Goal: Answer question/provide support: Share knowledge or assist other users

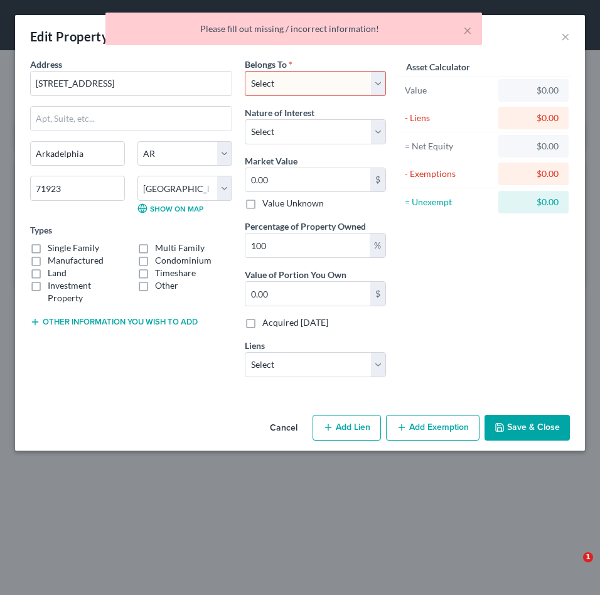
select select "2"
select select "9"
click at [375, 83] on select "Select Debtor 1 Only Debtor 2 Only Debtor 1 And Debtor 2 Only At Least One Of T…" at bounding box center [315, 83] width 141 height 25
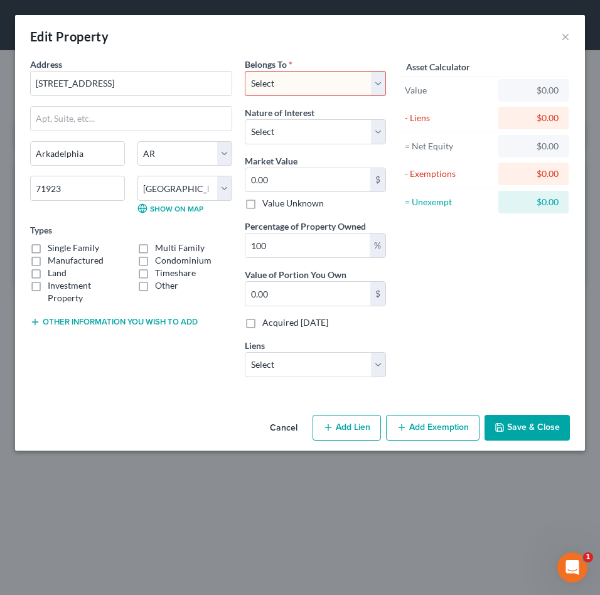
select select "0"
click at [245, 71] on select "Select Debtor 1 Only Debtor 2 Only Debtor 1 And Debtor 2 Only At Least One Of T…" at bounding box center [315, 83] width 141 height 25
click at [532, 430] on button "Save & Close" at bounding box center [526, 428] width 85 height 26
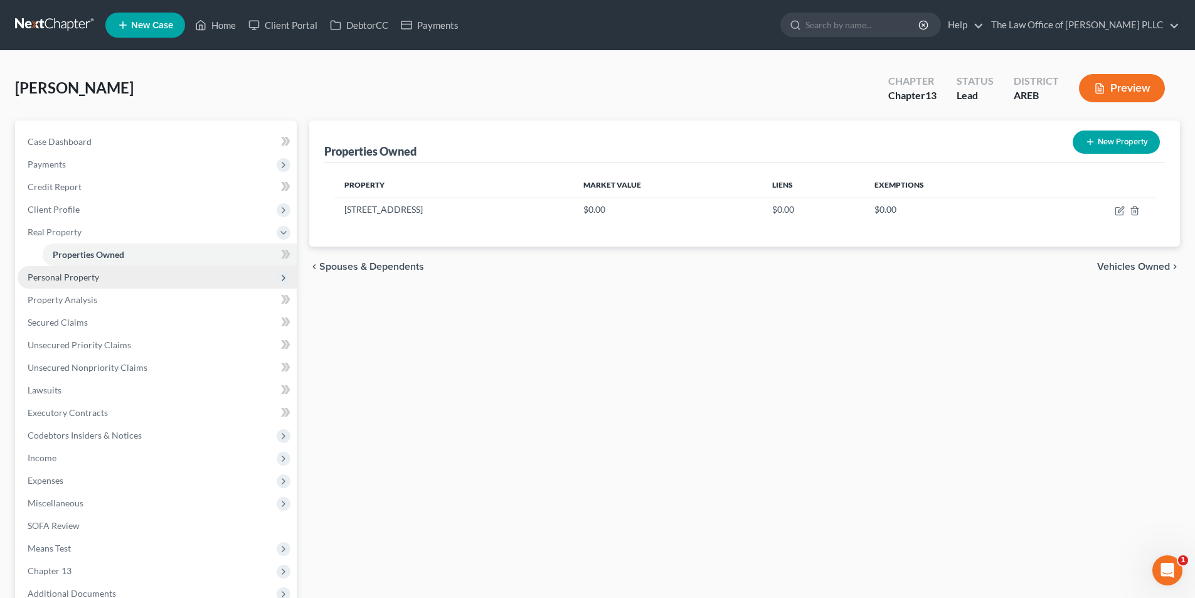
click at [72, 279] on span "Personal Property" at bounding box center [64, 277] width 72 height 11
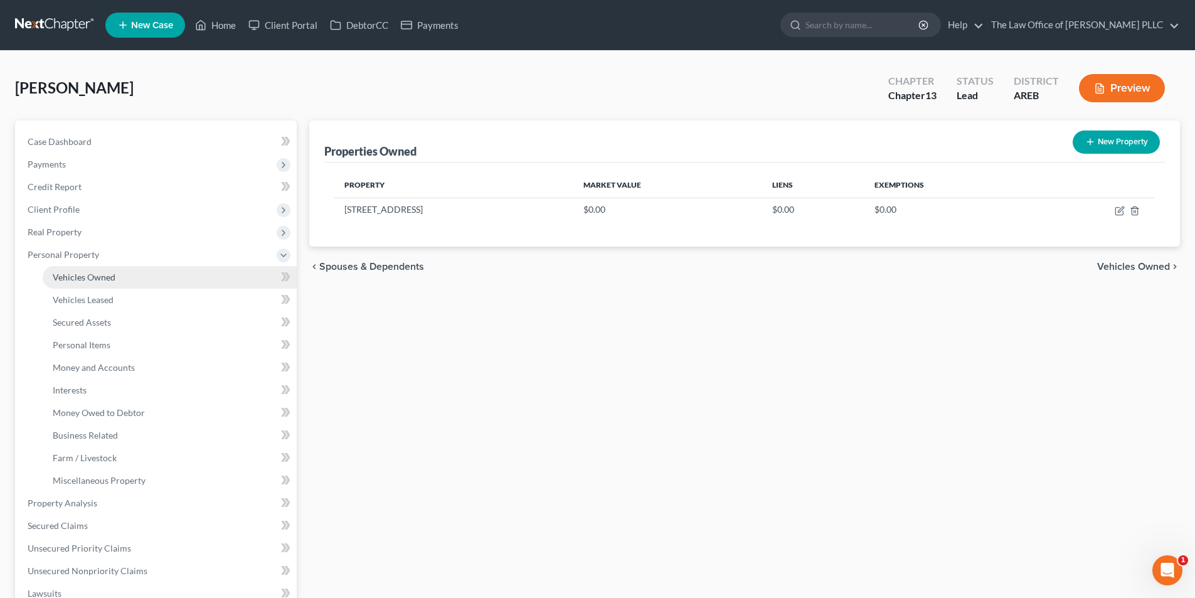
click at [84, 277] on span "Vehicles Owned" at bounding box center [84, 277] width 63 height 11
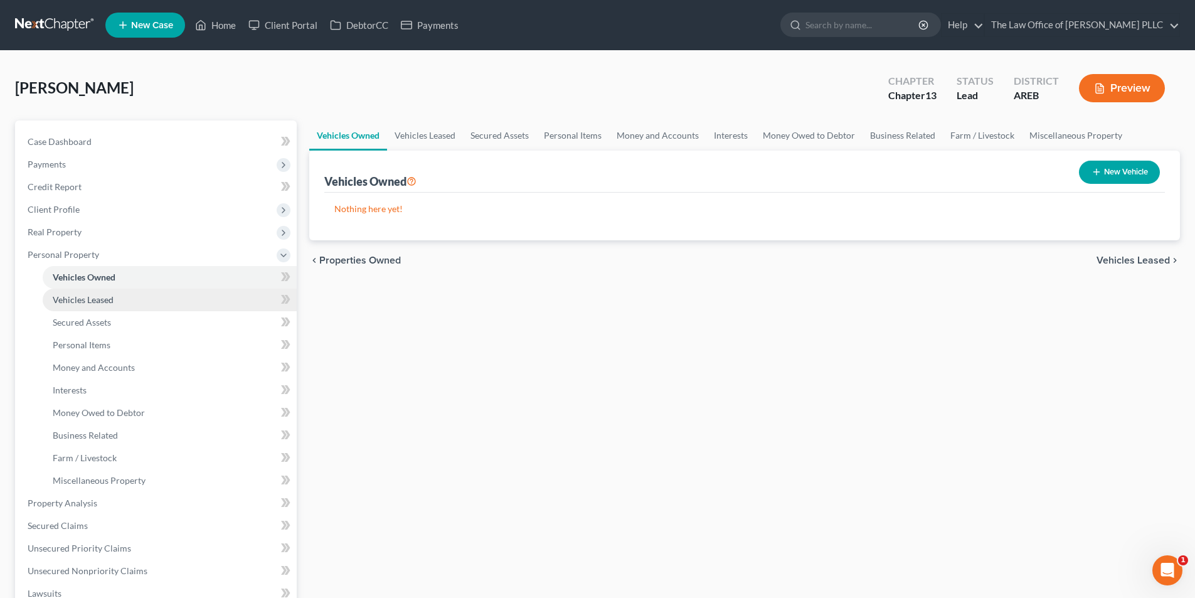
click at [98, 299] on span "Vehicles Leased" at bounding box center [83, 299] width 61 height 11
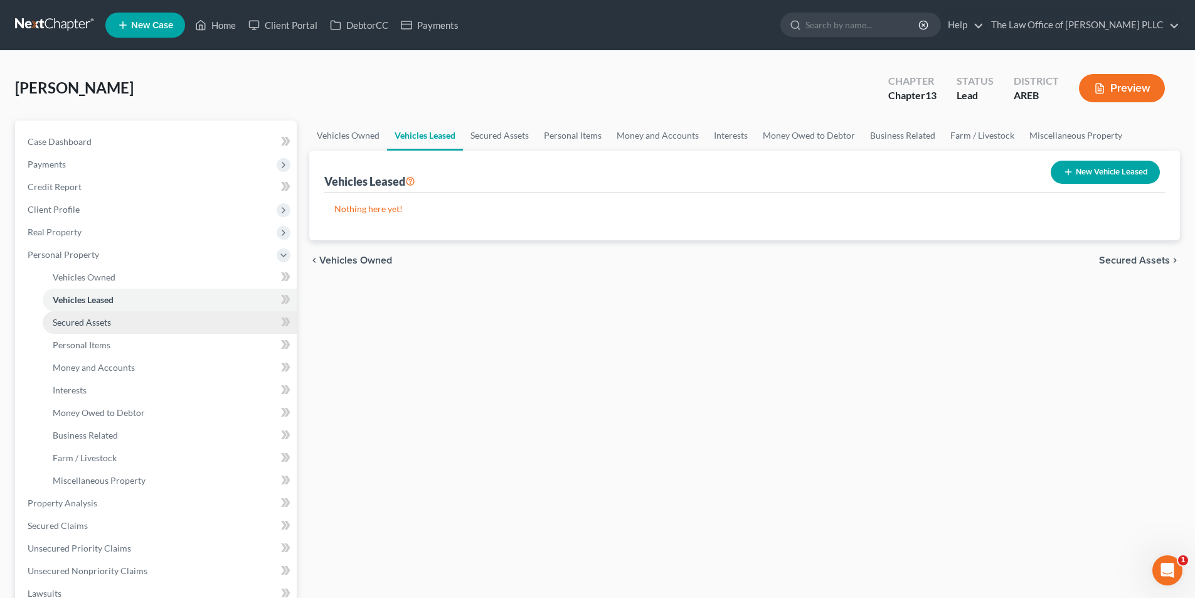
click at [95, 319] on span "Secured Assets" at bounding box center [82, 322] width 58 height 11
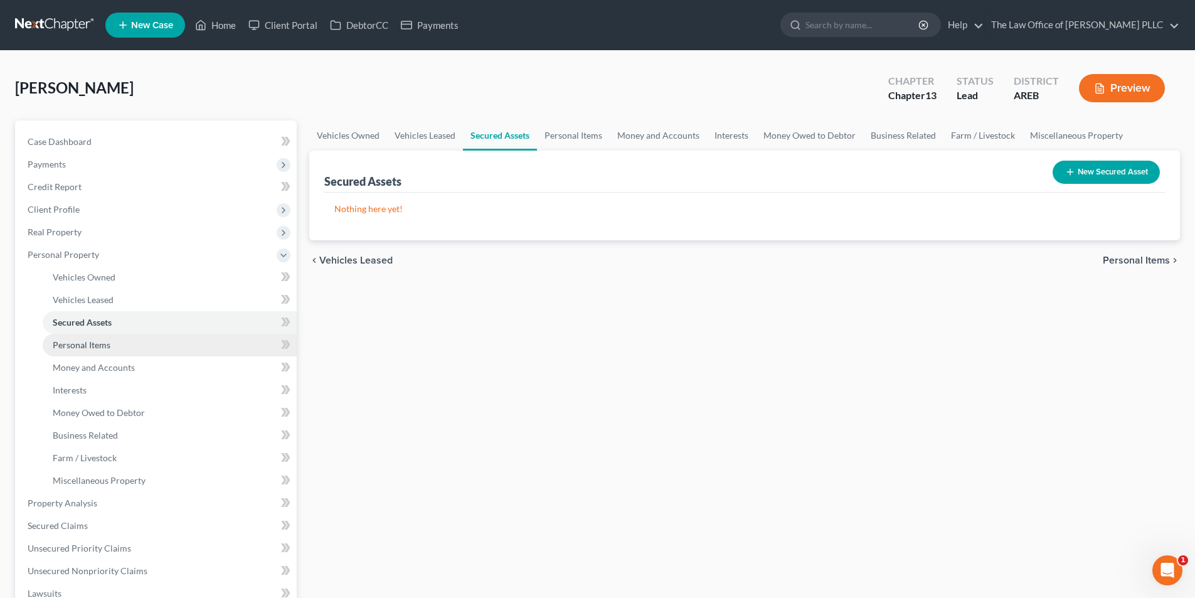
click at [95, 351] on link "Personal Items" at bounding box center [170, 345] width 254 height 23
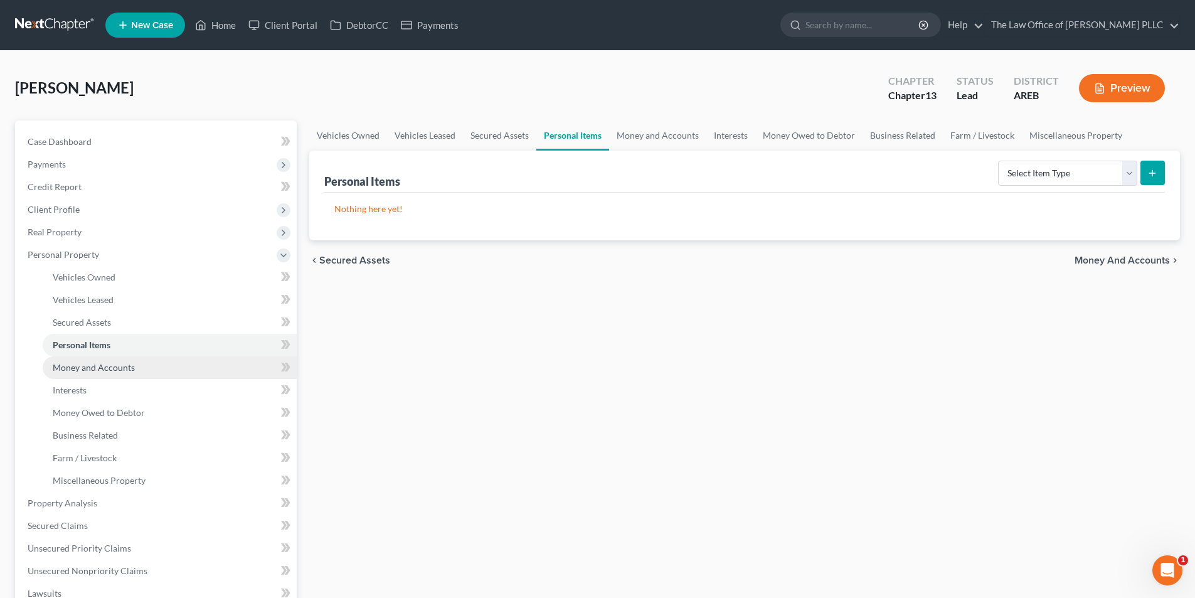
click at [87, 371] on span "Money and Accounts" at bounding box center [94, 367] width 82 height 11
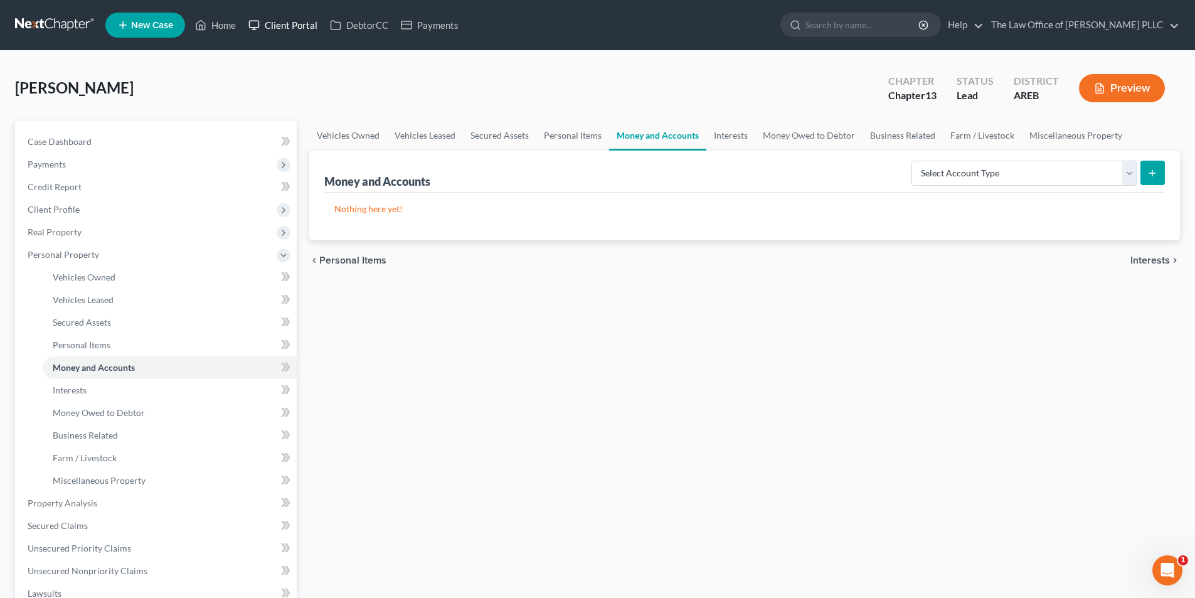
click at [304, 28] on link "Client Portal" at bounding box center [283, 25] width 82 height 23
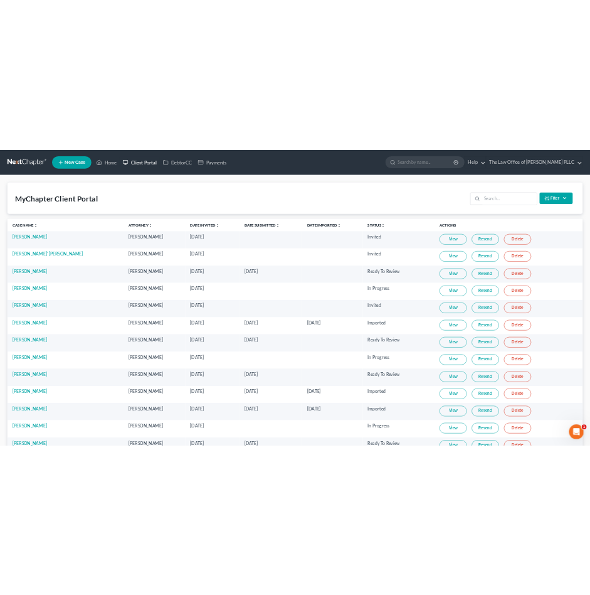
scroll to position [63, 0]
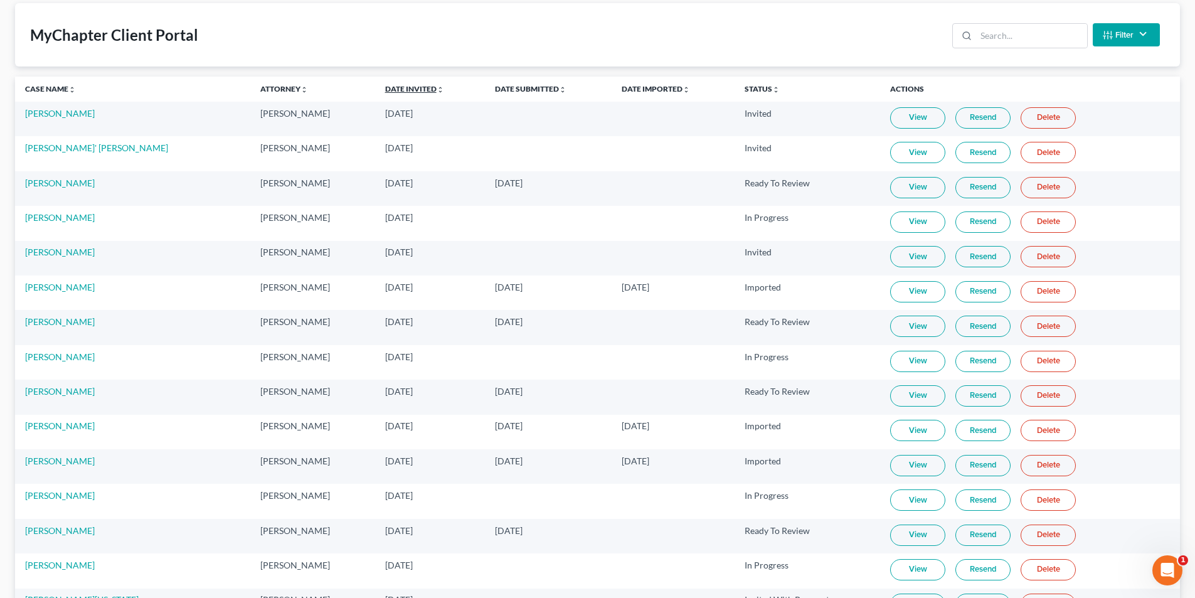
click at [403, 86] on link "Date Invited unfold_more expand_more expand_less" at bounding box center [414, 88] width 59 height 9
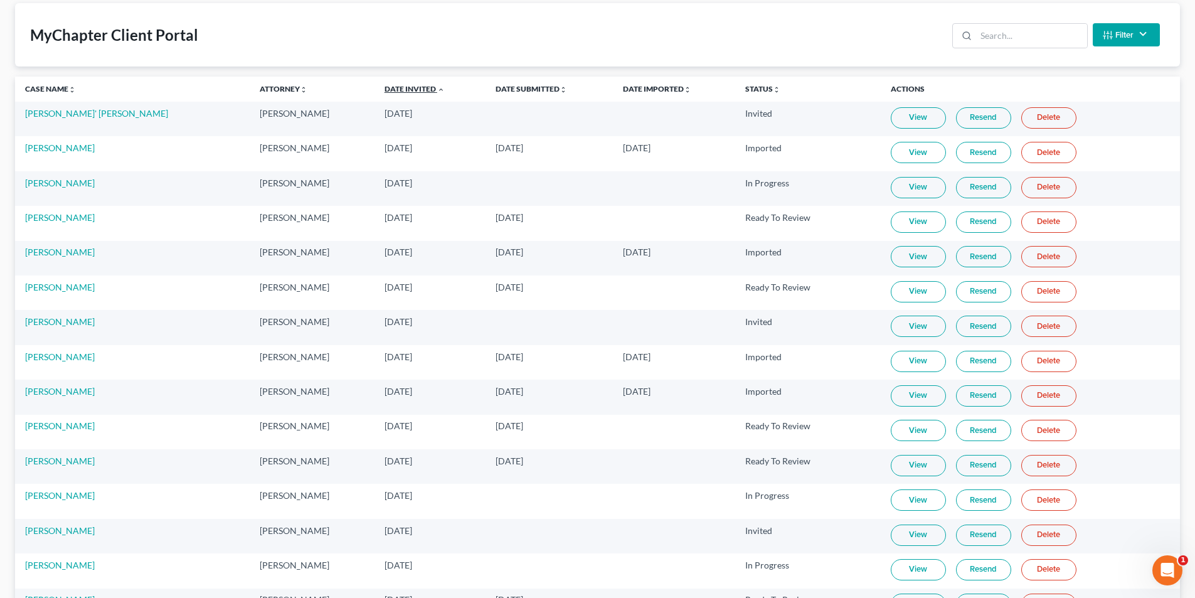
click at [403, 86] on link "Date Invited unfold_more expand_more expand_less" at bounding box center [415, 88] width 60 height 9
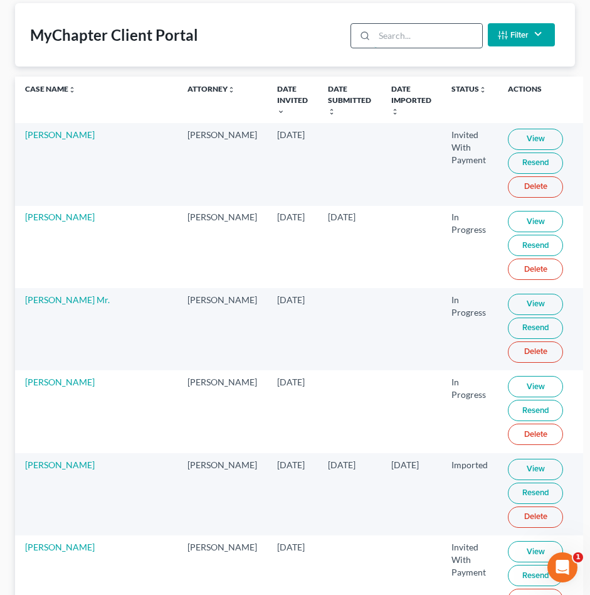
drag, startPoint x: 390, startPoint y: 36, endPoint x: 400, endPoint y: 44, distance: 13.1
click at [390, 36] on input "search" at bounding box center [428, 36] width 107 height 24
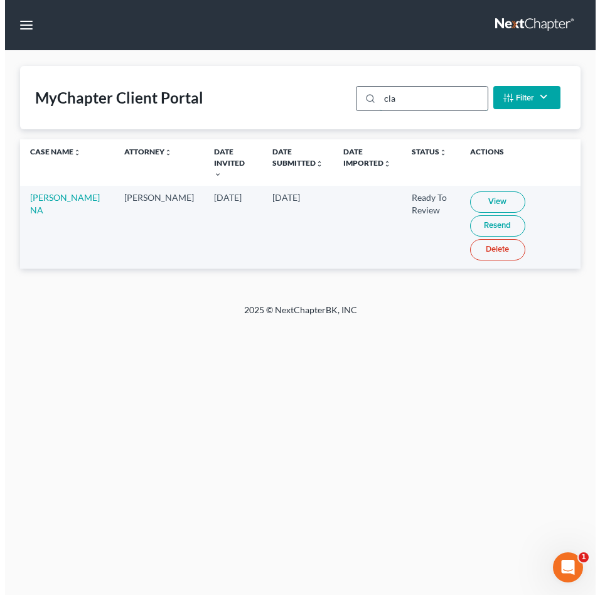
scroll to position [0, 0]
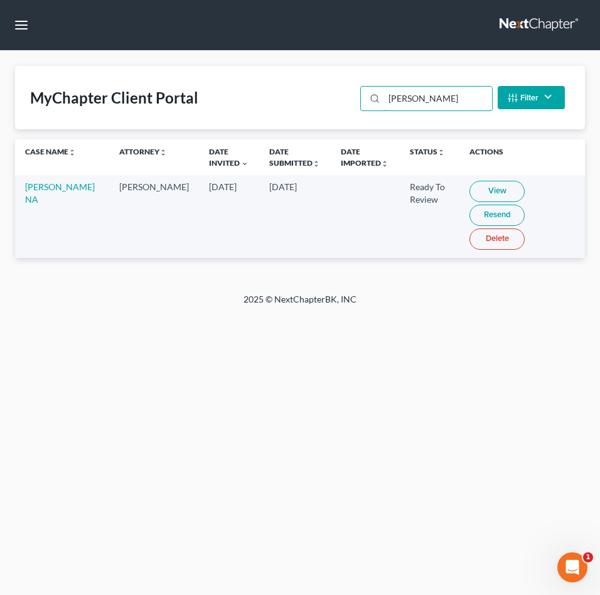
type input "clark"
click at [489, 188] on link "View" at bounding box center [496, 191] width 55 height 21
click at [510, 23] on link at bounding box center [539, 25] width 80 height 23
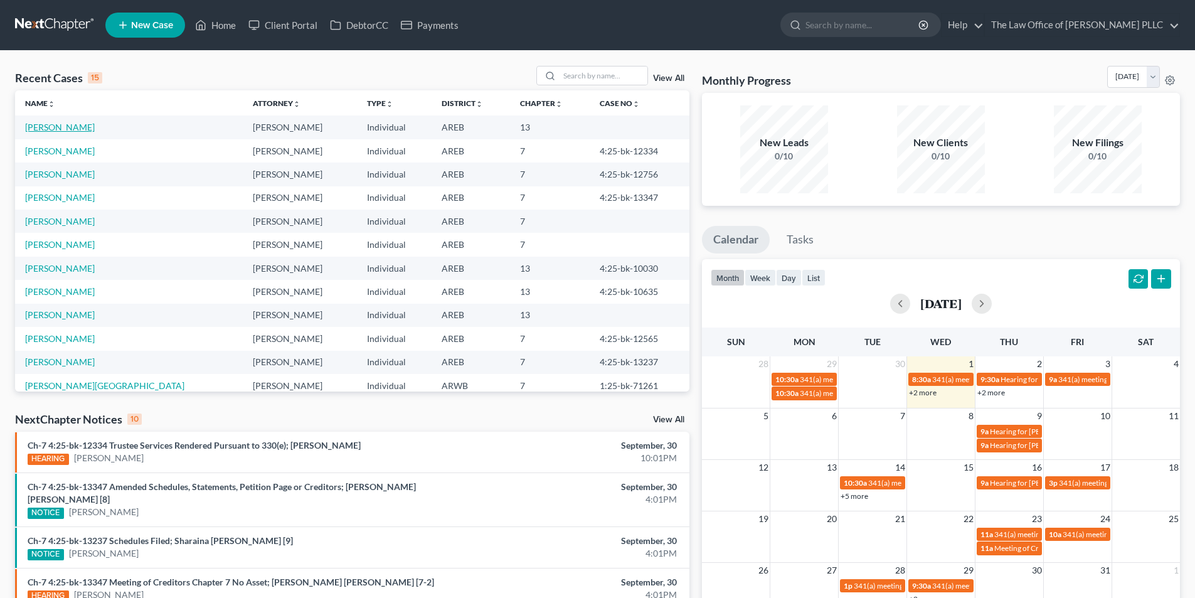
click at [67, 127] on link "[PERSON_NAME]" at bounding box center [60, 127] width 70 height 11
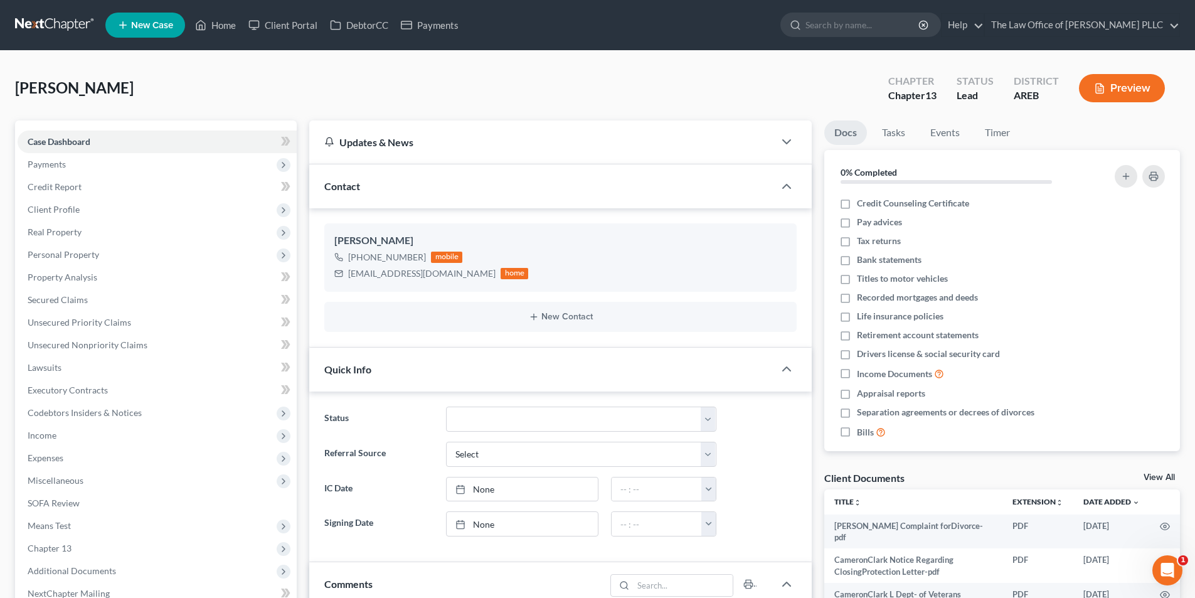
scroll to position [2315, 0]
click at [68, 228] on span "Real Property" at bounding box center [55, 231] width 54 height 11
click at [80, 256] on span "Properties Owned" at bounding box center [89, 254] width 72 height 11
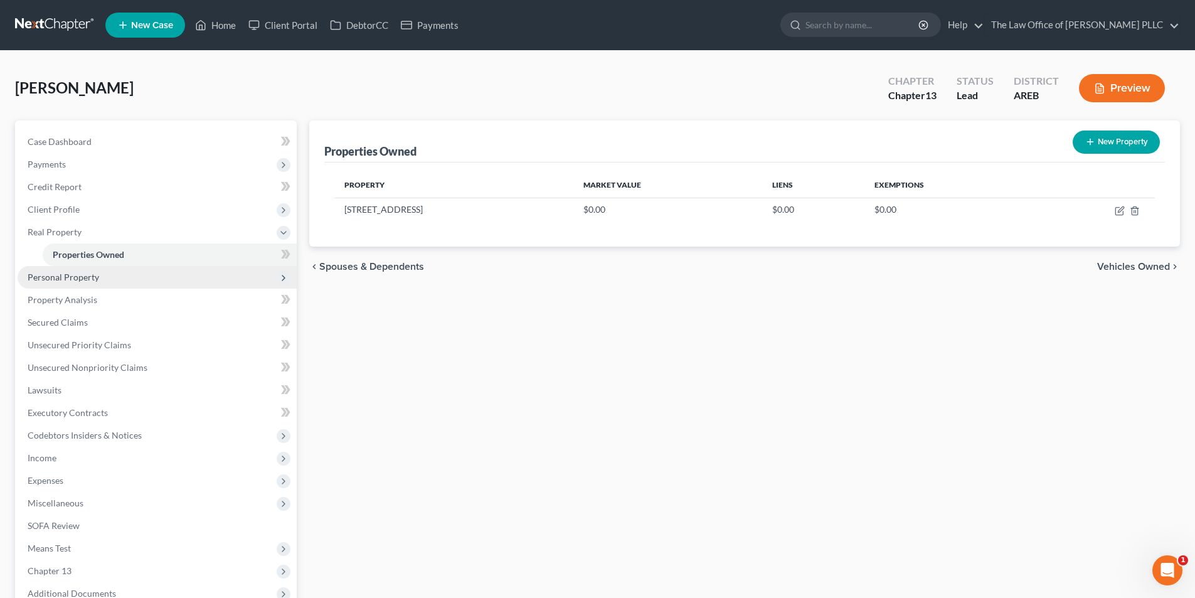
click at [82, 280] on span "Personal Property" at bounding box center [64, 277] width 72 height 11
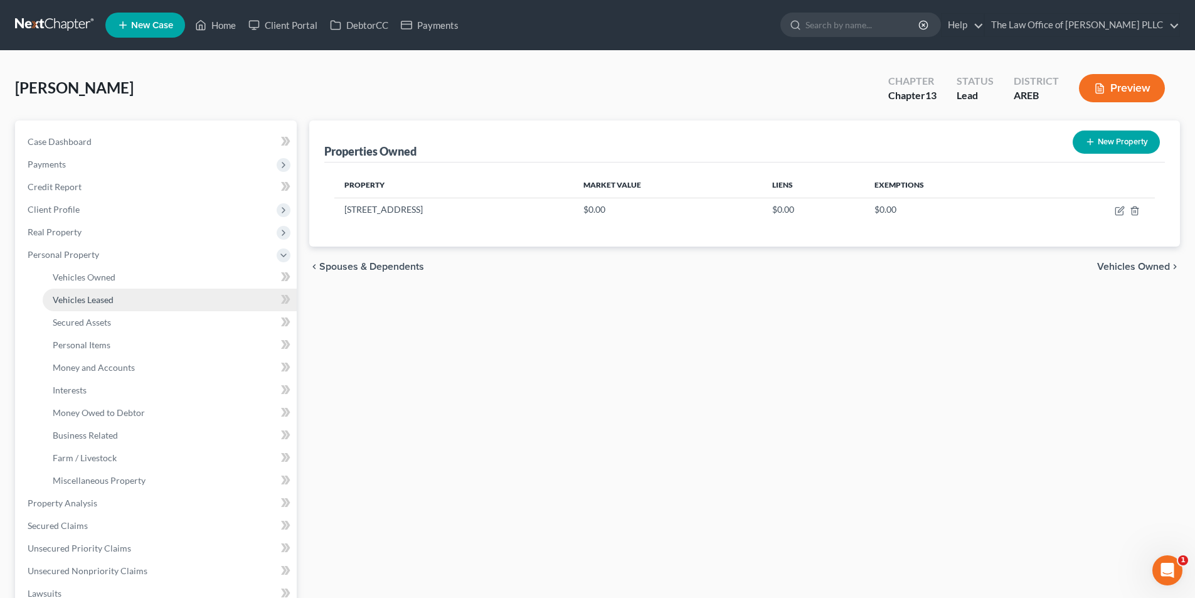
click at [92, 300] on span "Vehicles Leased" at bounding box center [83, 299] width 61 height 11
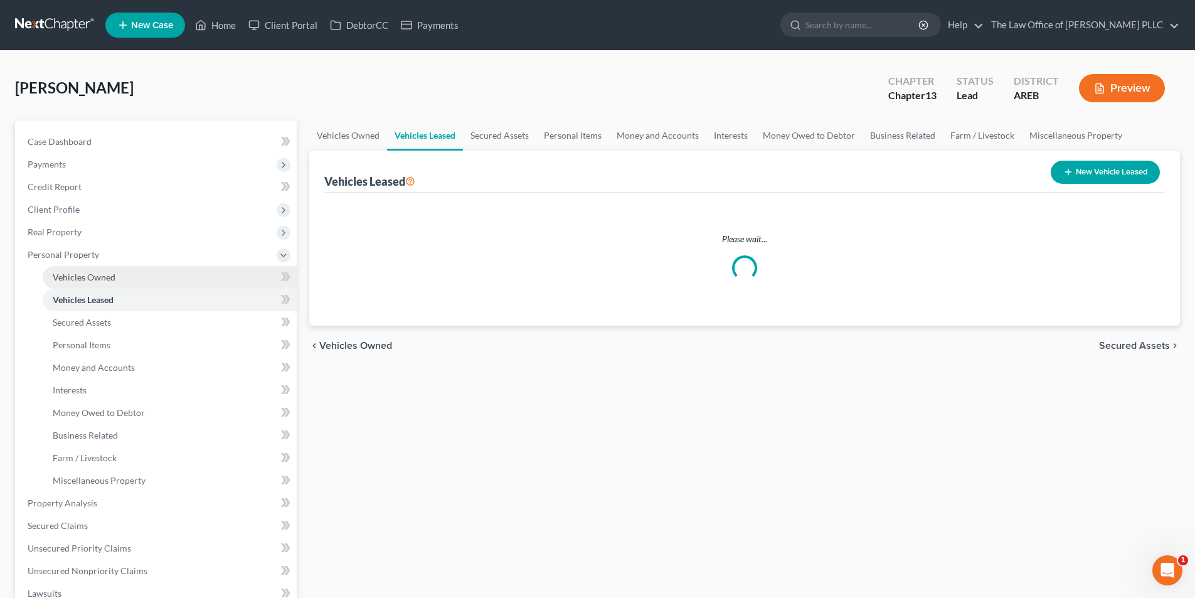
click at [99, 281] on span "Vehicles Owned" at bounding box center [84, 277] width 63 height 11
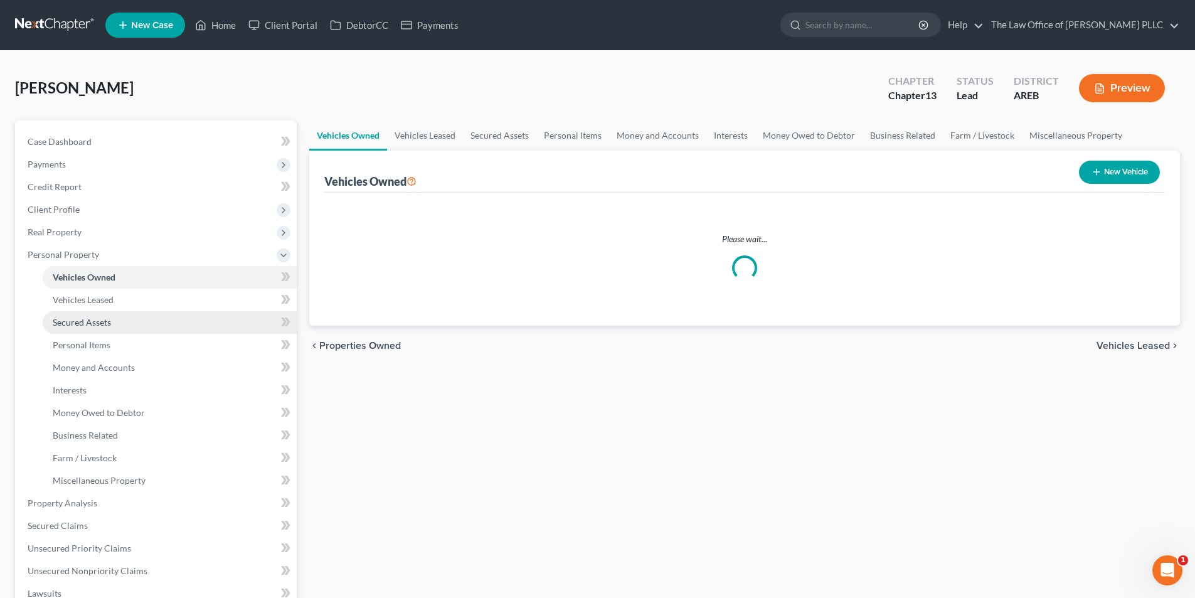
click at [84, 324] on span "Secured Assets" at bounding box center [82, 322] width 58 height 11
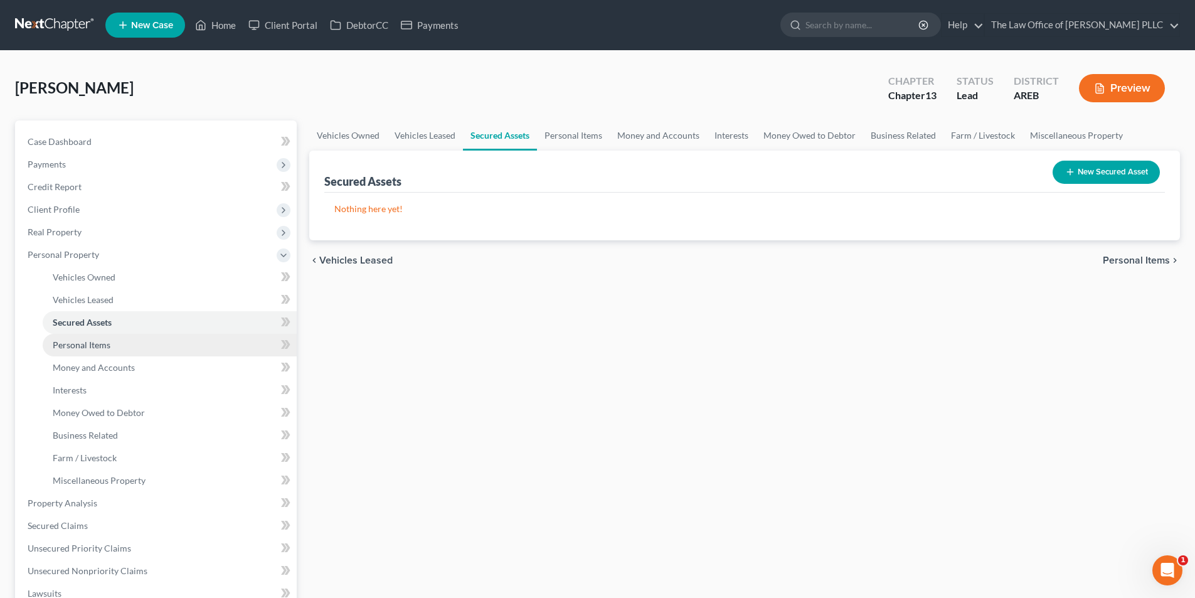
click at [91, 347] on span "Personal Items" at bounding box center [82, 344] width 58 height 11
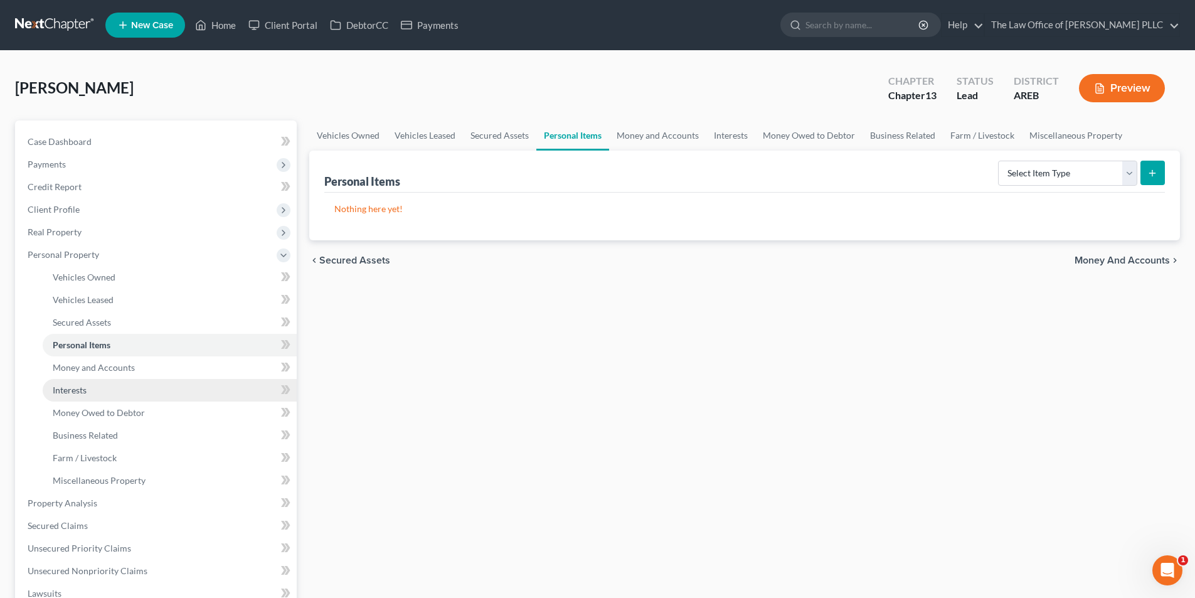
click at [77, 392] on span "Interests" at bounding box center [70, 390] width 34 height 11
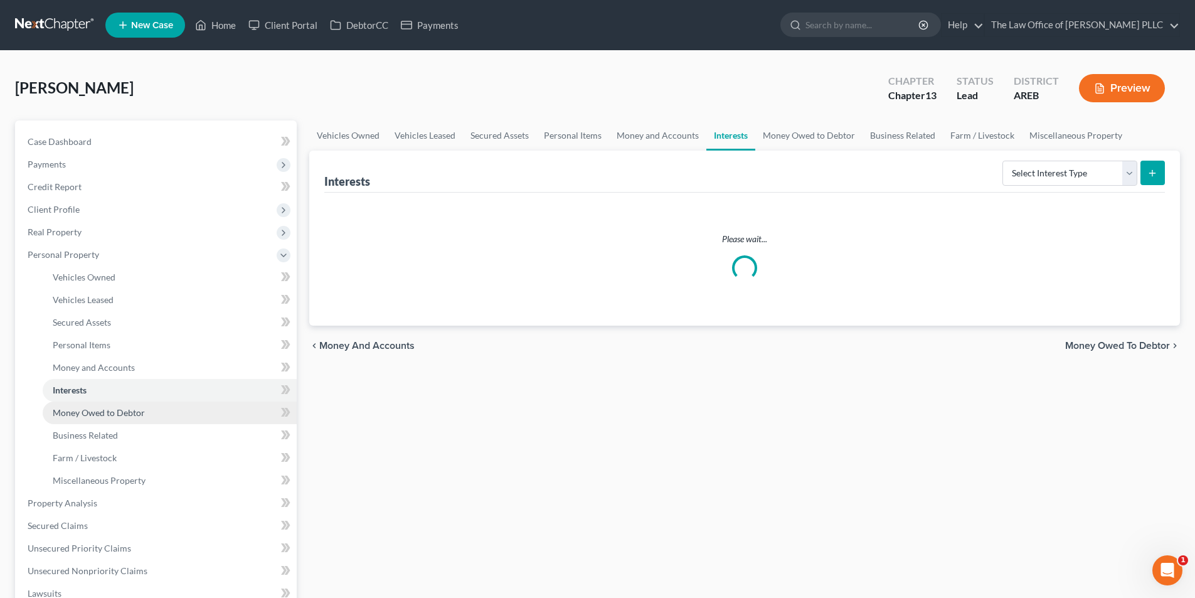
click at [84, 414] on span "Money Owed to Debtor" at bounding box center [99, 412] width 92 height 11
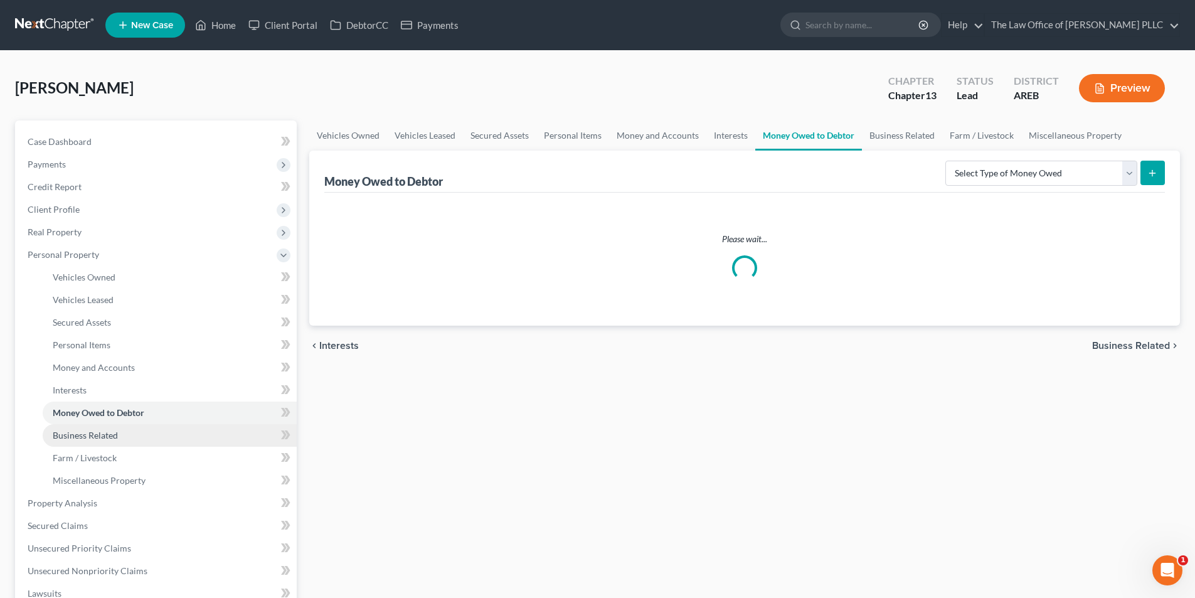
click at [83, 437] on span "Business Related" at bounding box center [85, 435] width 65 height 11
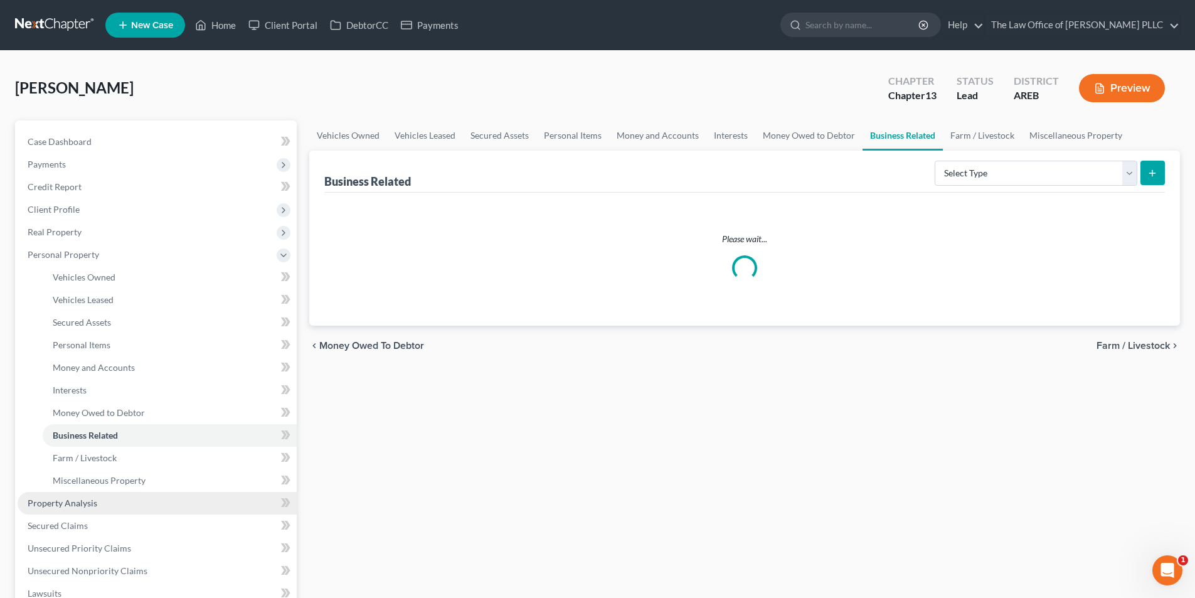
click at [67, 508] on span "Property Analysis" at bounding box center [63, 503] width 70 height 11
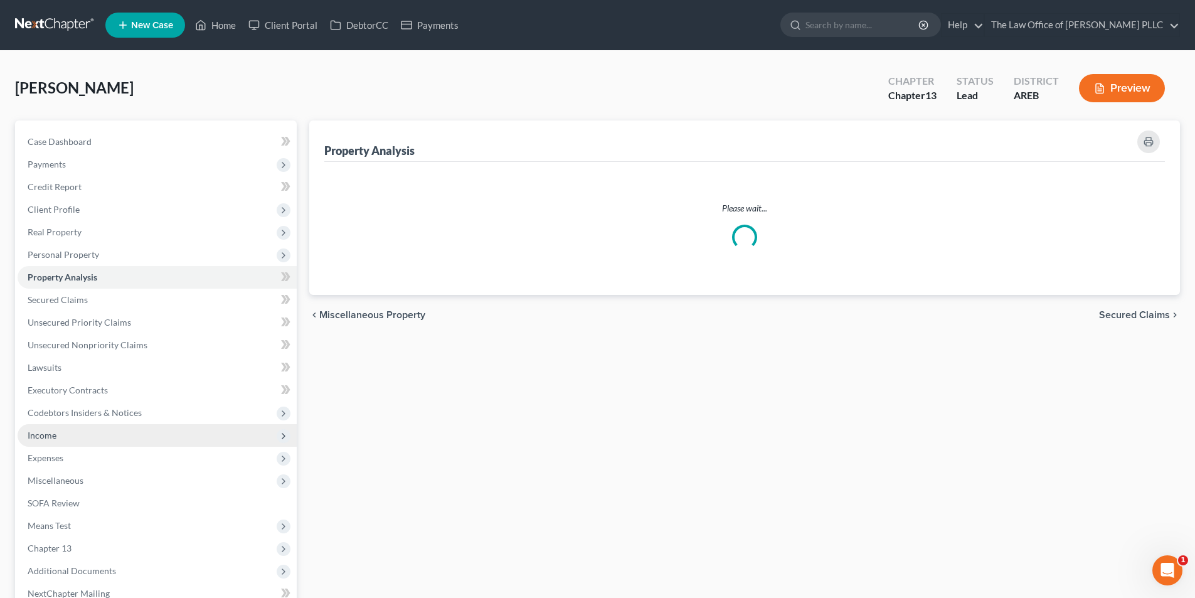
click at [41, 442] on span "Income" at bounding box center [157, 435] width 279 height 23
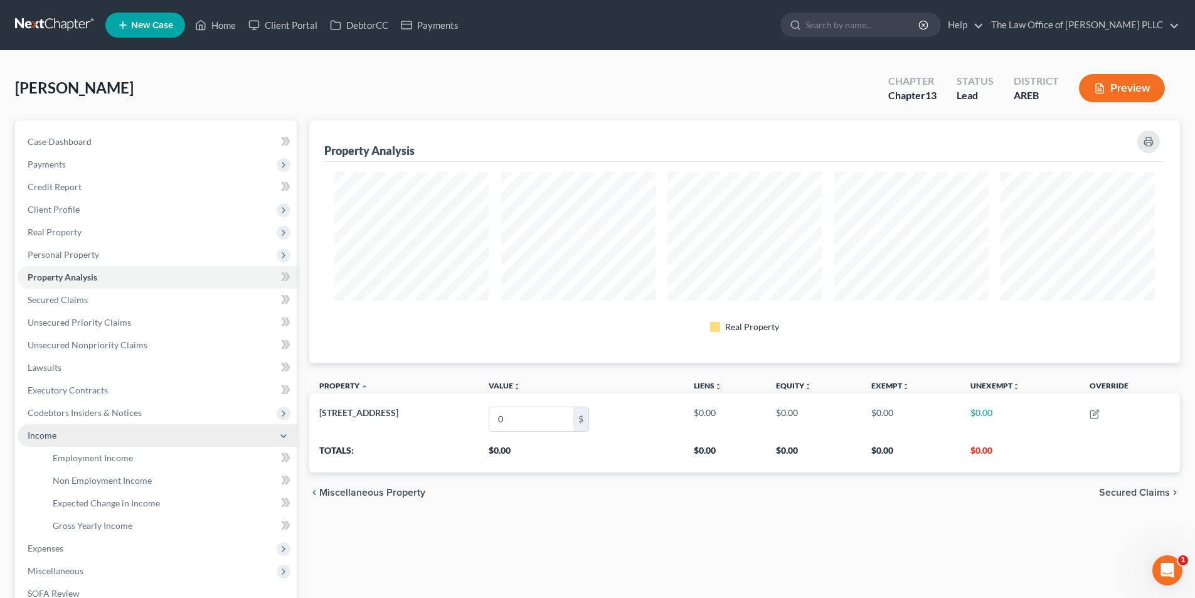
scroll to position [243, 871]
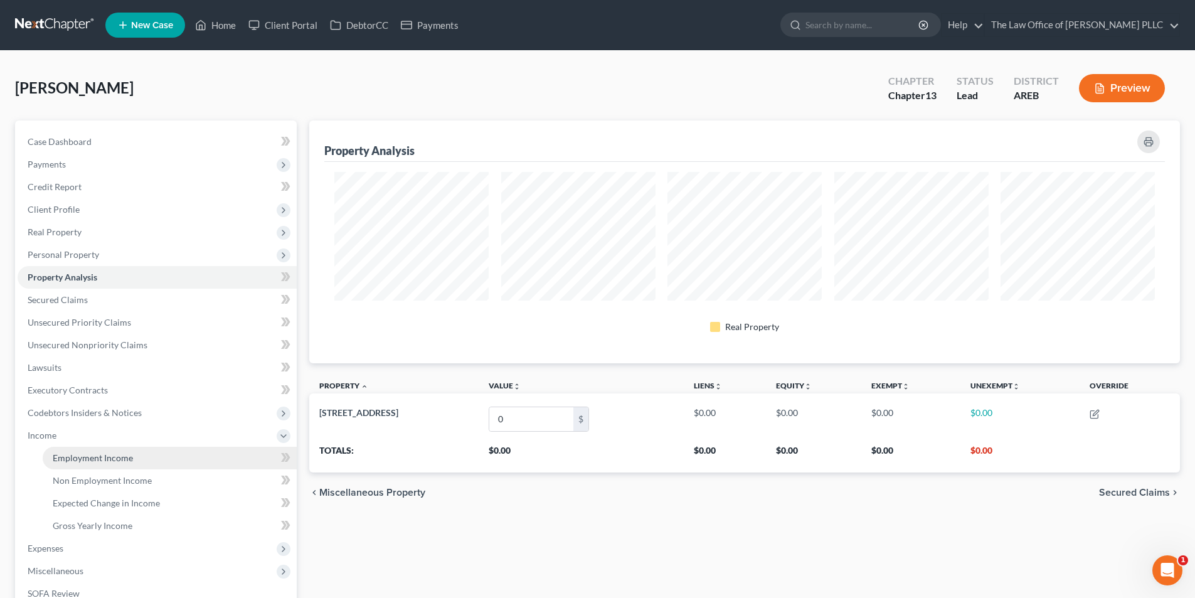
click at [80, 461] on span "Employment Income" at bounding box center [93, 457] width 80 height 11
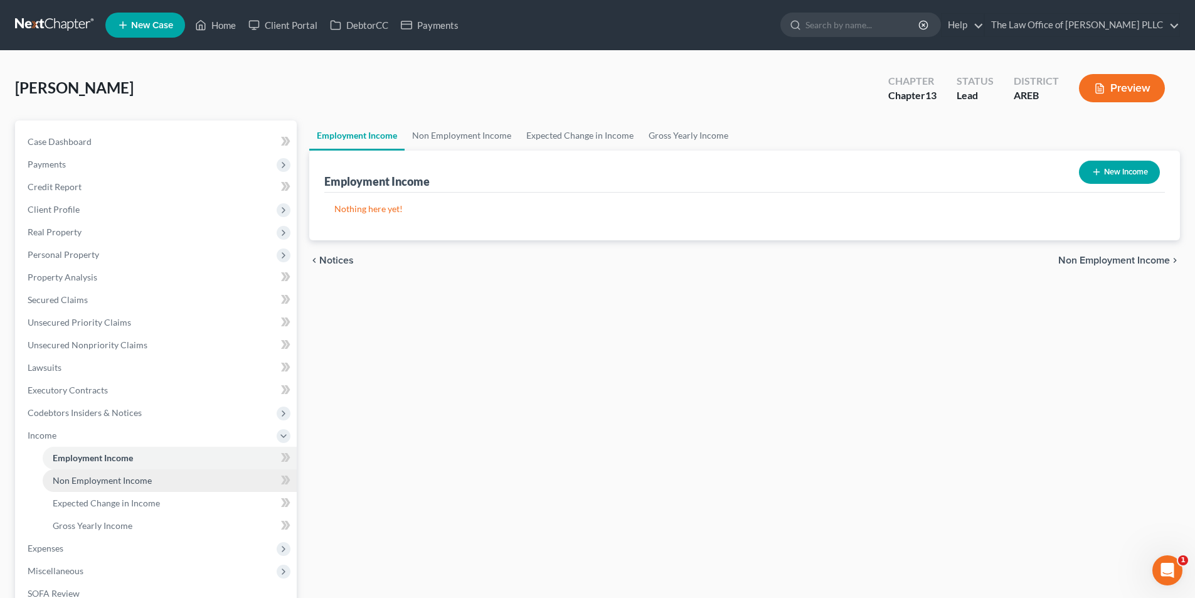
click at [83, 484] on span "Non Employment Income" at bounding box center [102, 480] width 99 height 11
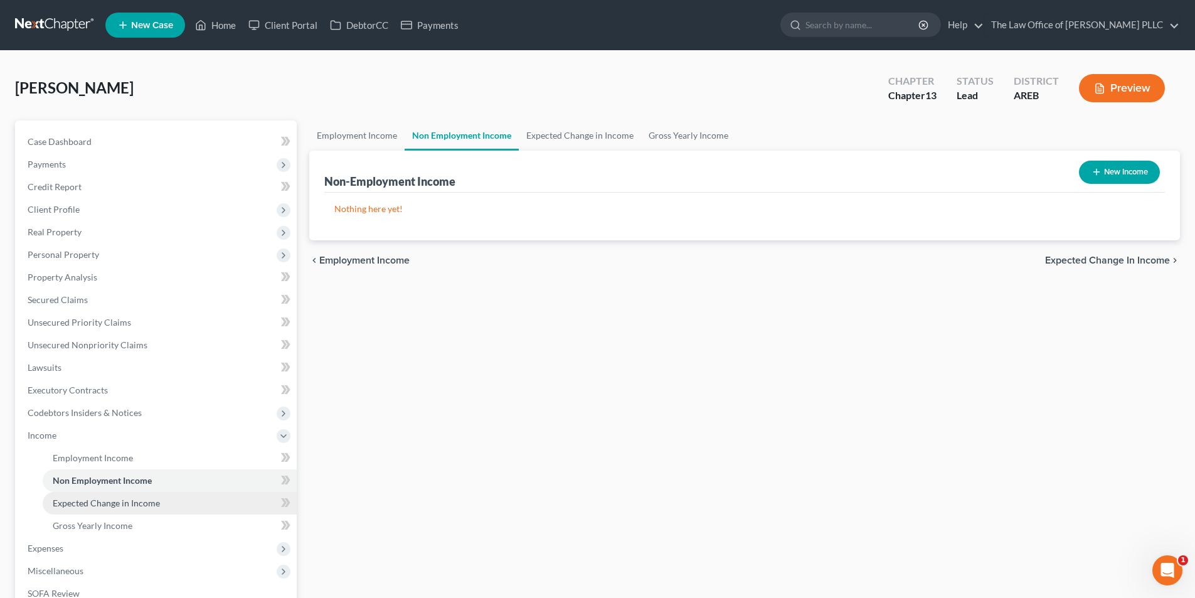
click at [84, 507] on span "Expected Change in Income" at bounding box center [106, 503] width 107 height 11
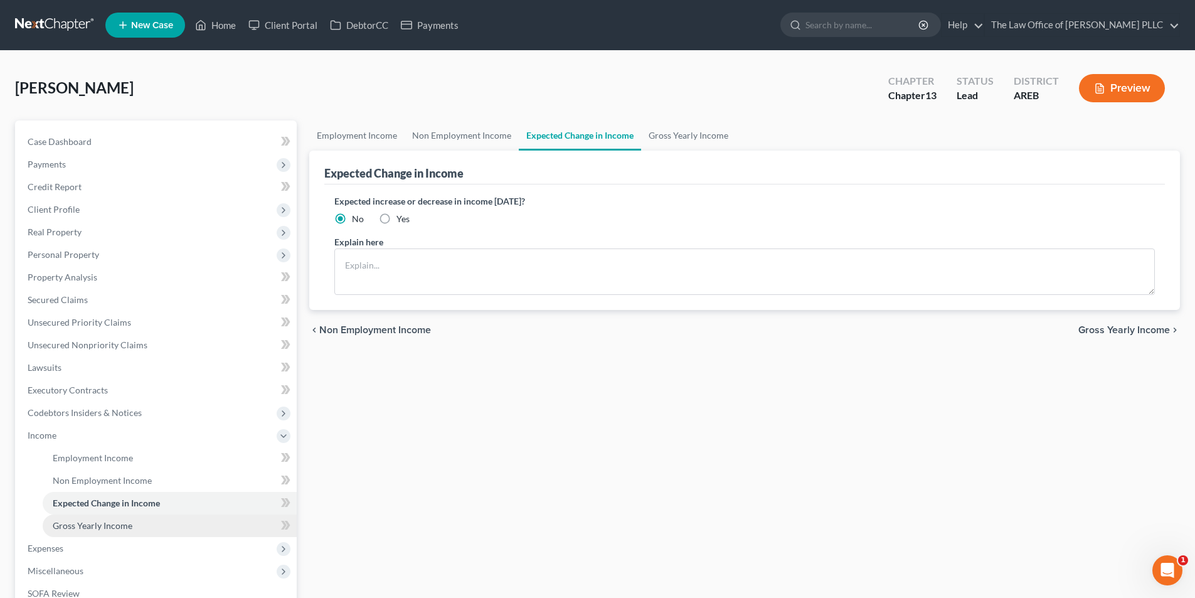
click at [87, 526] on span "Gross Yearly Income" at bounding box center [93, 525] width 80 height 11
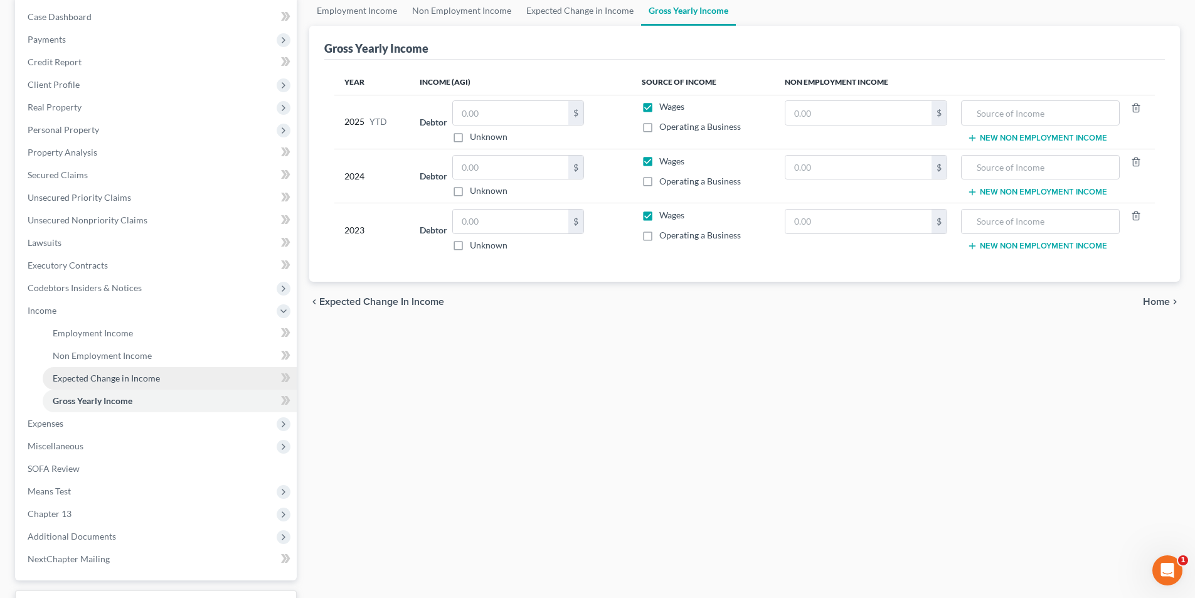
scroll to position [125, 0]
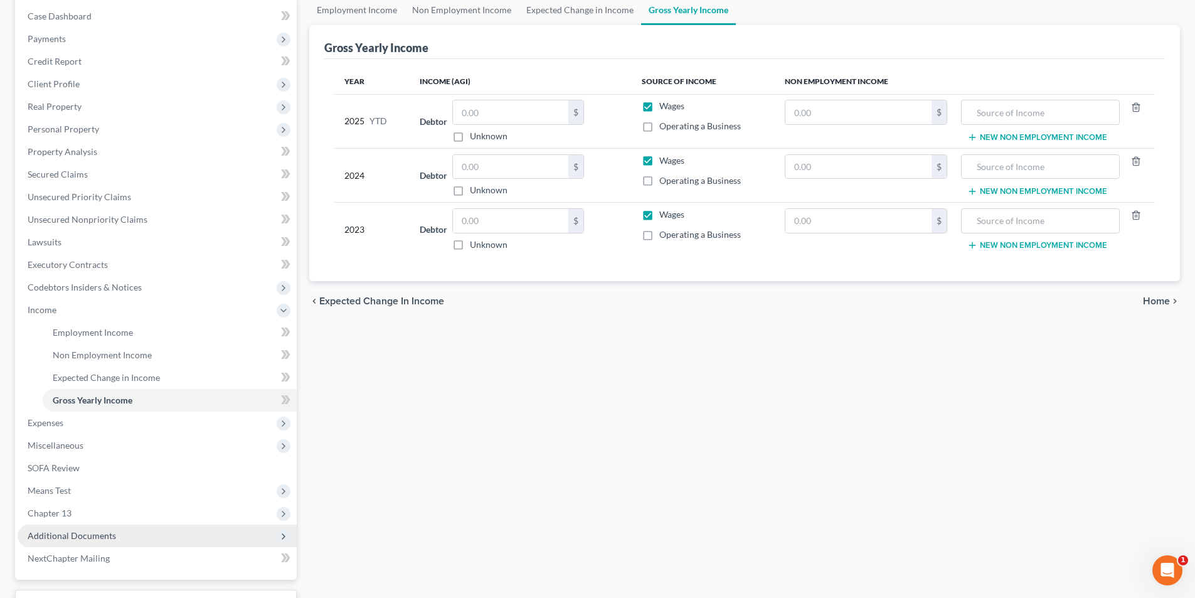
click at [82, 538] on span "Additional Documents" at bounding box center [72, 535] width 88 height 11
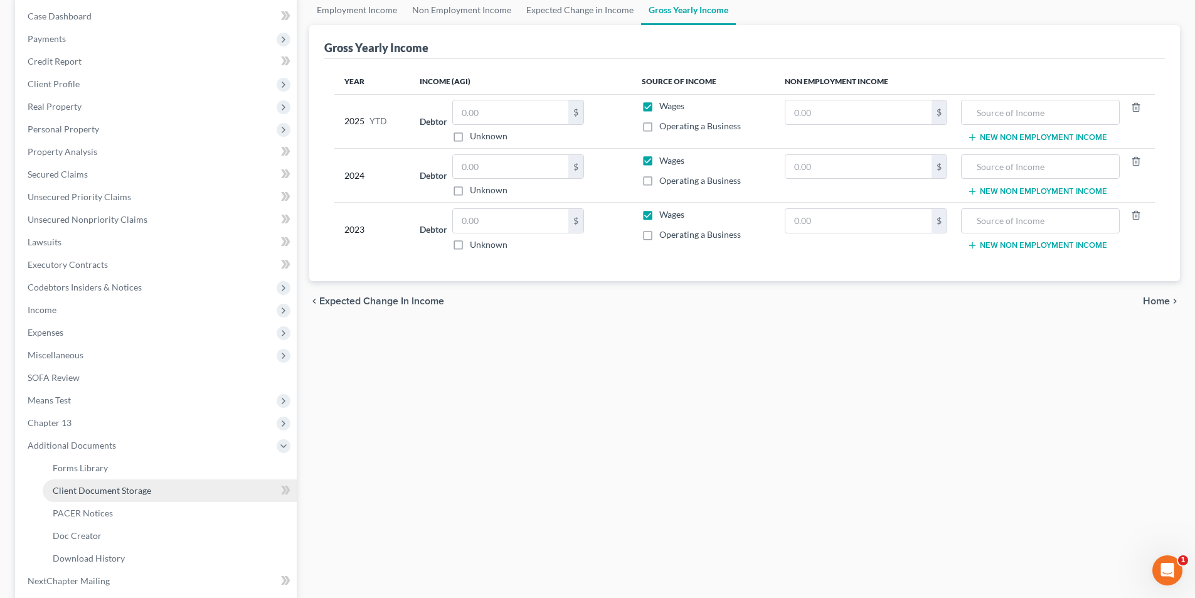
click at [94, 495] on span "Client Document Storage" at bounding box center [102, 490] width 99 height 11
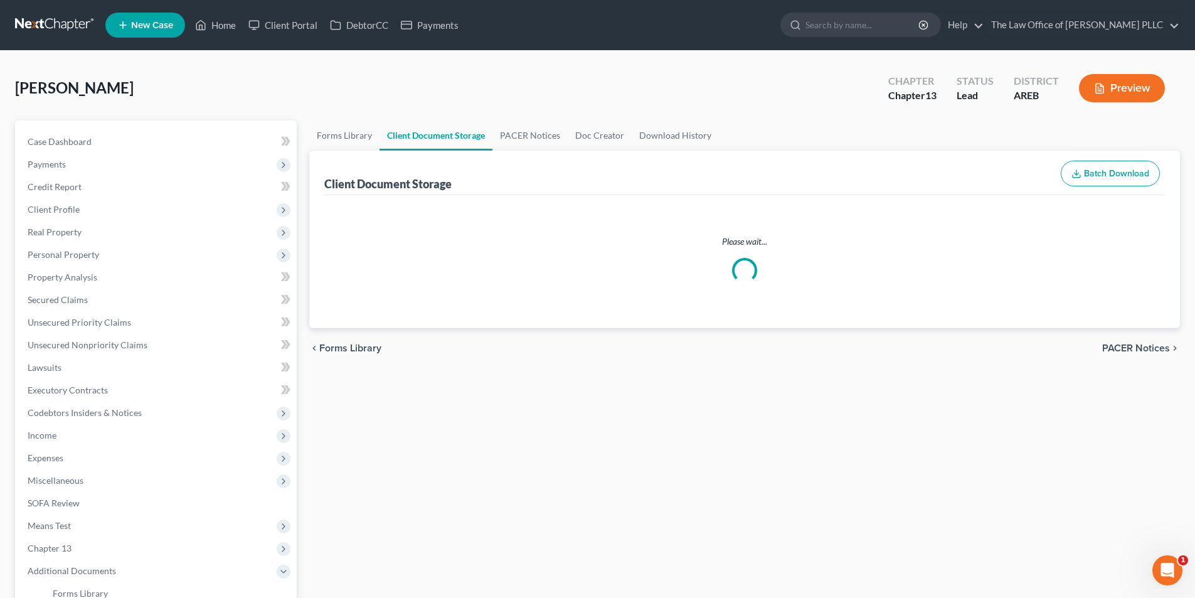
select select "0"
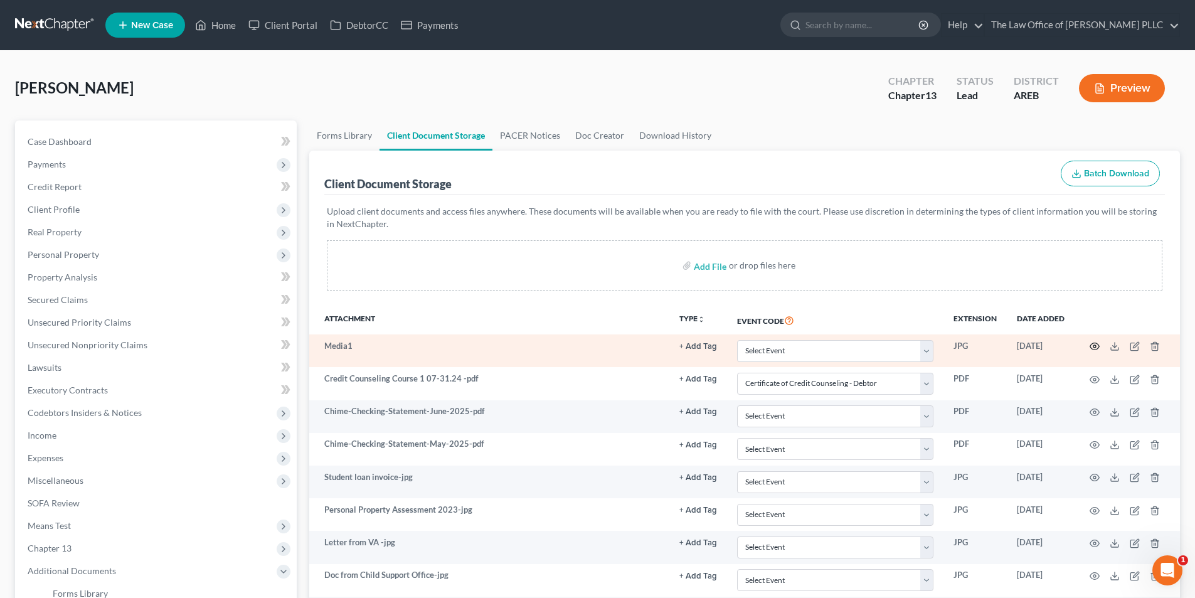
click at [1095, 344] on icon "button" at bounding box center [1095, 346] width 10 height 10
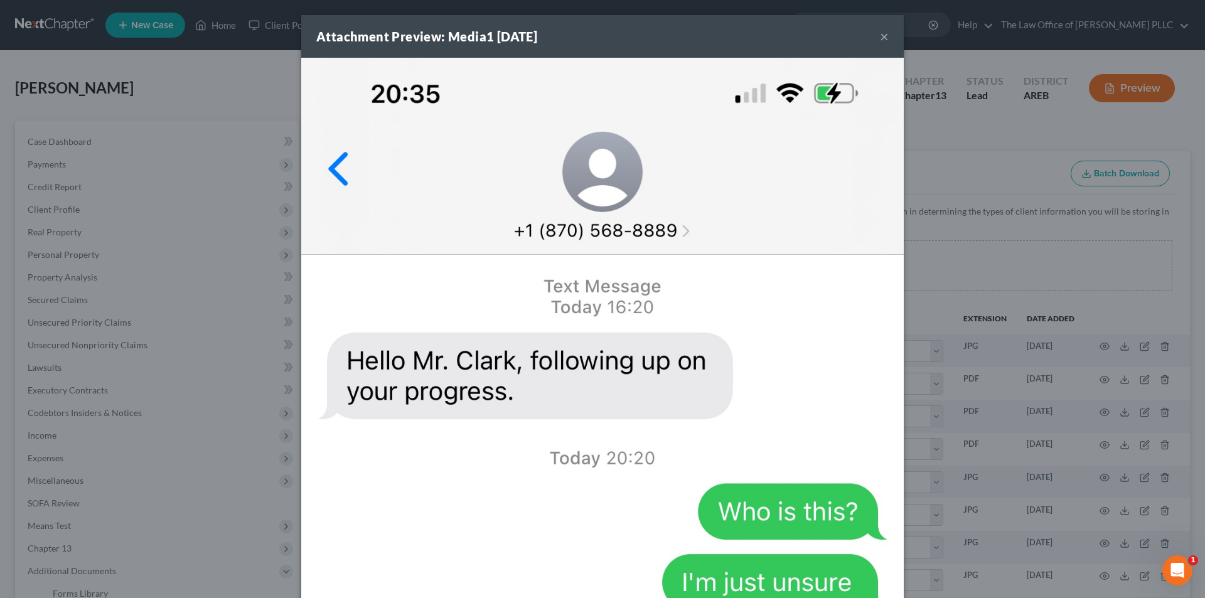
click at [880, 37] on button "×" at bounding box center [884, 36] width 9 height 15
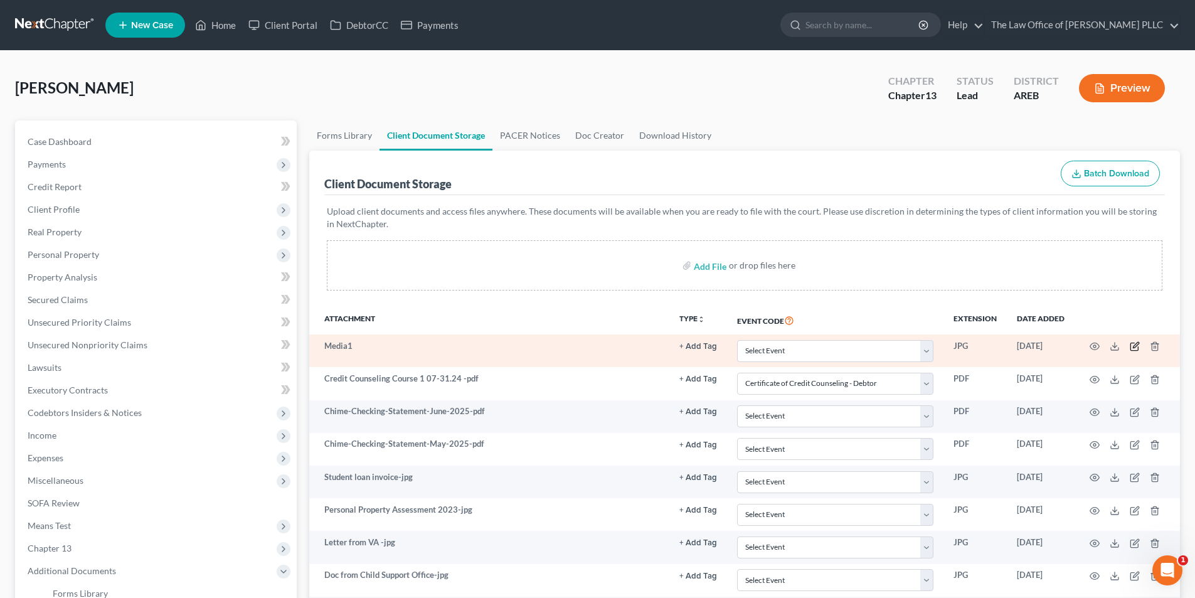
click at [1131, 347] on icon "button" at bounding box center [1135, 347] width 8 height 8
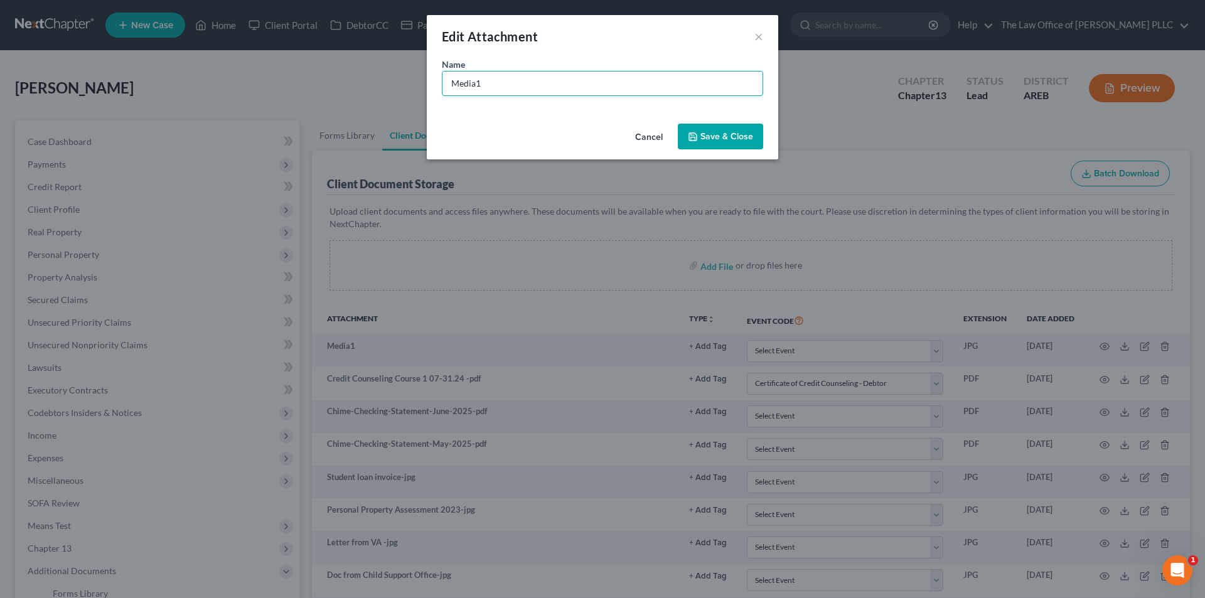
drag, startPoint x: 502, startPoint y: 76, endPoint x: 413, endPoint y: 83, distance: 88.8
click at [413, 83] on div "Edit Attachment × Name * Media1 Cancel Save & Close" at bounding box center [602, 299] width 1205 height 598
type input "Text Message where we tried to follow up with him"
click at [705, 136] on span "Save & Close" at bounding box center [726, 136] width 53 height 11
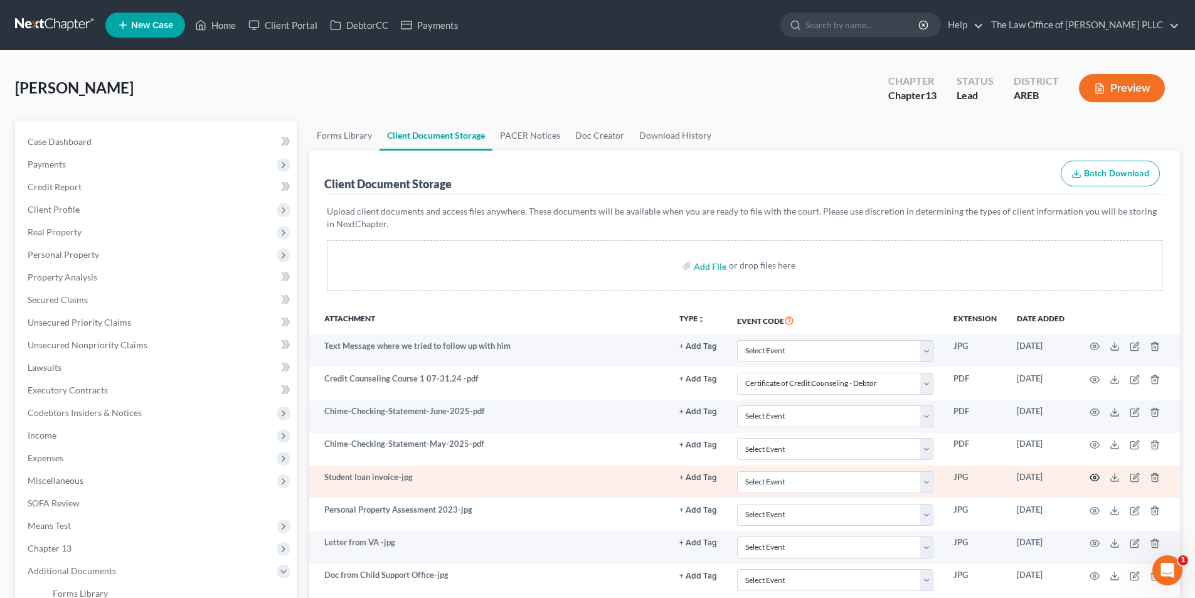
click at [1095, 477] on icon "button" at bounding box center [1095, 477] width 10 height 10
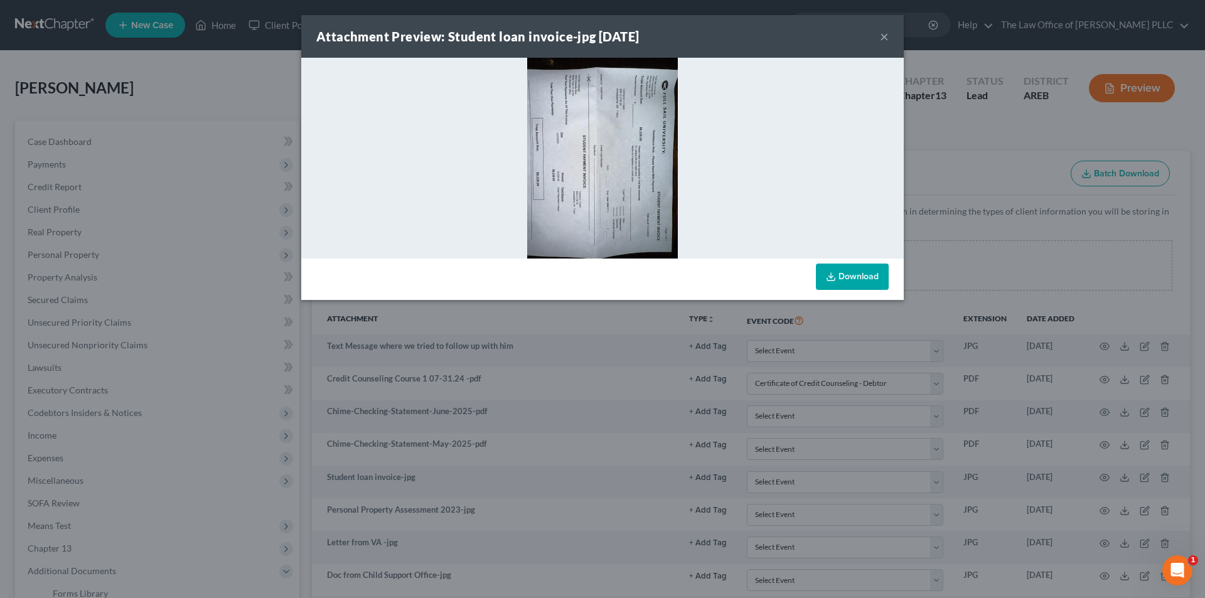
click at [884, 36] on button "×" at bounding box center [884, 36] width 9 height 15
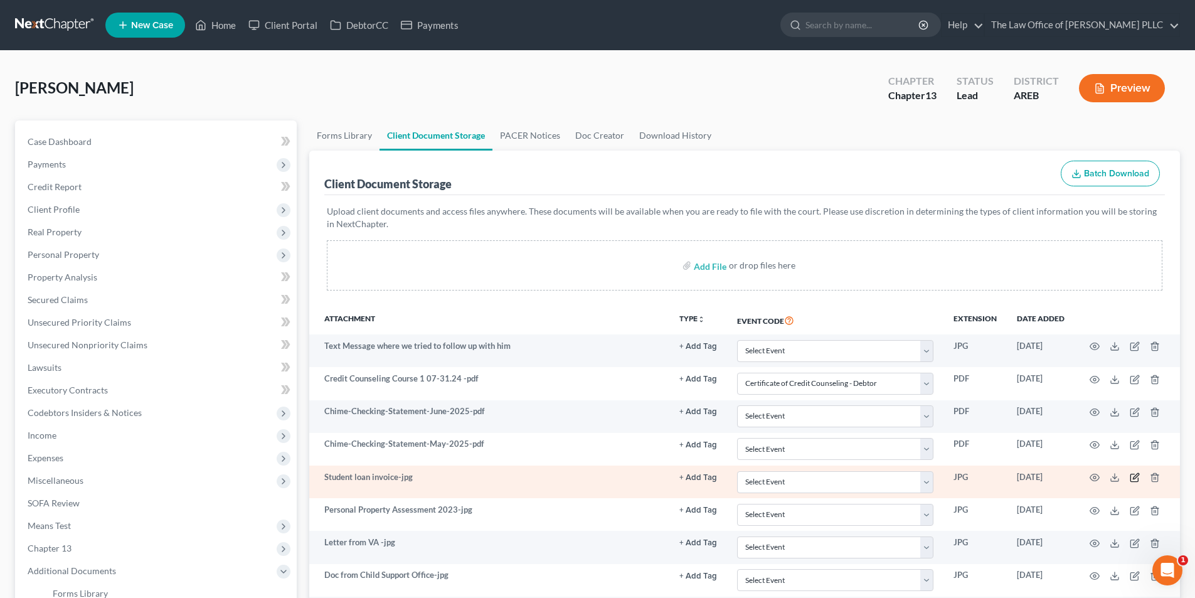
click at [1135, 477] on icon "button" at bounding box center [1135, 477] width 10 height 10
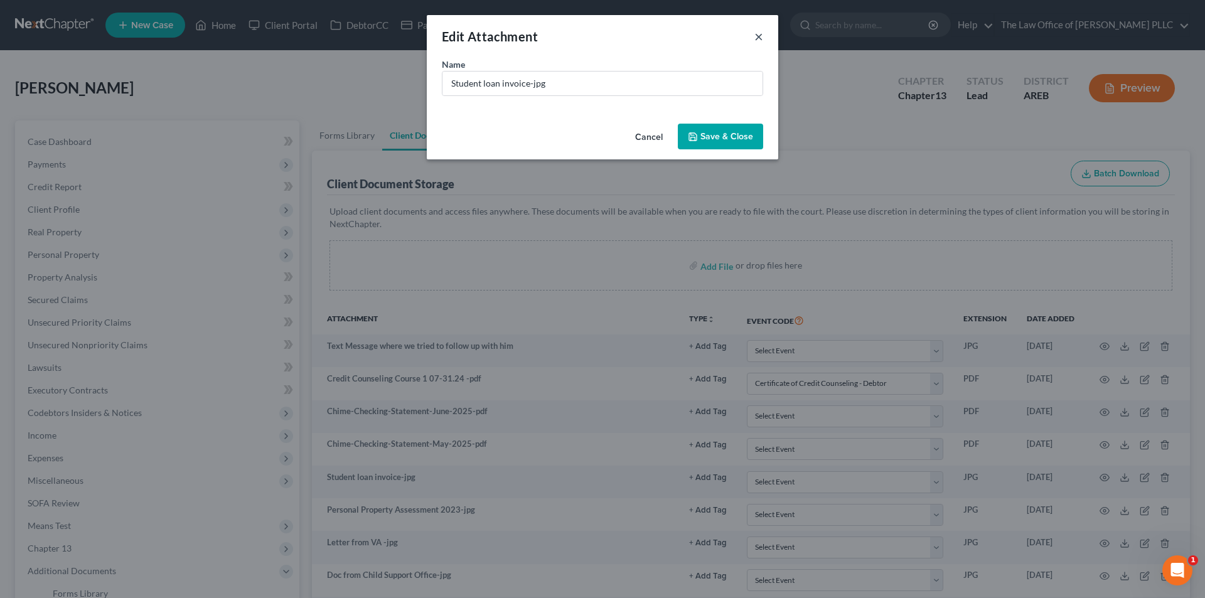
click at [757, 35] on button "×" at bounding box center [758, 36] width 9 height 15
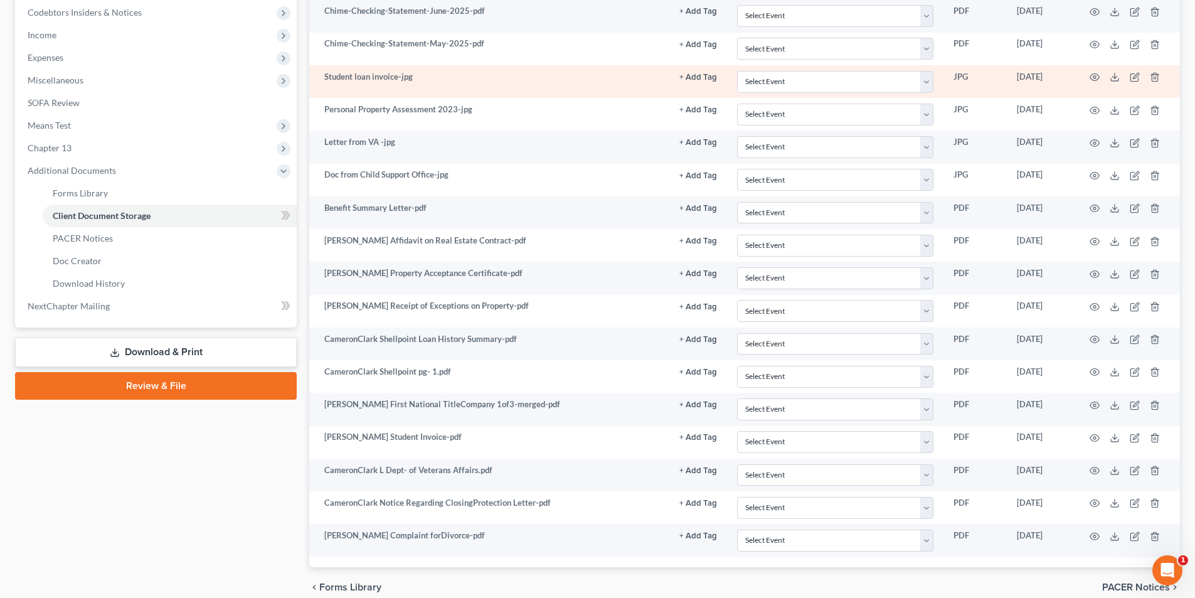
scroll to position [439, 0]
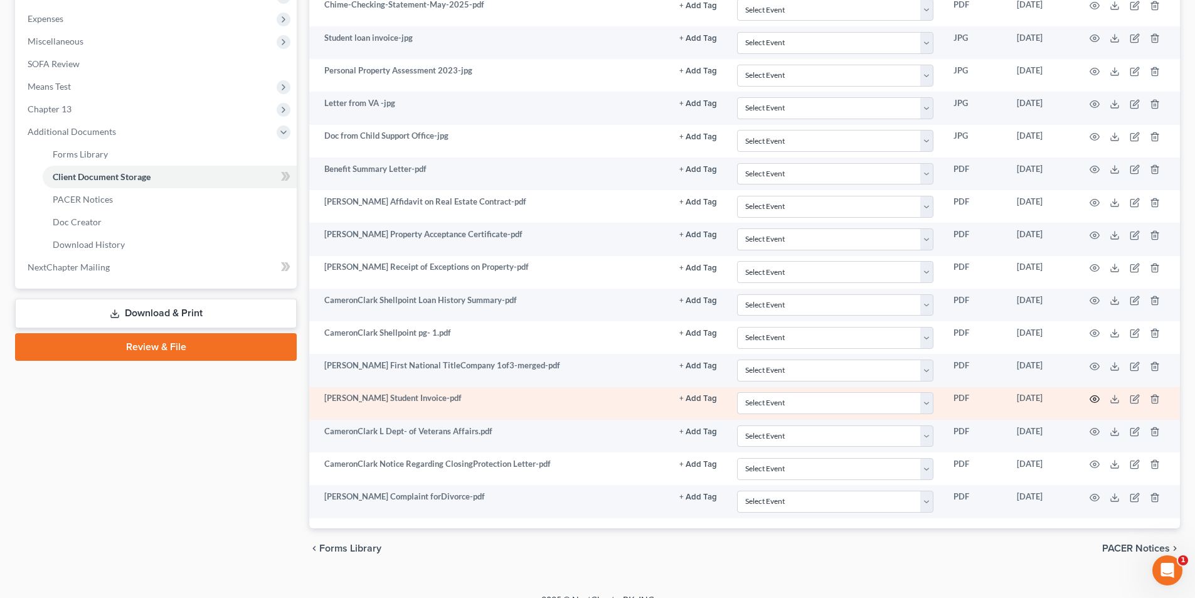
click at [1095, 400] on circle "button" at bounding box center [1095, 399] width 3 height 3
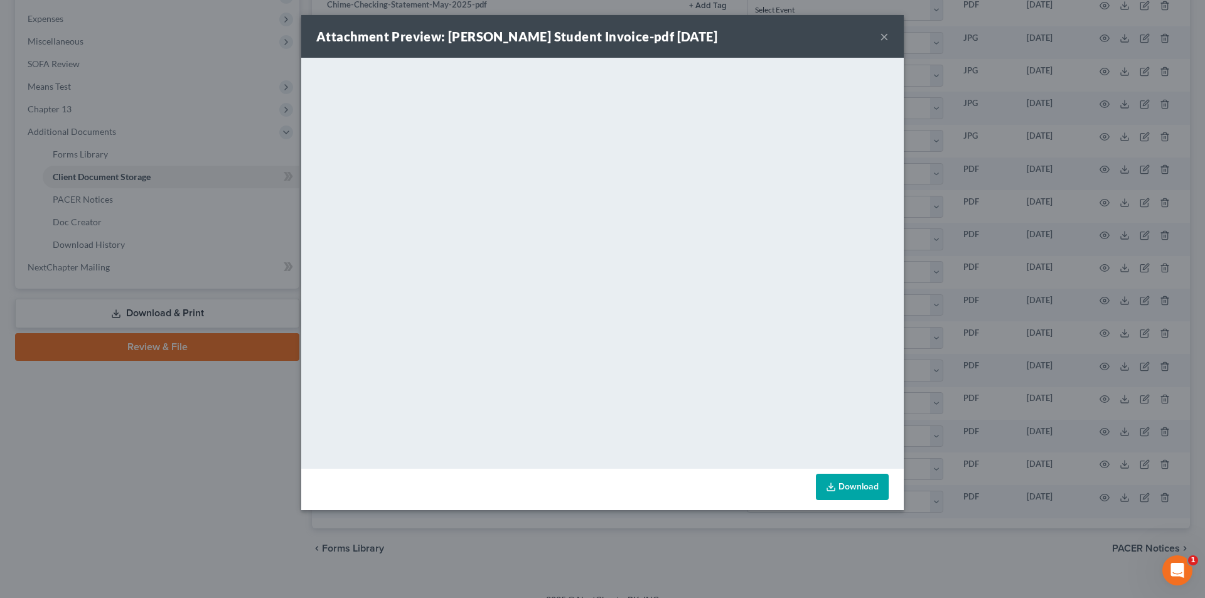
click at [883, 36] on button "×" at bounding box center [884, 36] width 9 height 15
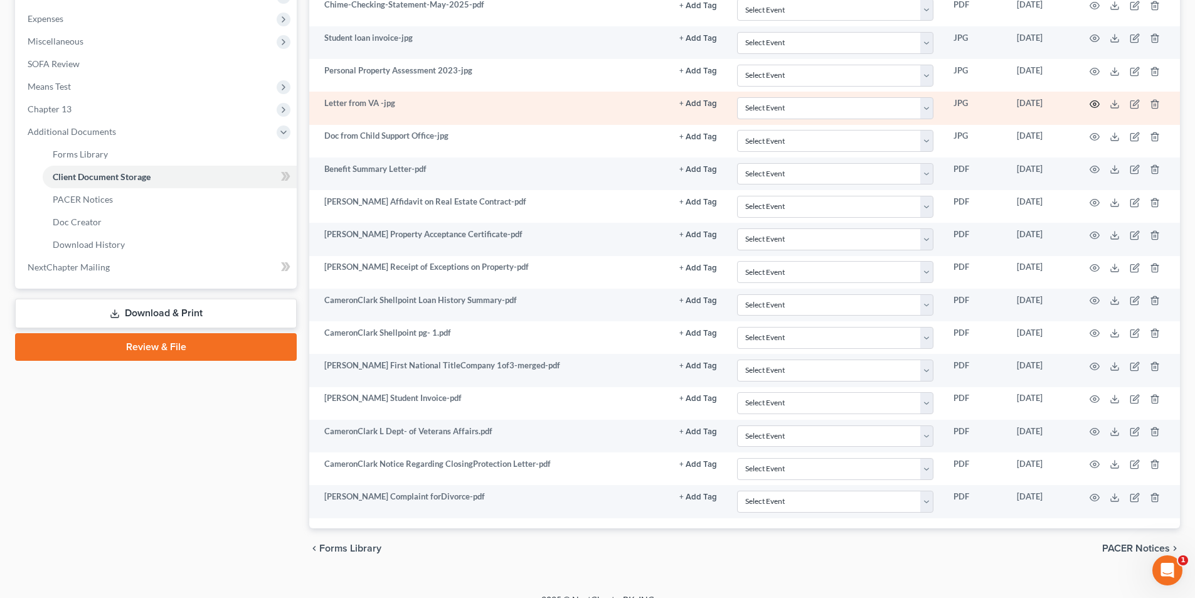
click at [1094, 103] on circle "button" at bounding box center [1095, 104] width 3 height 3
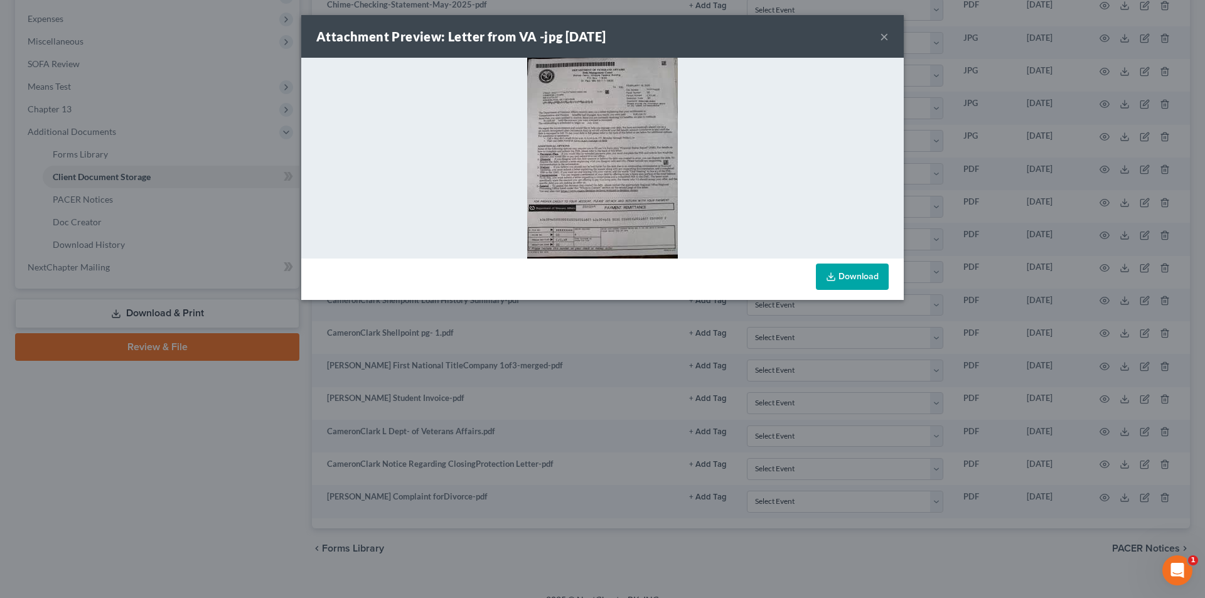
click at [886, 35] on button "×" at bounding box center [884, 36] width 9 height 15
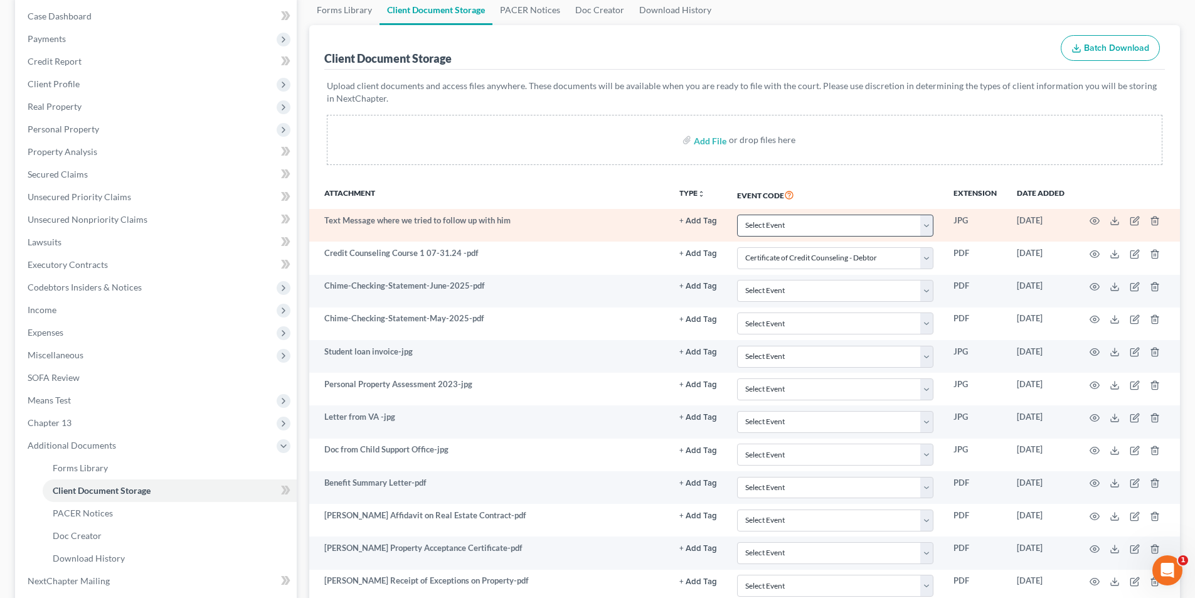
scroll to position [0, 0]
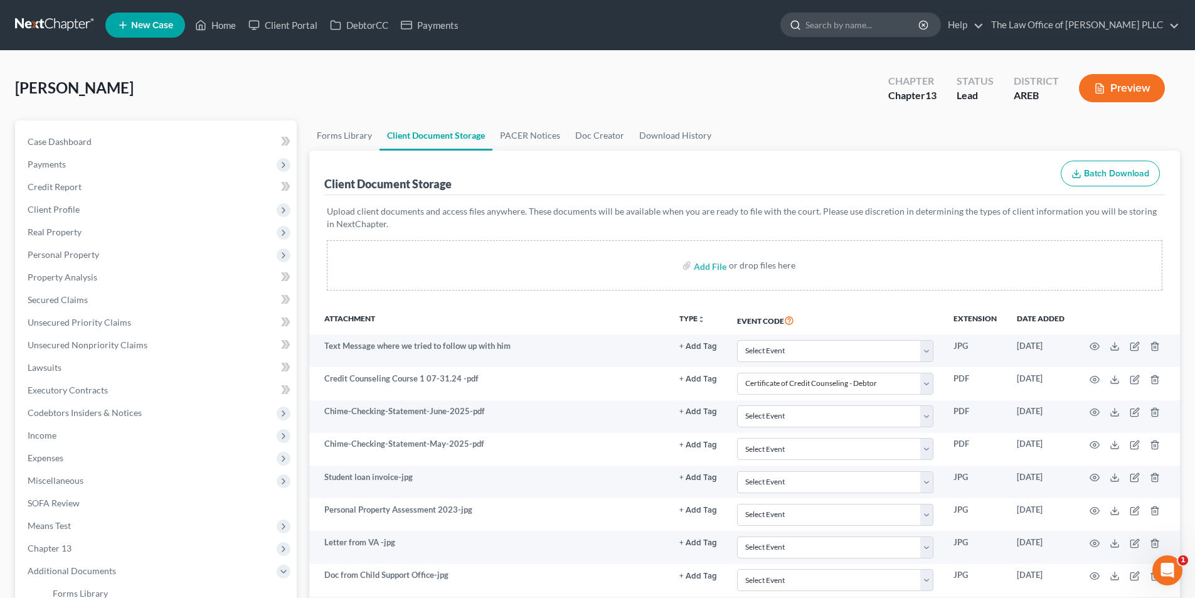
click at [832, 24] on input "search" at bounding box center [863, 24] width 115 height 23
type input "[PERSON_NAME]"
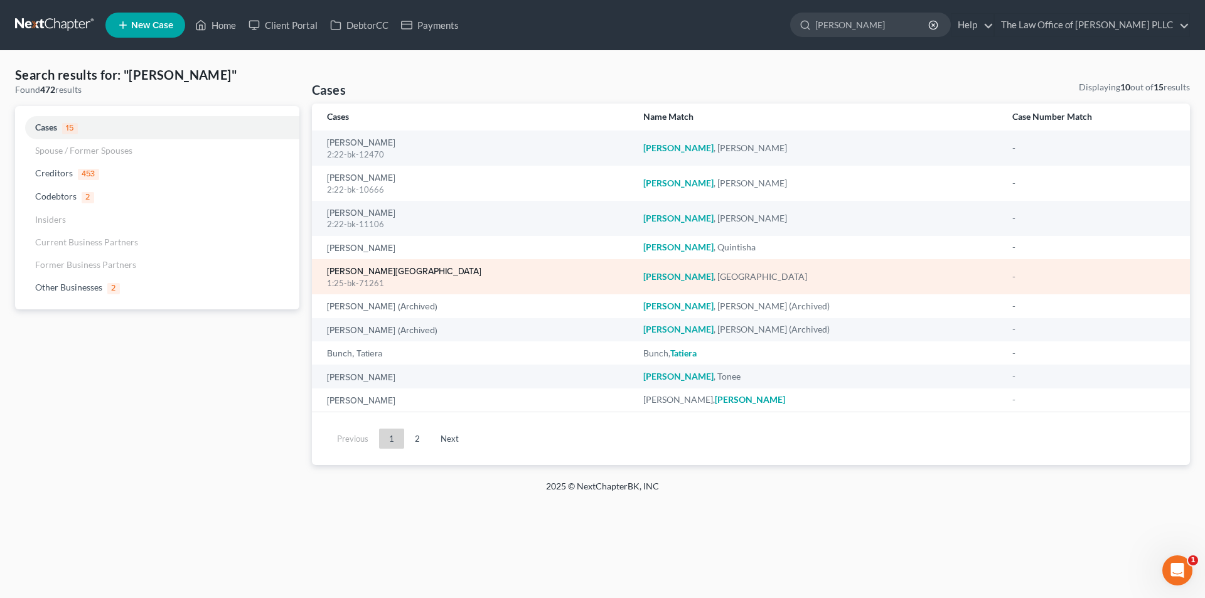
click at [361, 276] on link "[PERSON_NAME][GEOGRAPHIC_DATA]" at bounding box center [404, 271] width 154 height 9
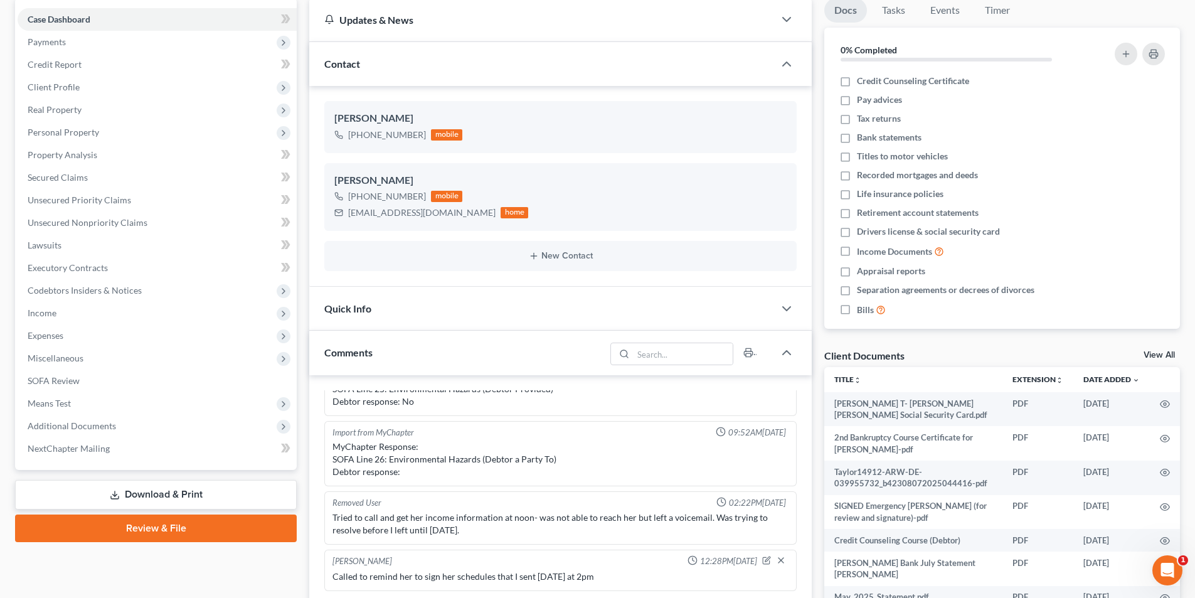
scroll to position [125, 0]
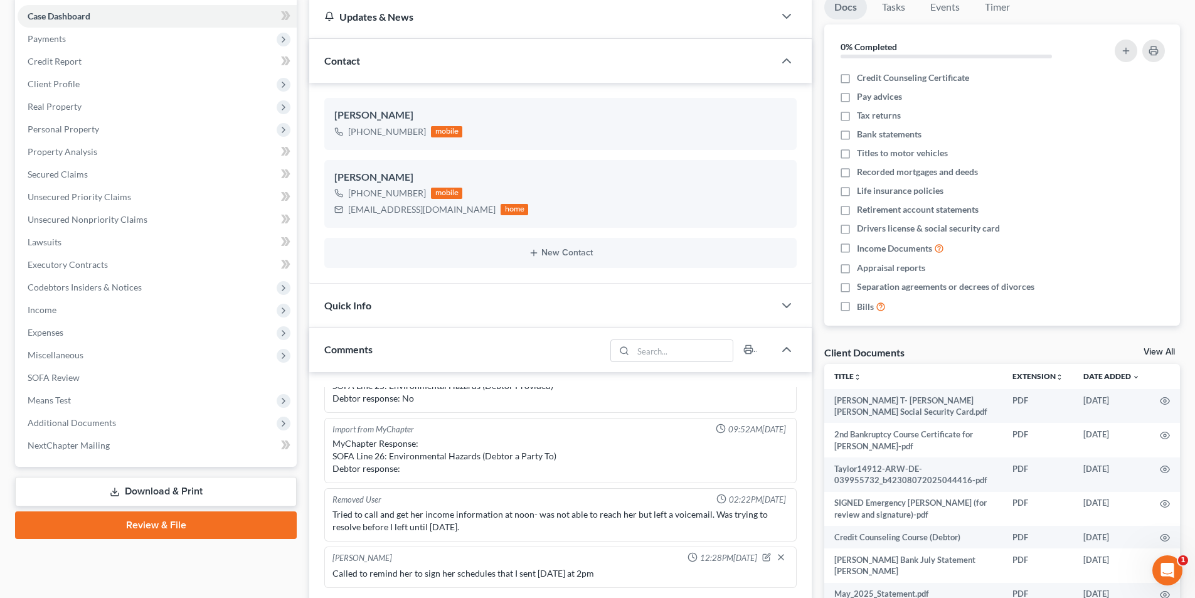
click at [123, 495] on link "Download & Print" at bounding box center [156, 491] width 282 height 29
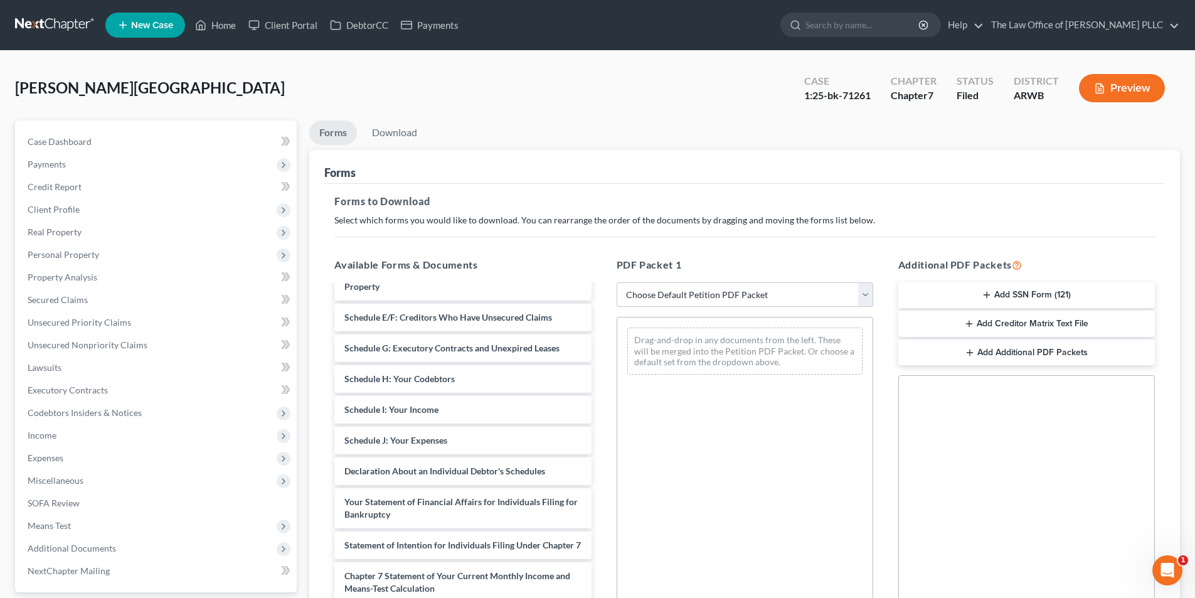
scroll to position [753, 0]
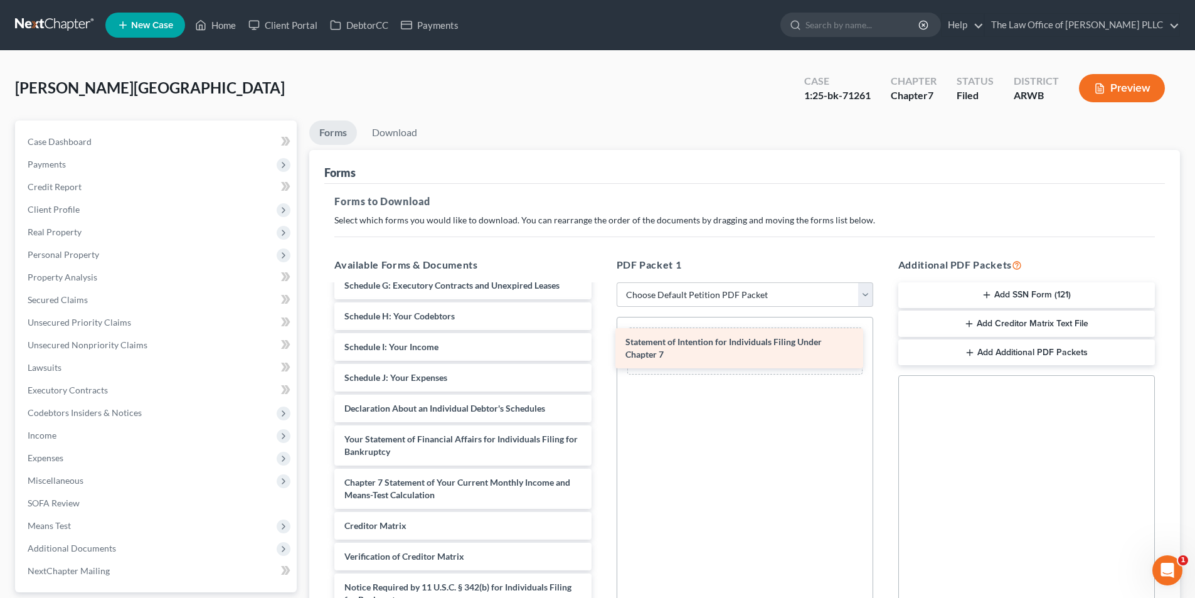
drag, startPoint x: 477, startPoint y: 484, endPoint x: 759, endPoint y: 344, distance: 314.3
click at [601, 344] on div "Statement of Intention for Individuals Filing Under Chapter 7 [PERSON_NAME] T- …" at bounding box center [462, 89] width 277 height 1112
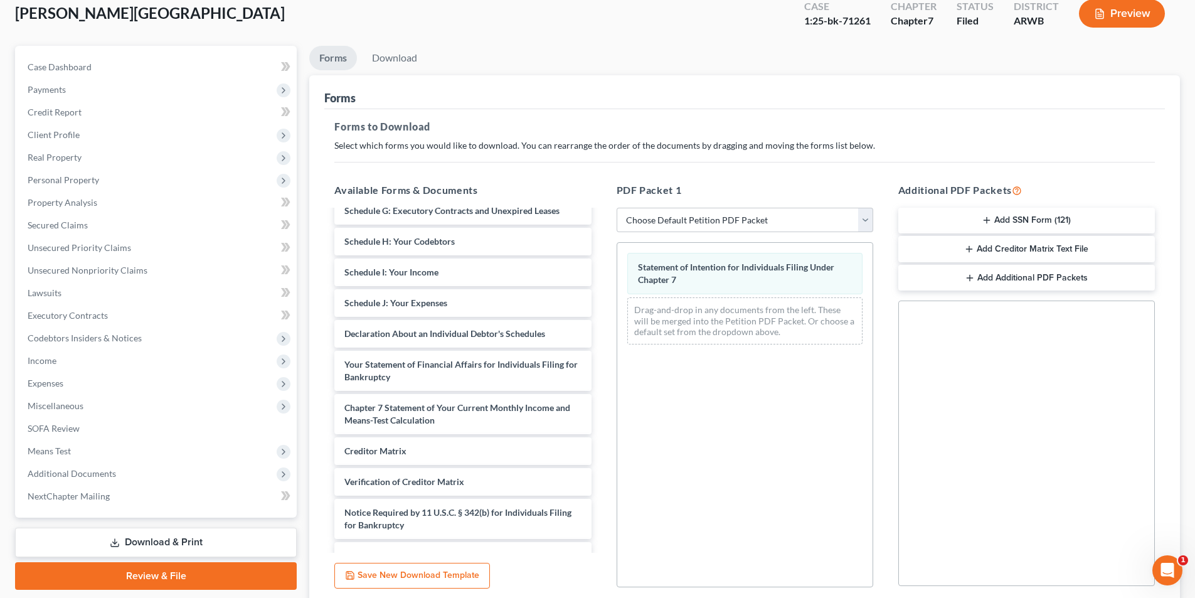
scroll to position [177, 0]
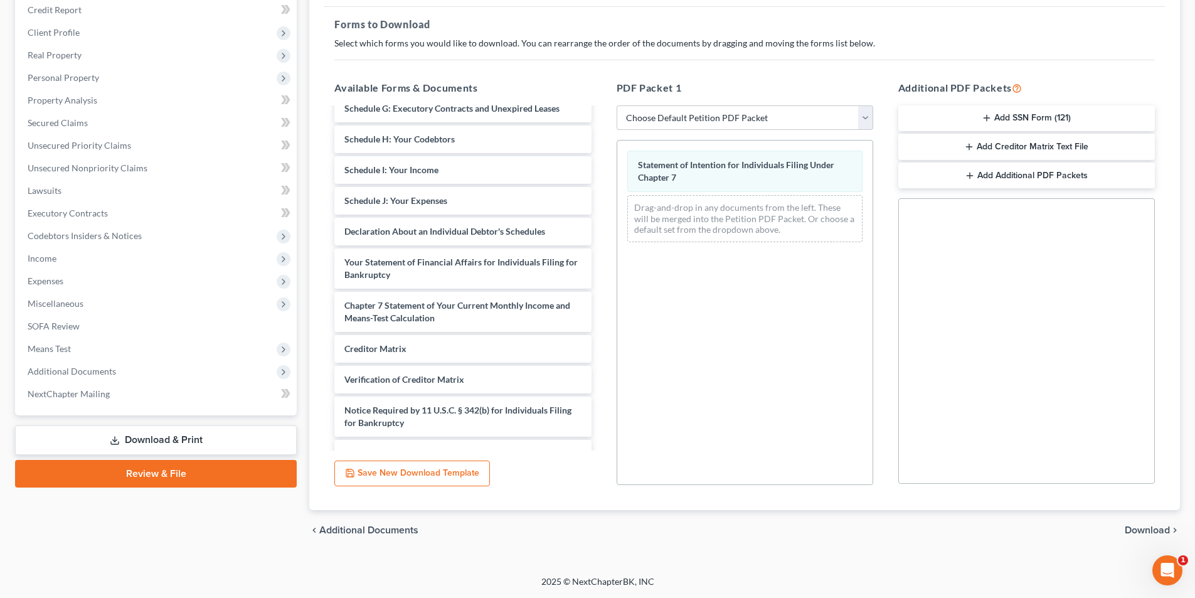
click at [1153, 531] on span "Download" at bounding box center [1147, 530] width 45 height 10
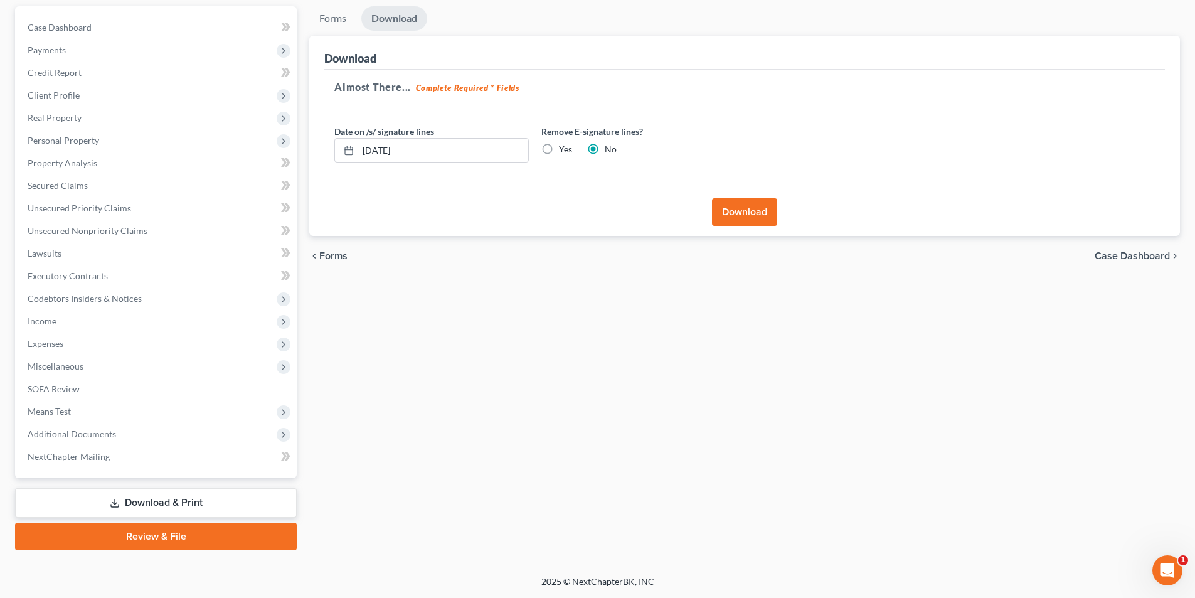
scroll to position [114, 0]
click at [722, 219] on button "Download" at bounding box center [744, 212] width 65 height 28
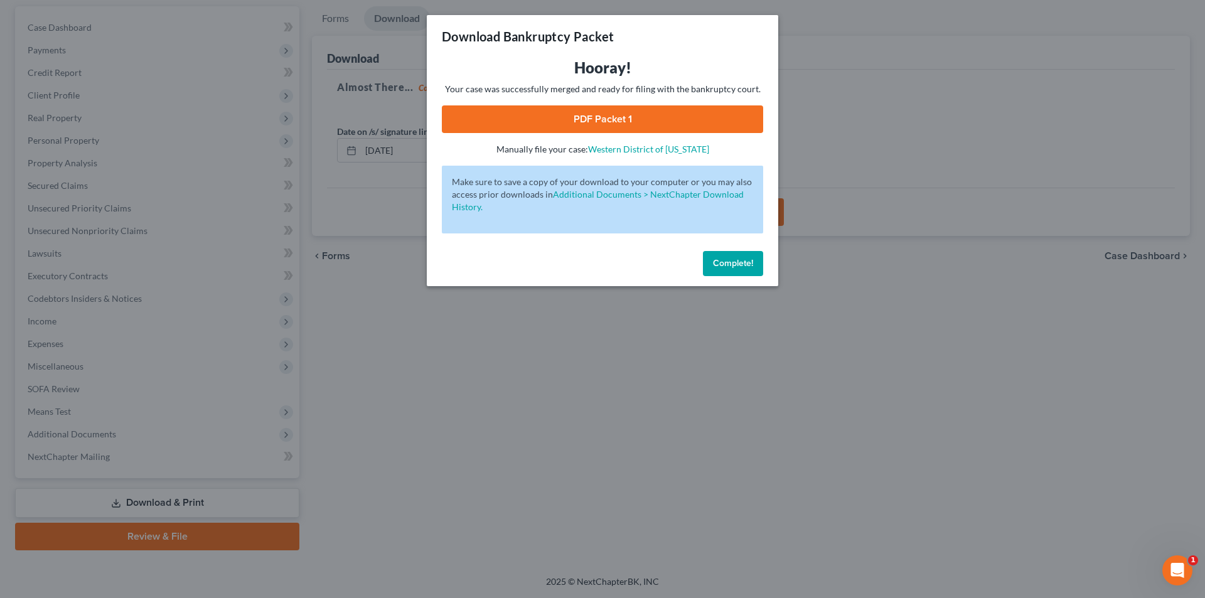
click at [623, 120] on link "PDF Packet 1" at bounding box center [602, 119] width 321 height 28
click at [739, 264] on span "Complete!" at bounding box center [733, 263] width 40 height 11
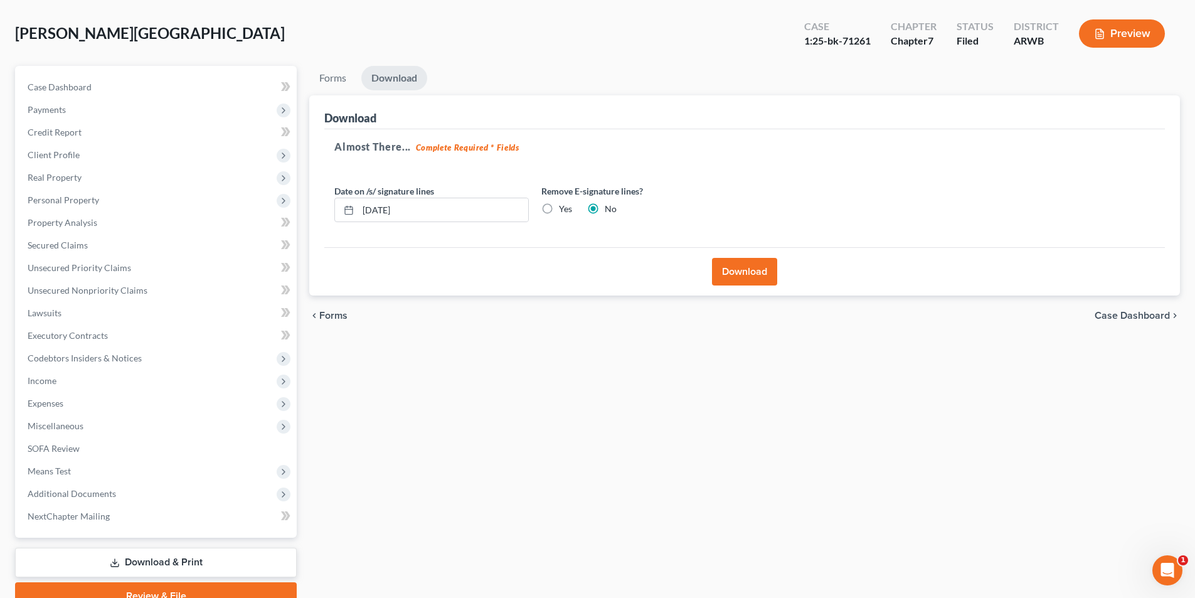
scroll to position [0, 0]
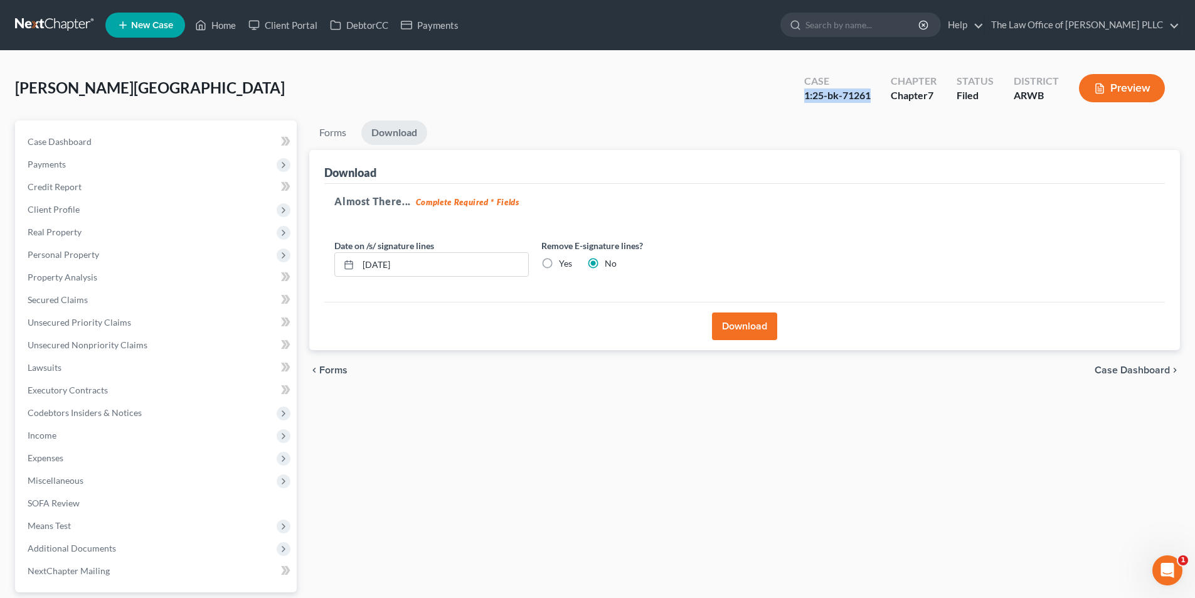
drag, startPoint x: 803, startPoint y: 98, endPoint x: 876, endPoint y: 98, distance: 73.4
click at [876, 98] on div "Case 1:25-bk-71261" at bounding box center [837, 89] width 87 height 37
copy div "1:25-bk-71261"
click at [866, 24] on input "search" at bounding box center [863, 24] width 115 height 23
click at [164, 355] on link "Unsecured Nonpriority Claims" at bounding box center [157, 345] width 279 height 23
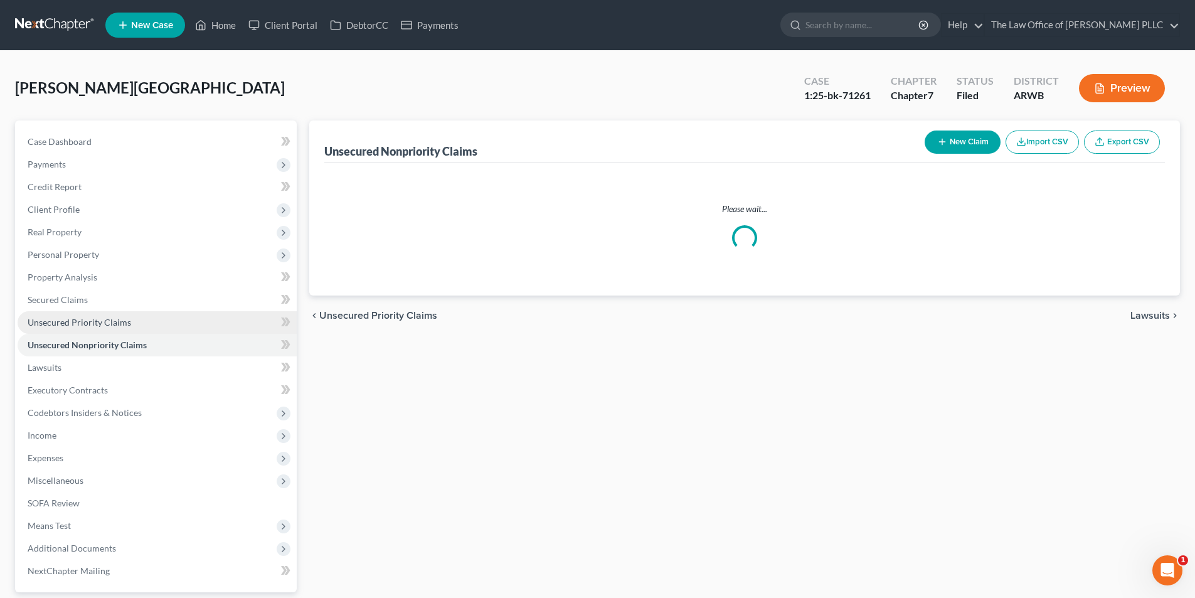
scroll to position [114, 0]
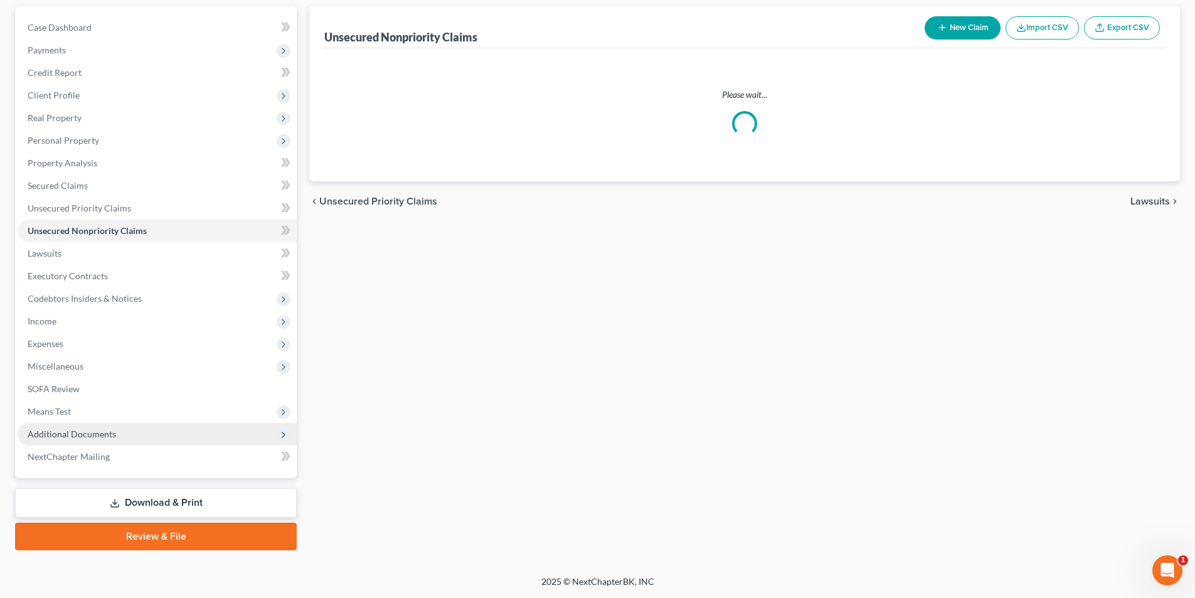
click at [86, 434] on span "Additional Documents" at bounding box center [72, 434] width 88 height 11
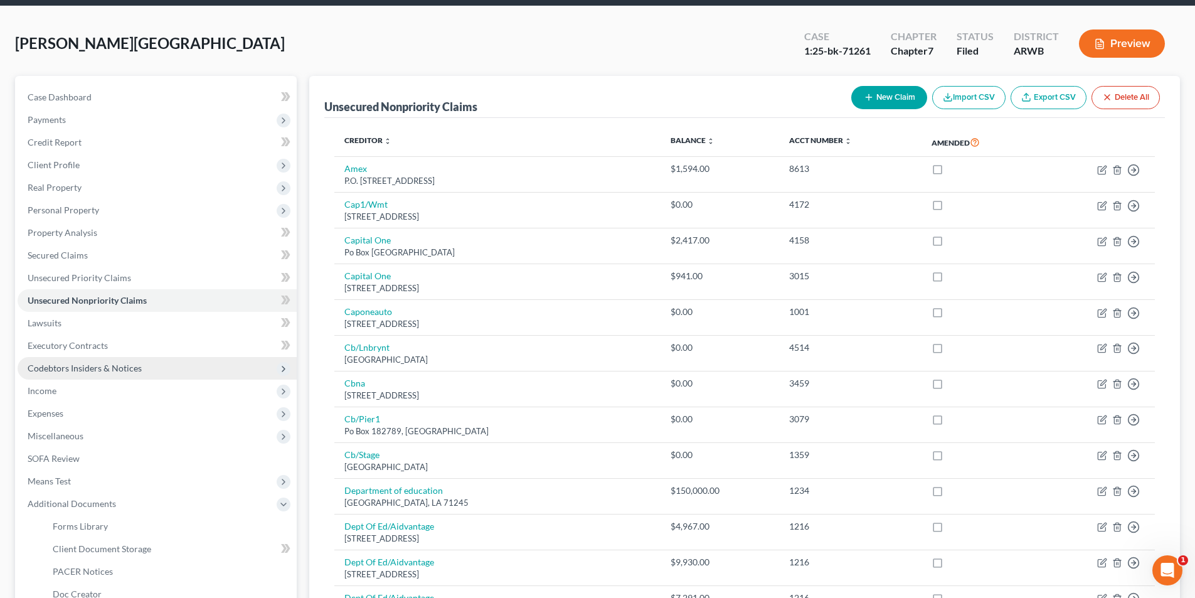
scroll to position [0, 0]
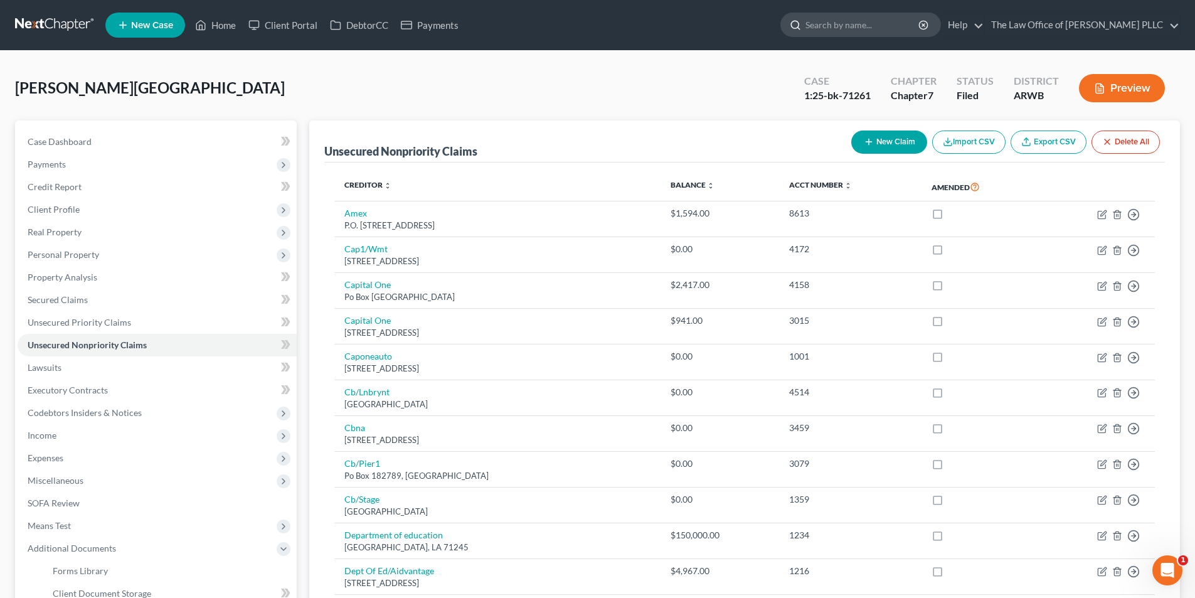
click at [831, 19] on input "search" at bounding box center [863, 24] width 115 height 23
type input "[PERSON_NAME]"
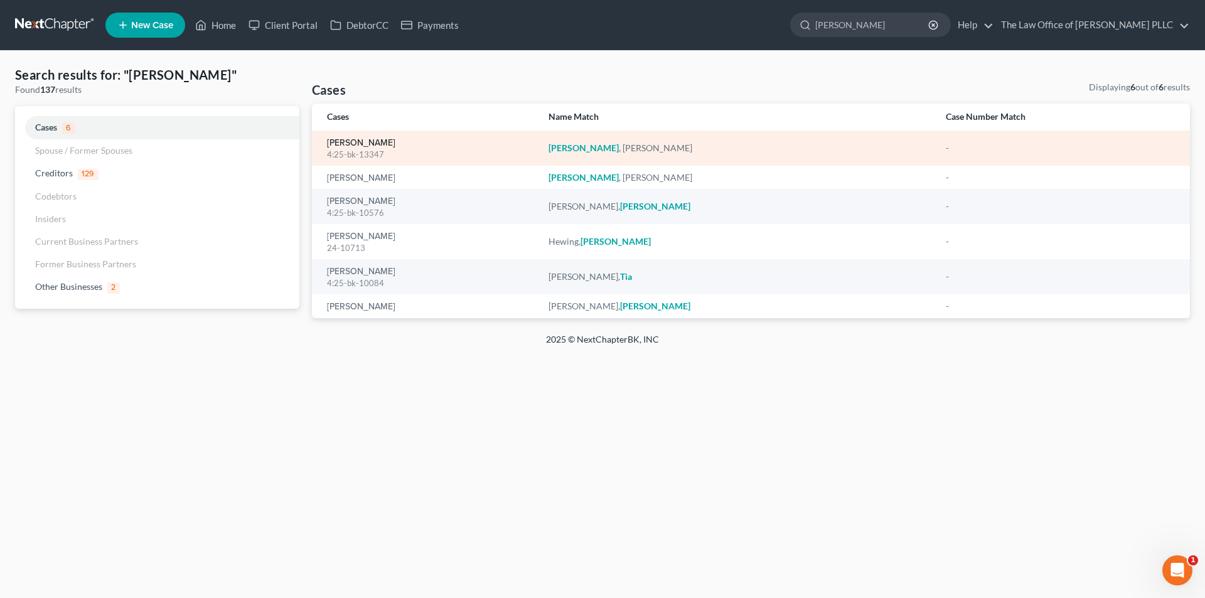
click at [374, 144] on link "[PERSON_NAME]" at bounding box center [361, 143] width 68 height 9
select select "0"
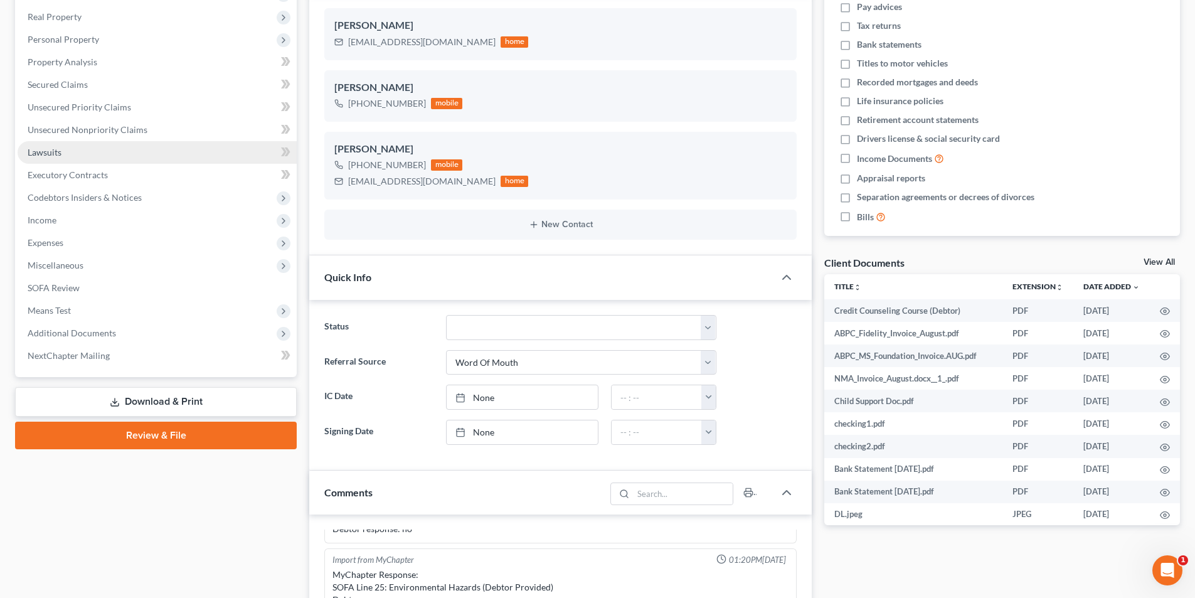
scroll to position [125, 0]
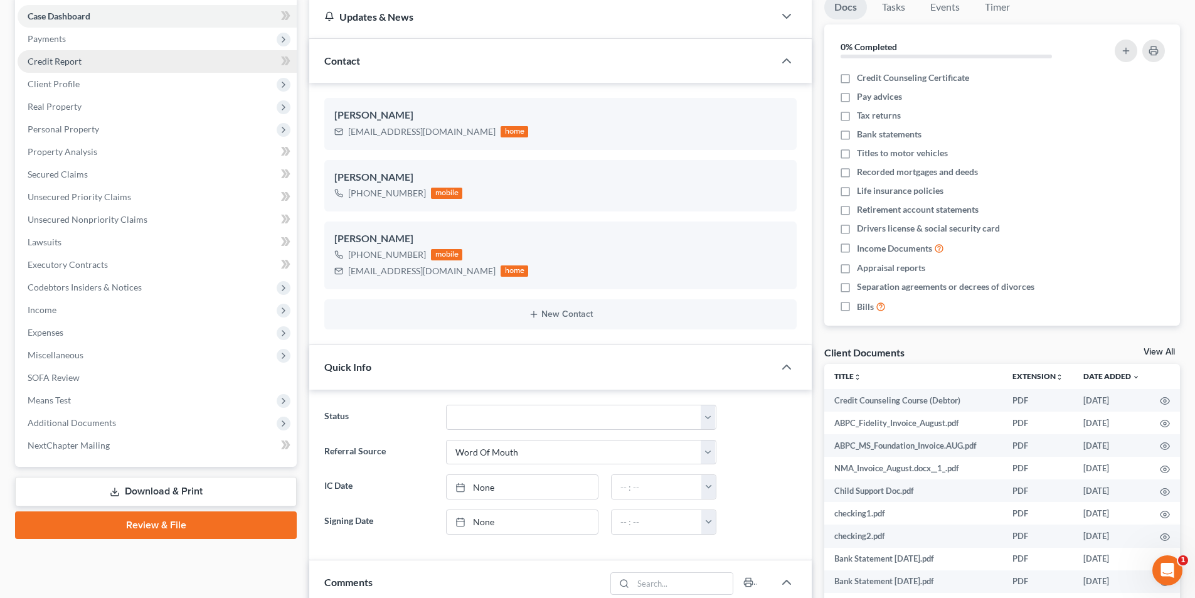
click at [61, 63] on span "Credit Report" at bounding box center [55, 61] width 54 height 11
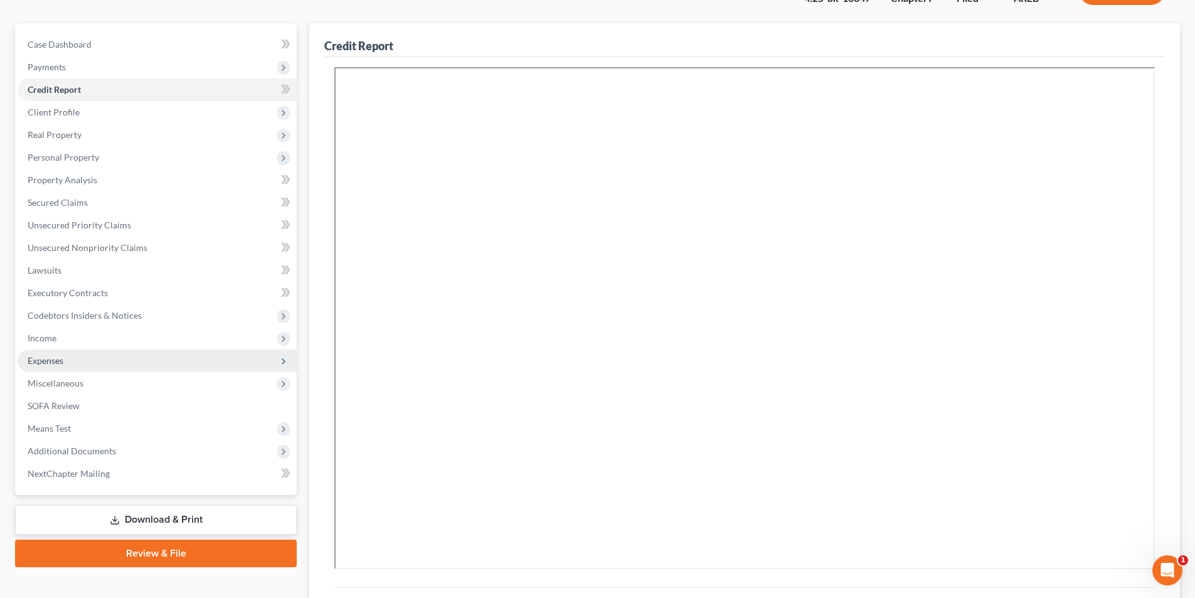
scroll to position [100, 0]
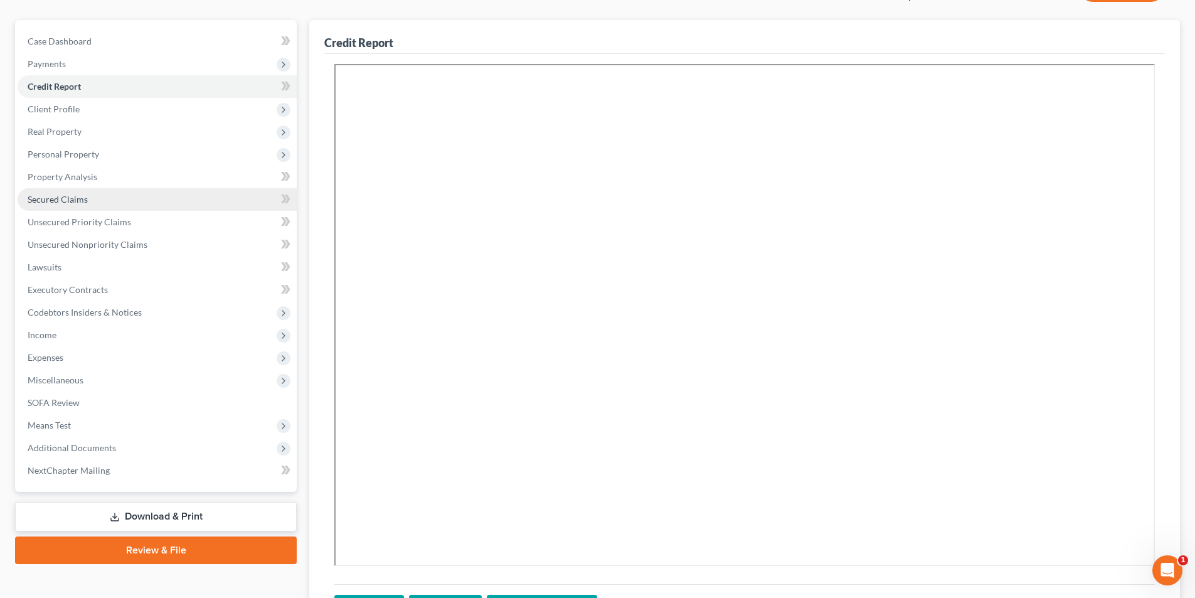
click at [36, 200] on span "Secured Claims" at bounding box center [58, 199] width 60 height 11
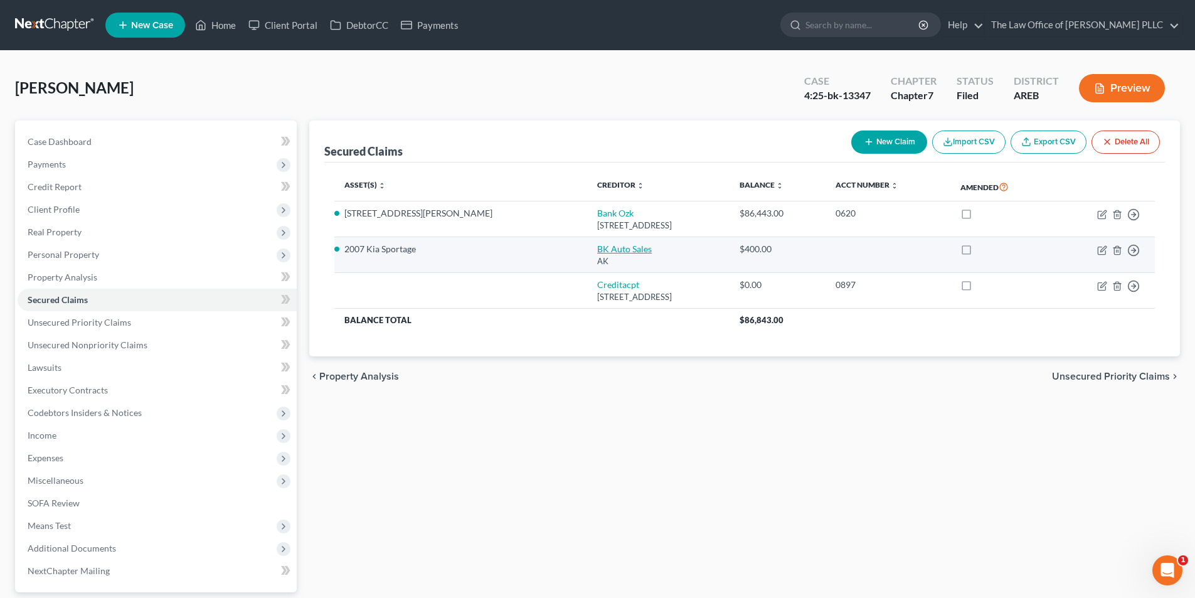
click at [597, 253] on link "BK Auto Sales" at bounding box center [624, 248] width 55 height 11
select select "1"
select select "2"
select select "0"
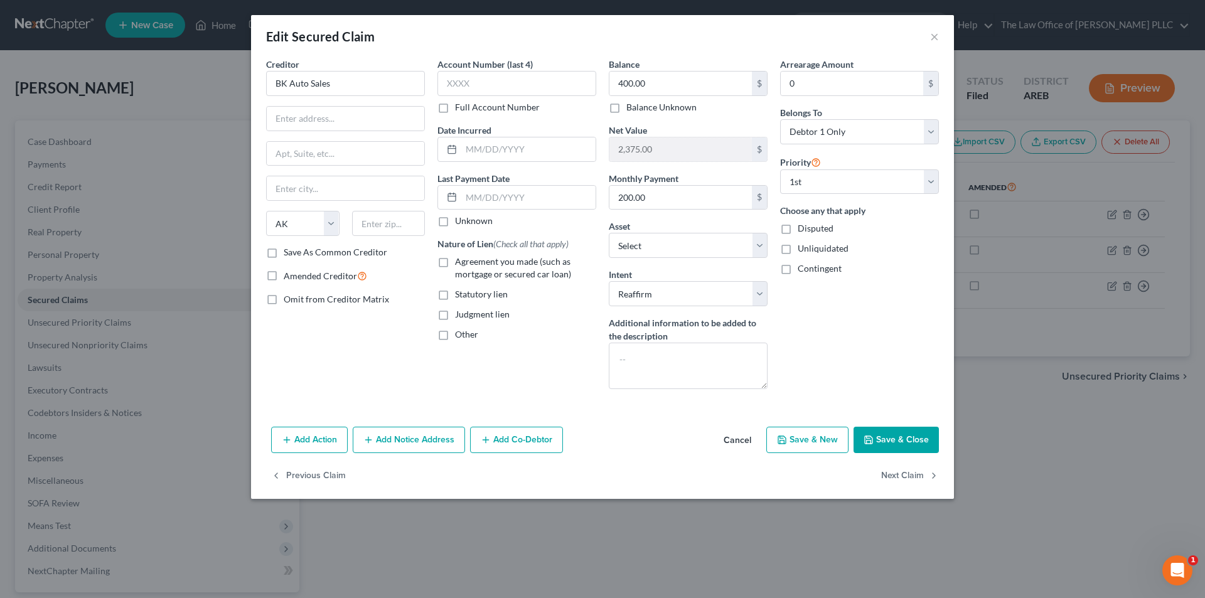
click at [225, 490] on div "Edit Secured Claim × Creditor * BK Auto Sales State [US_STATE] AK AR AZ CA CO […" at bounding box center [602, 299] width 1205 height 598
click at [834, 437] on button "Save & New" at bounding box center [807, 440] width 82 height 26
select select "0"
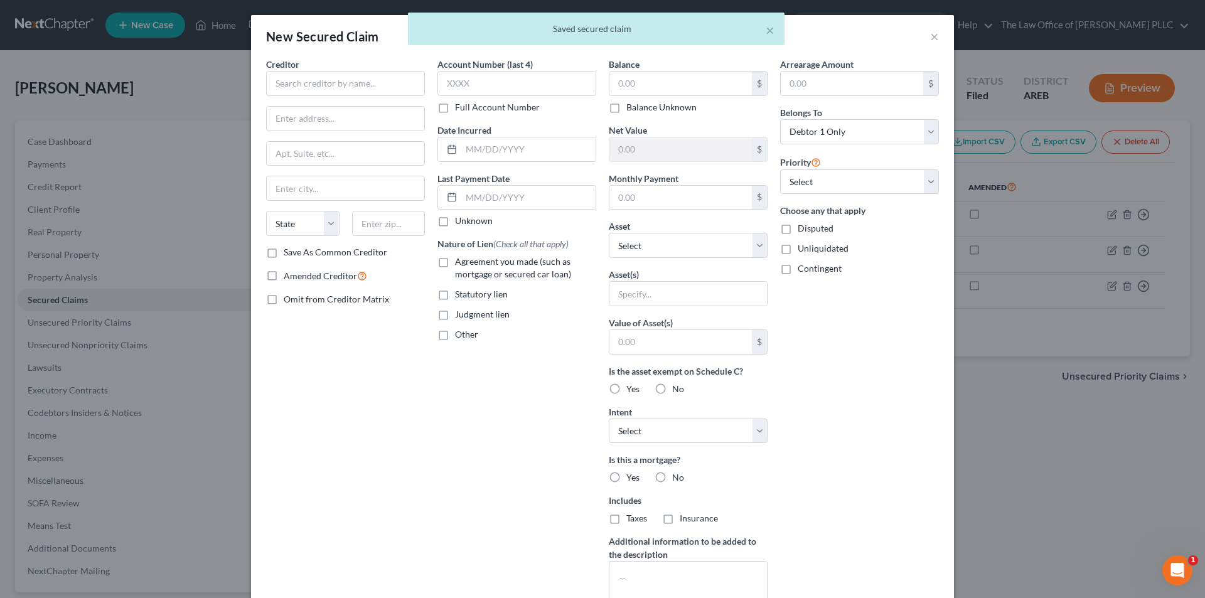
click at [936, 33] on div "× Saved secured claim" at bounding box center [596, 32] width 1205 height 39
click at [927, 37] on div "× Saved secured claim" at bounding box center [596, 32] width 1205 height 39
click at [930, 37] on div "× Saved secured claim" at bounding box center [596, 32] width 1205 height 39
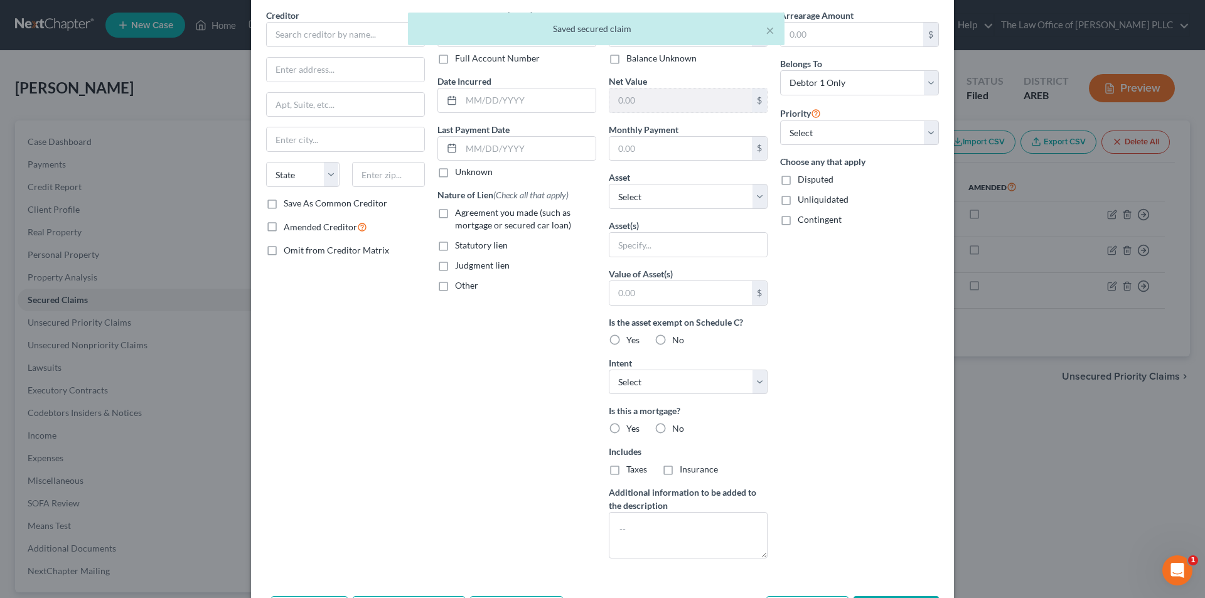
scroll to position [99, 0]
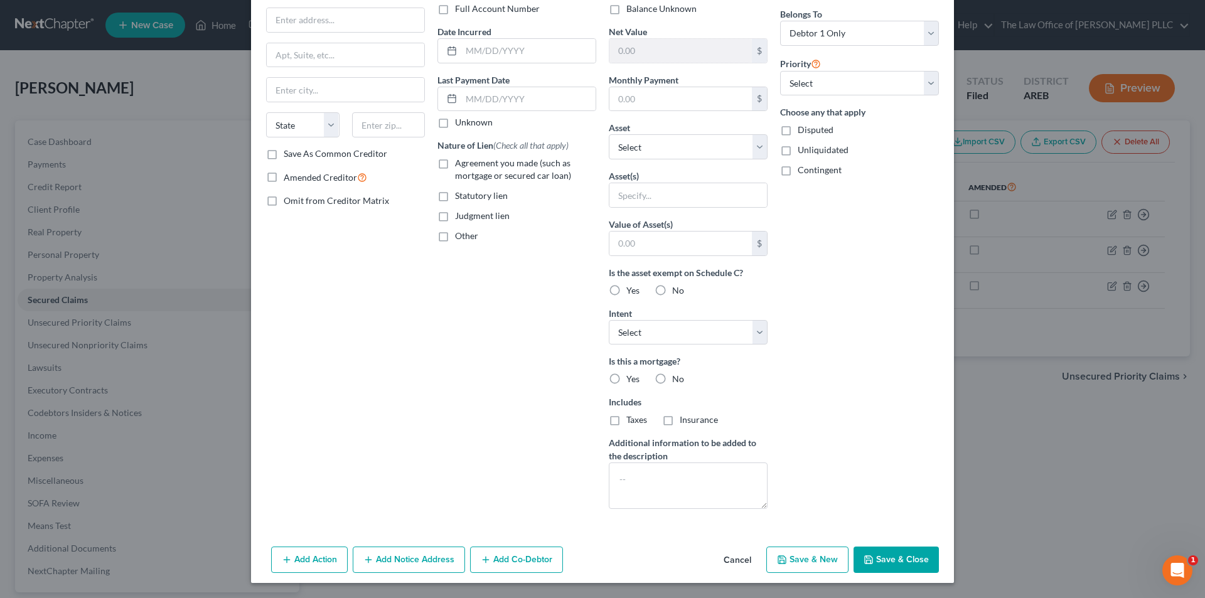
click at [888, 558] on button "Save & Close" at bounding box center [895, 559] width 85 height 26
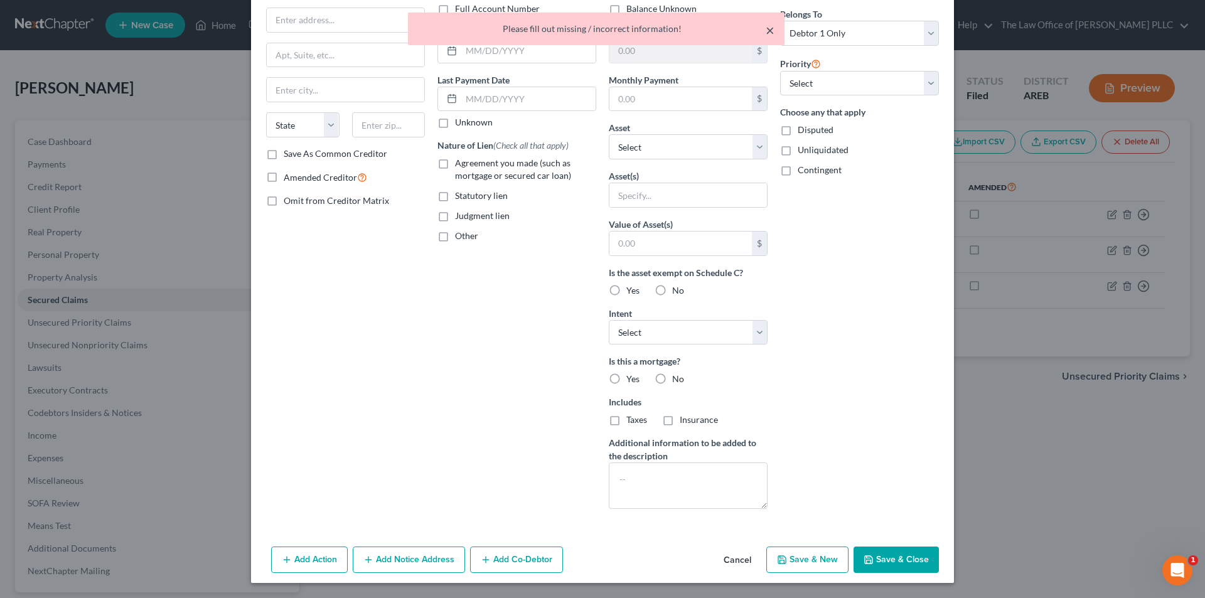
click at [772, 29] on button "×" at bounding box center [769, 30] width 9 height 15
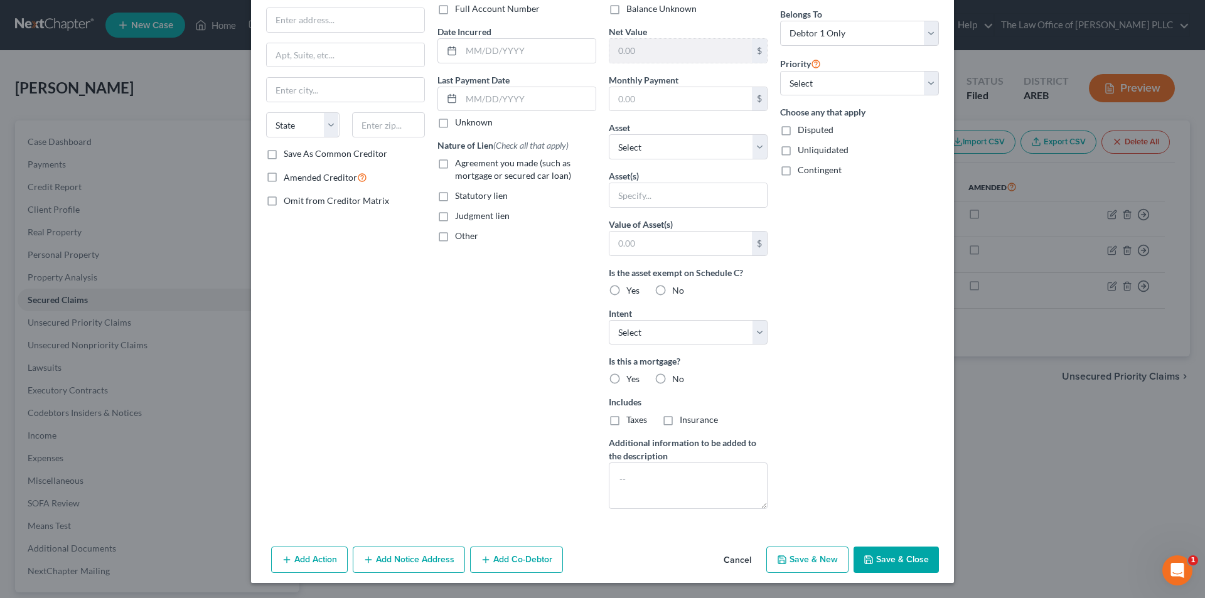
click at [733, 559] on button "Cancel" at bounding box center [737, 560] width 48 height 25
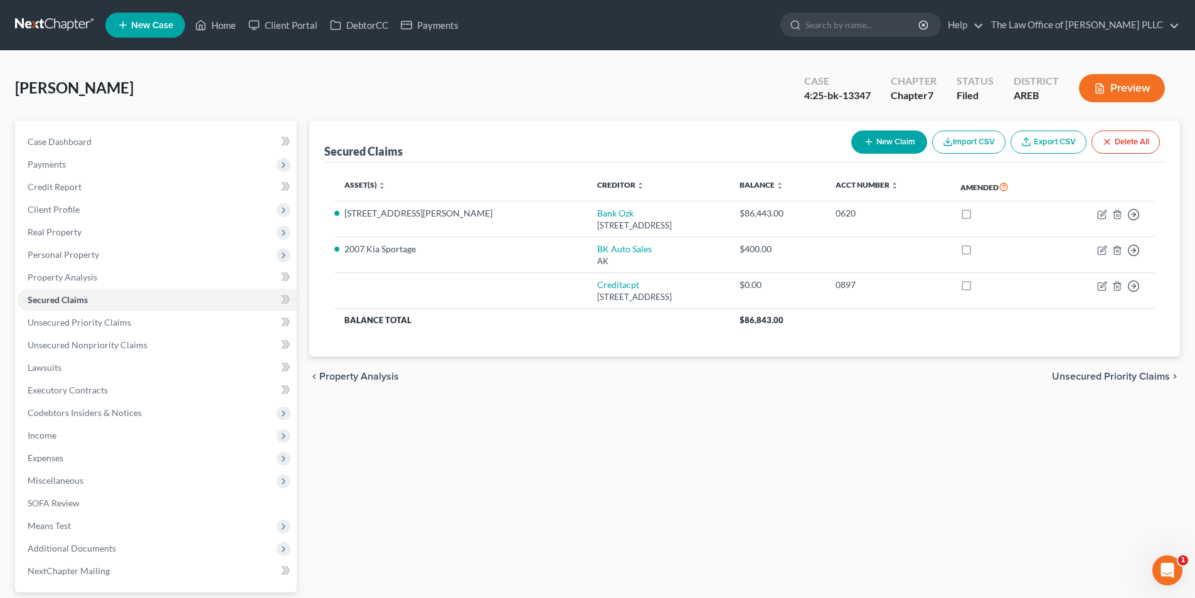
click at [635, 489] on div "Secured Claims New Claim Import CSV Export CSV Delete All Asset(s) expand_more …" at bounding box center [744, 392] width 883 height 544
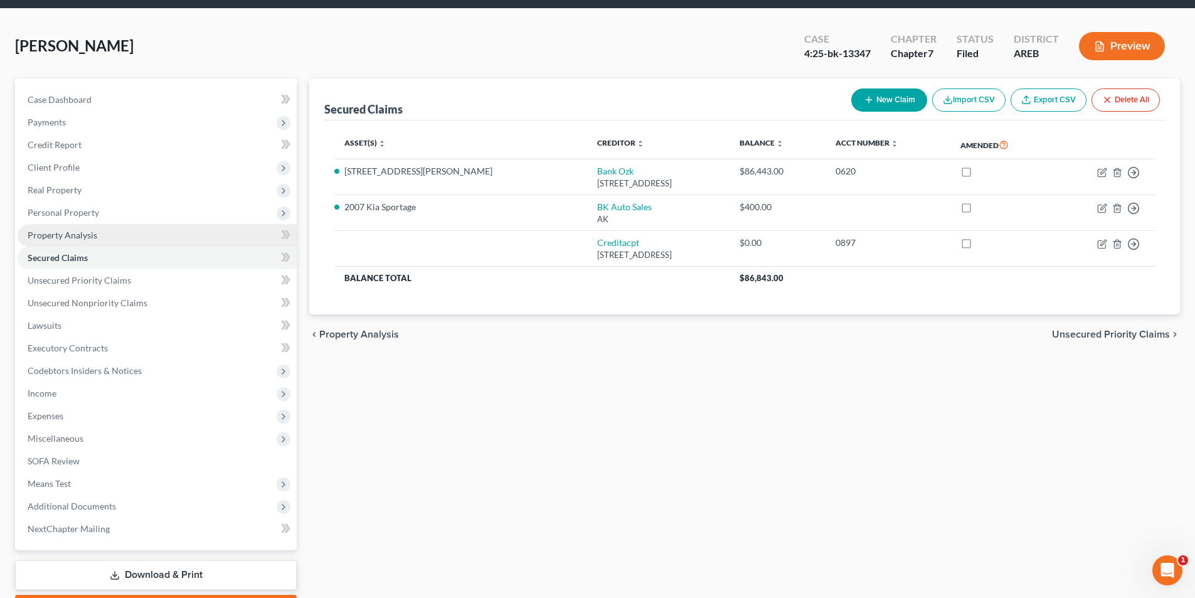
scroll to position [0, 0]
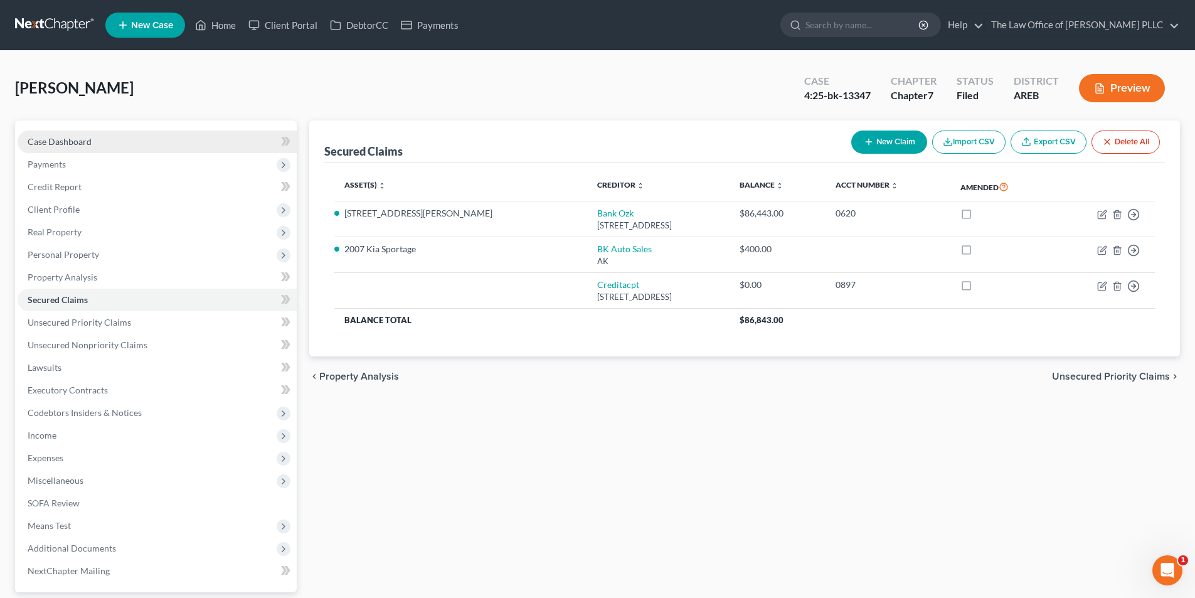
click at [80, 138] on span "Case Dashboard" at bounding box center [60, 141] width 64 height 11
select select "0"
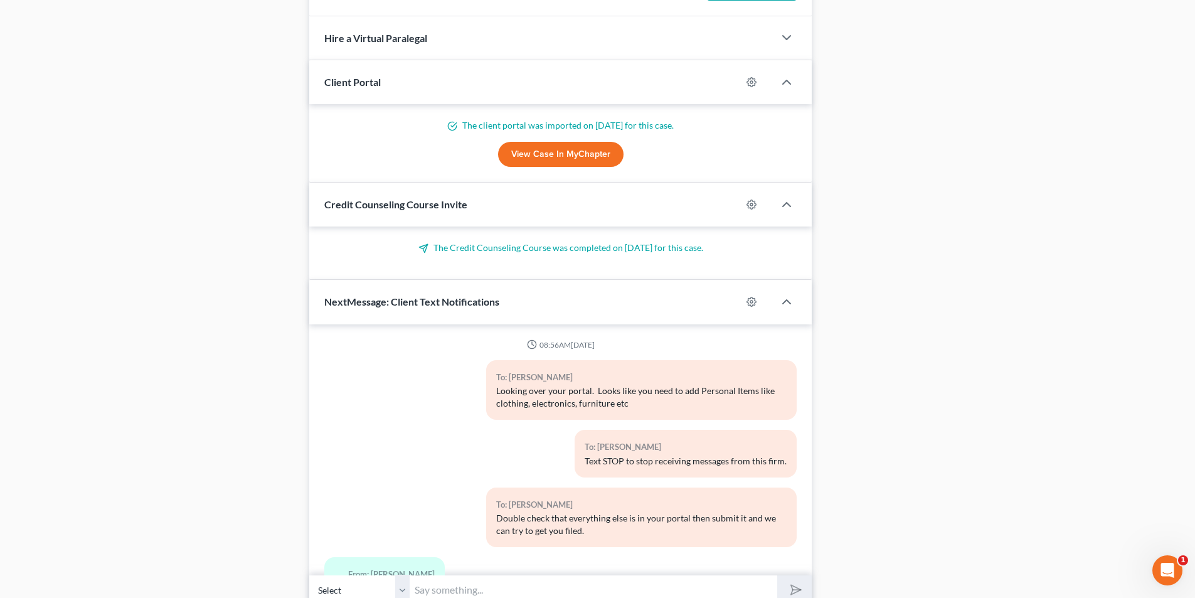
scroll to position [1093, 0]
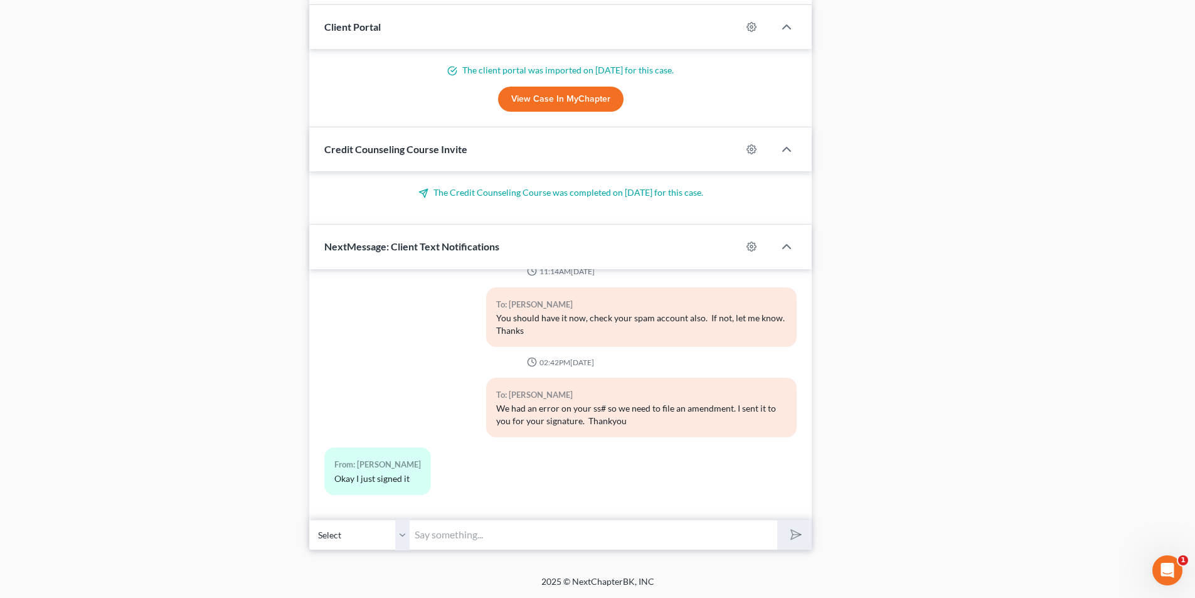
drag, startPoint x: 541, startPoint y: 536, endPoint x: 550, endPoint y: 526, distance: 12.5
click at [541, 536] on input "text" at bounding box center [594, 534] width 368 height 31
type input "Can you get us the current mailing address for BK Auto Sales please"
click at [792, 530] on polygon "submit" at bounding box center [793, 534] width 15 height 15
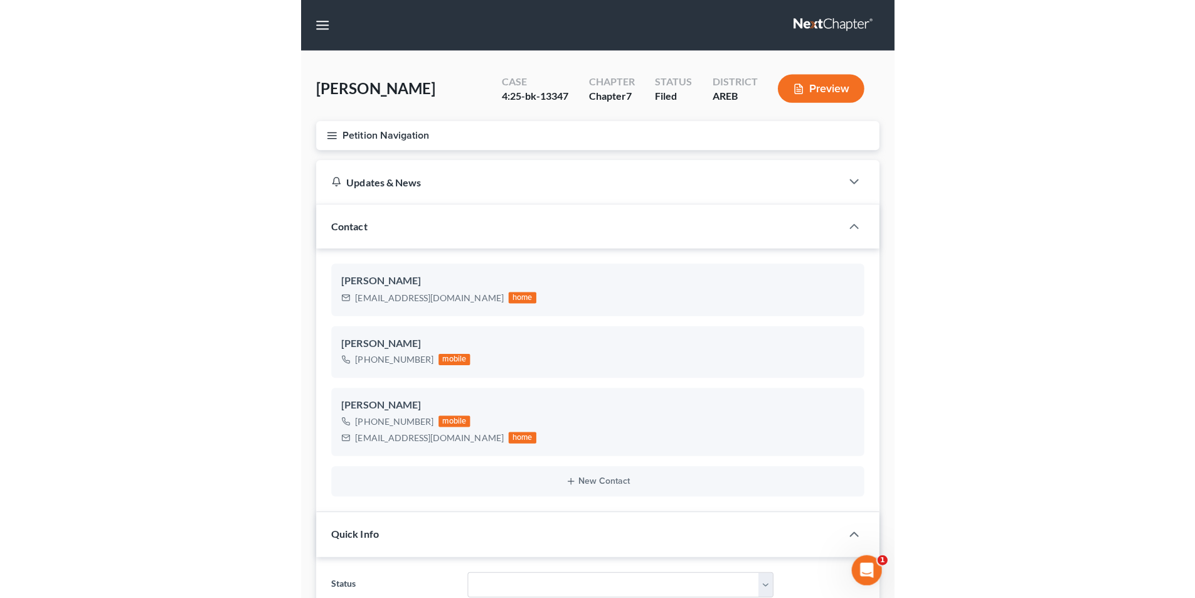
scroll to position [1194, 0]
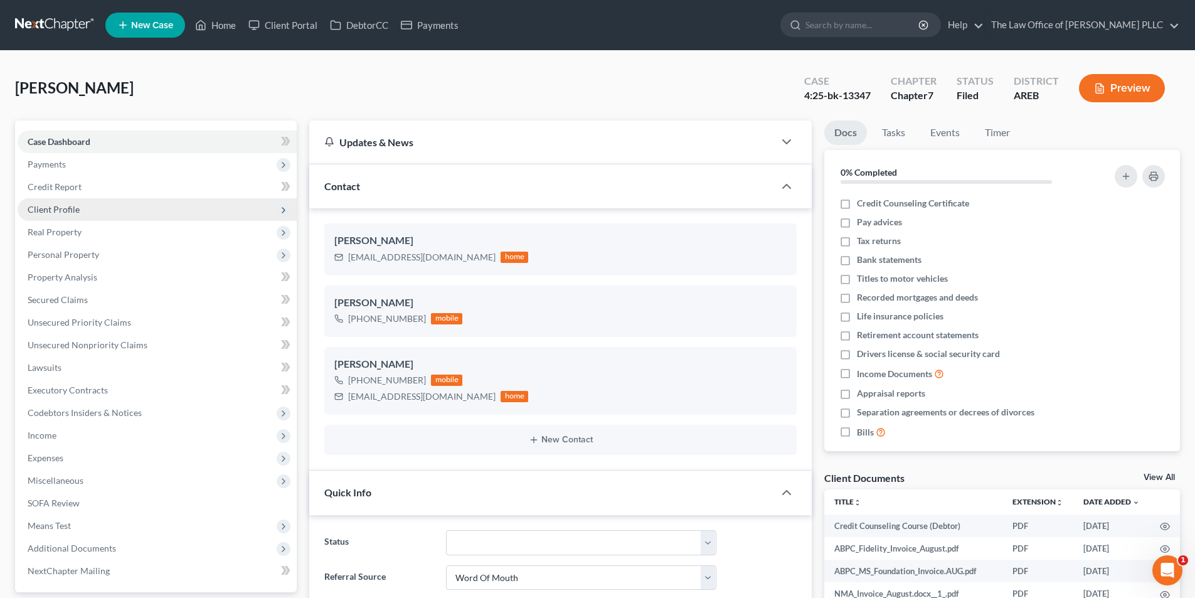
click at [65, 210] on span "Client Profile" at bounding box center [54, 209] width 52 height 11
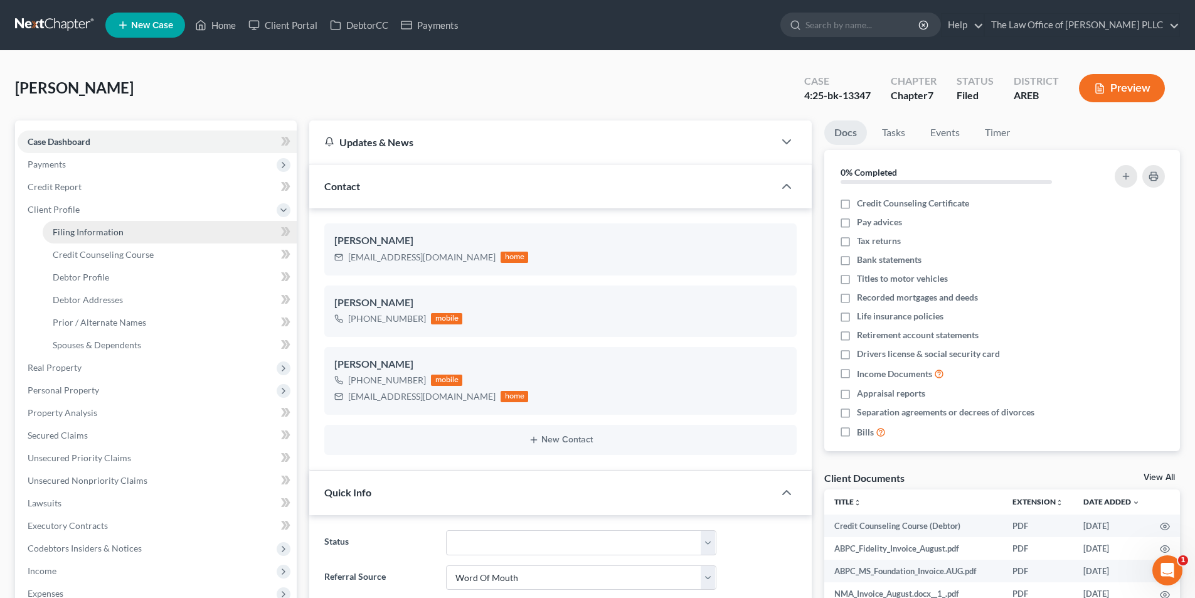
click at [73, 228] on span "Filing Information" at bounding box center [88, 231] width 71 height 11
select select "1"
select select "0"
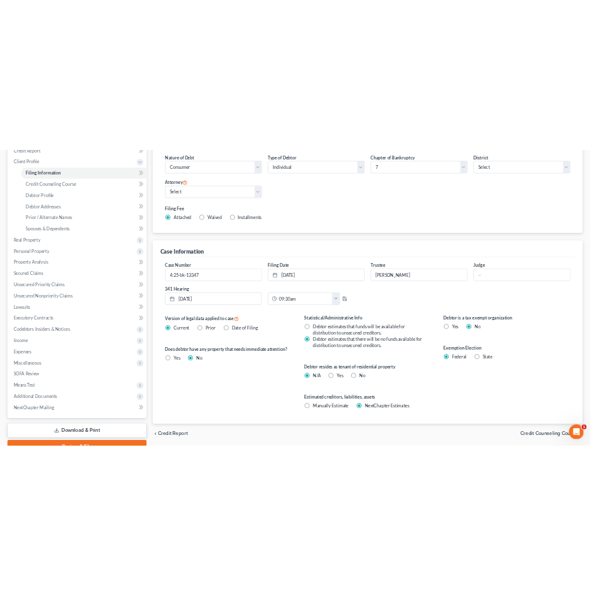
scroll to position [188, 0]
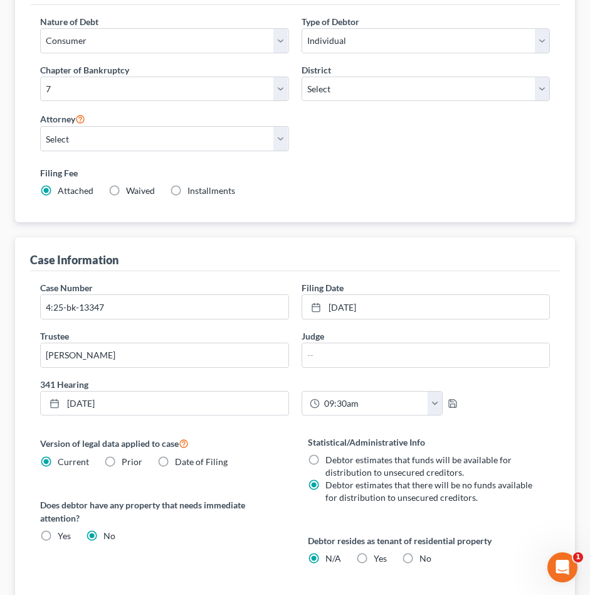
drag, startPoint x: 25, startPoint y: 45, endPoint x: 365, endPoint y: 134, distance: 350.9
click at [25, 45] on div "Filing Information Nature of Debt Select Business Consumer Other Nature of Busi…" at bounding box center [295, 96] width 560 height 251
click at [24, 217] on div "Filing Information Nature of Debt Select Business Consumer Other Nature of Busi…" at bounding box center [295, 96] width 560 height 251
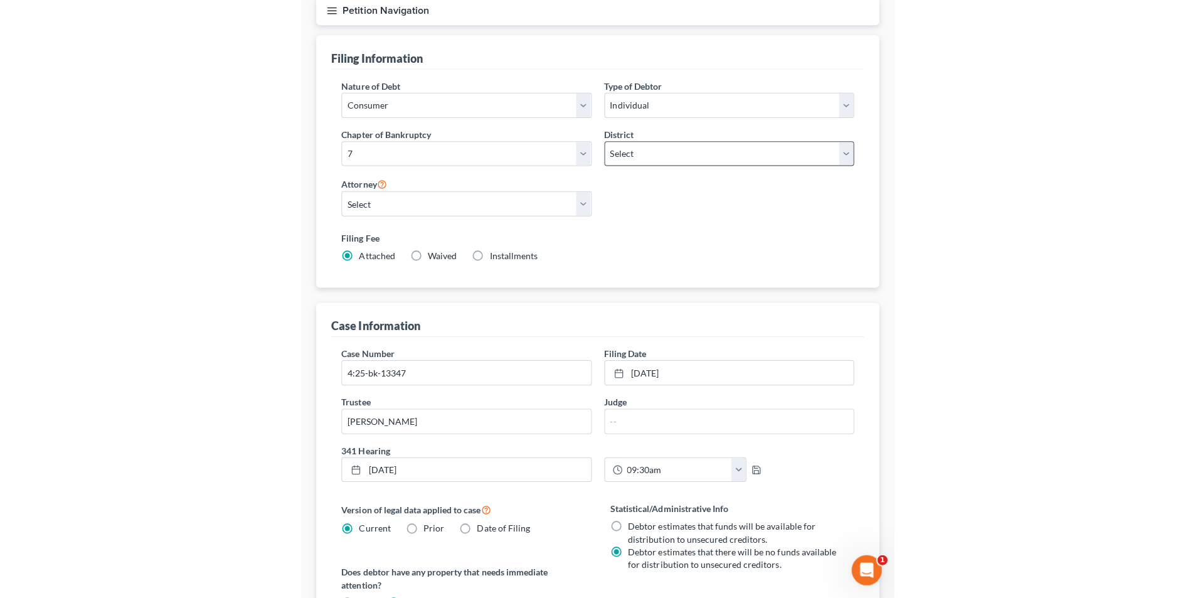
scroll to position [0, 0]
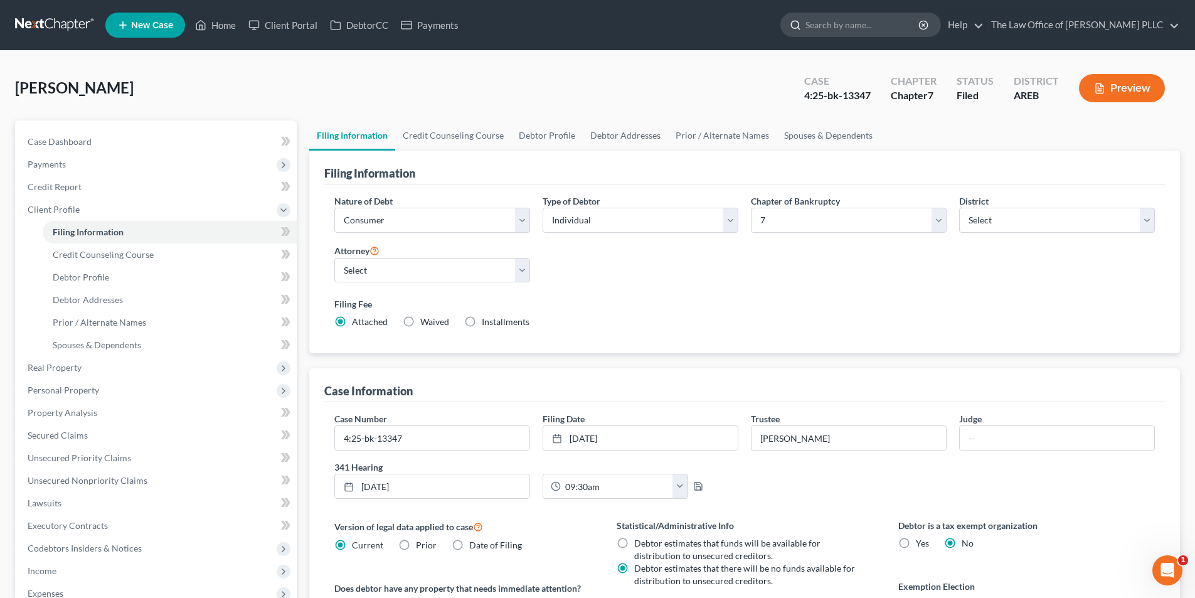
click at [837, 21] on input "search" at bounding box center [863, 24] width 115 height 23
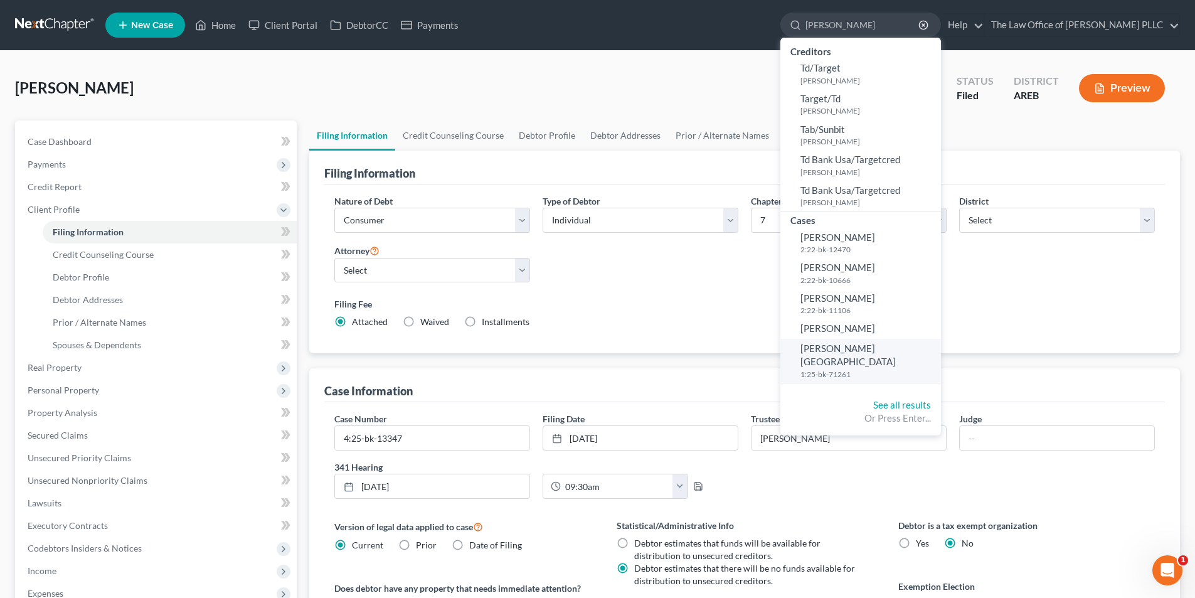
type input "[PERSON_NAME]"
click at [858, 345] on span "[PERSON_NAME][GEOGRAPHIC_DATA]" at bounding box center [848, 355] width 95 height 24
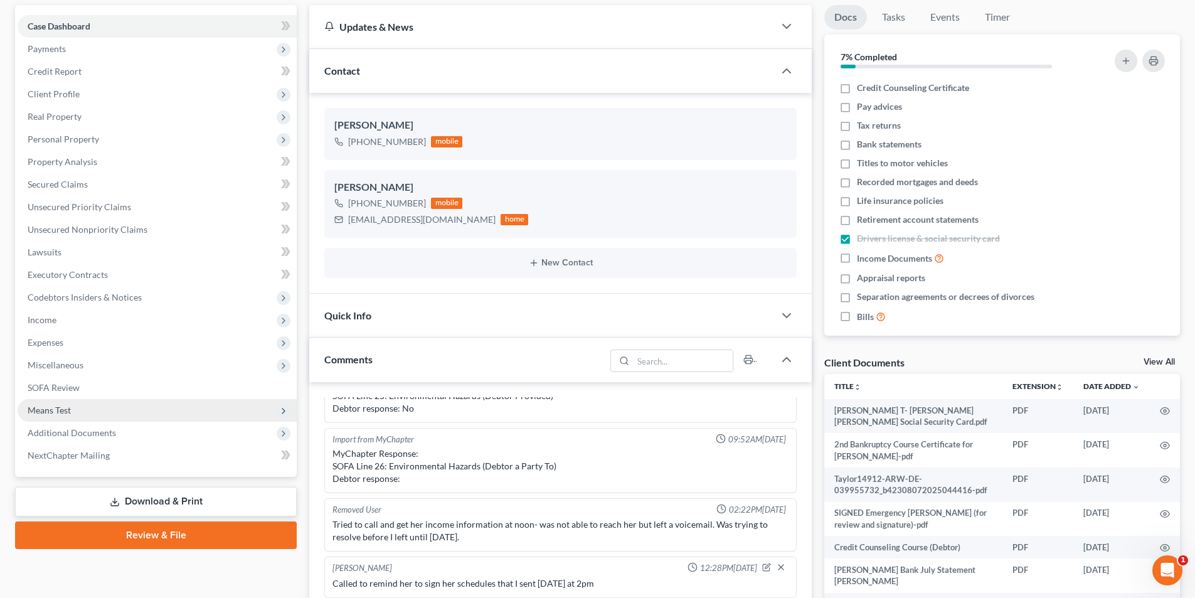
scroll to position [125, 0]
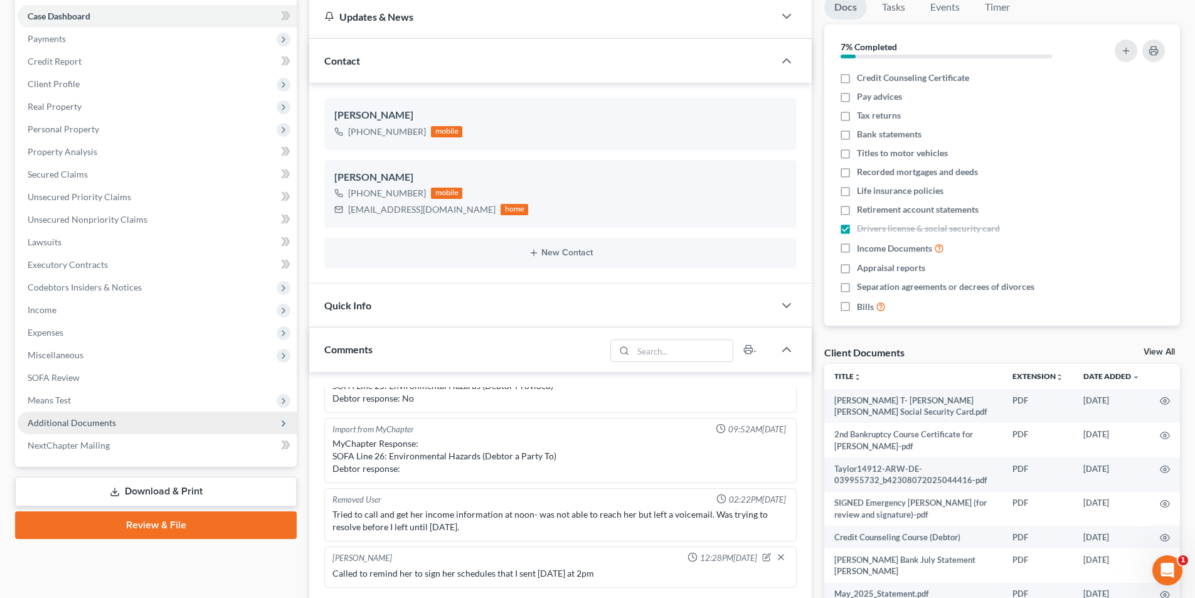
click at [95, 426] on span "Additional Documents" at bounding box center [72, 422] width 88 height 11
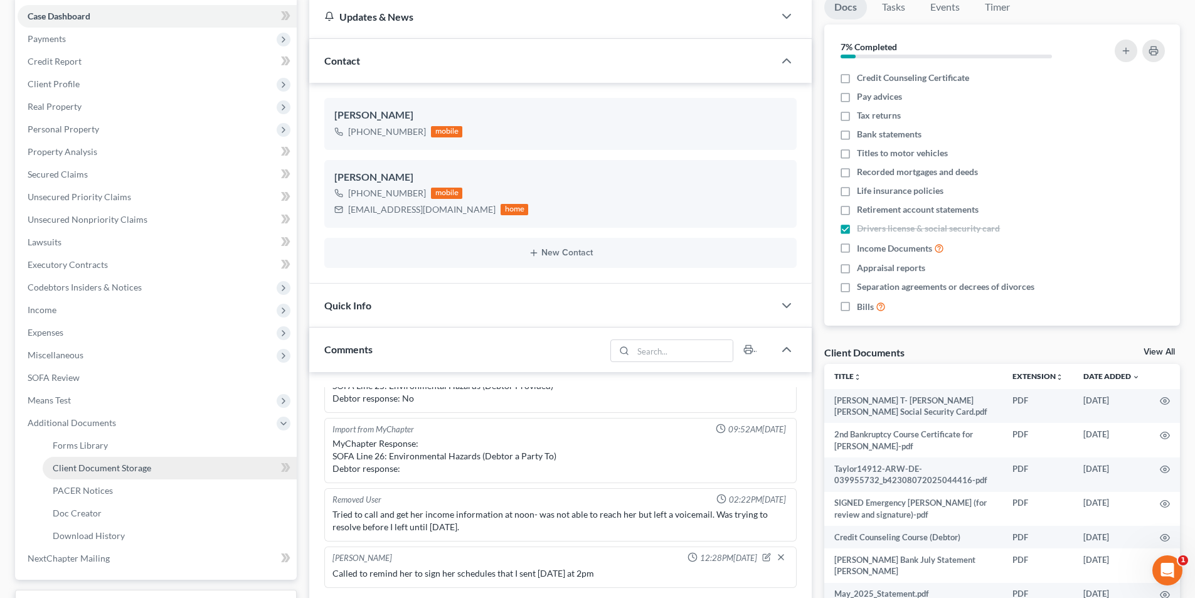
click at [107, 472] on span "Client Document Storage" at bounding box center [102, 467] width 99 height 11
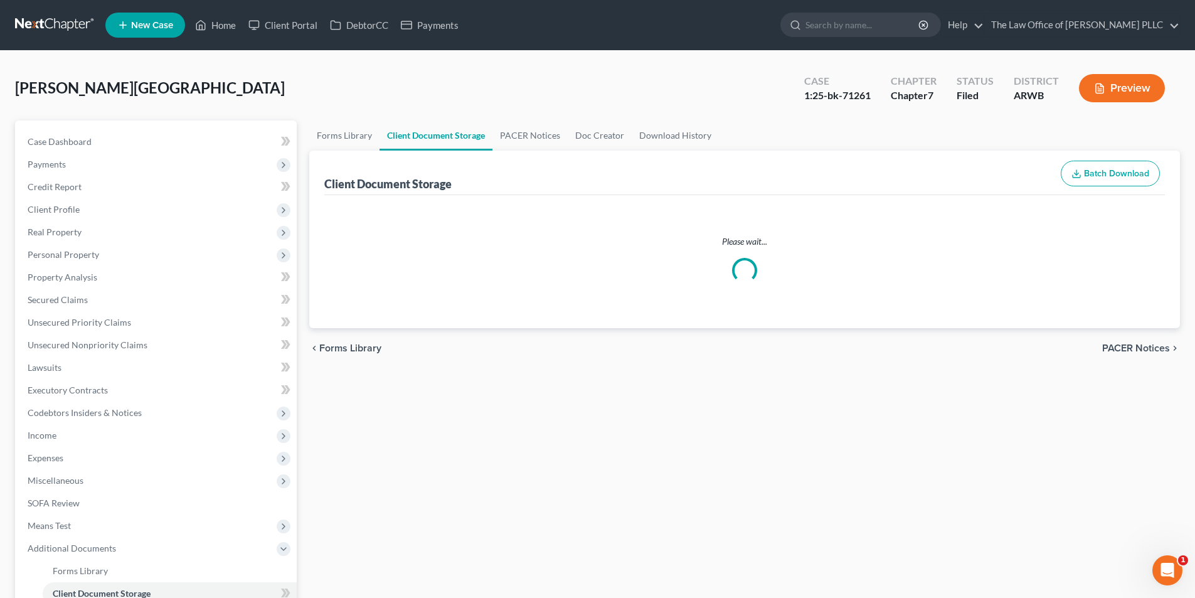
select select "0"
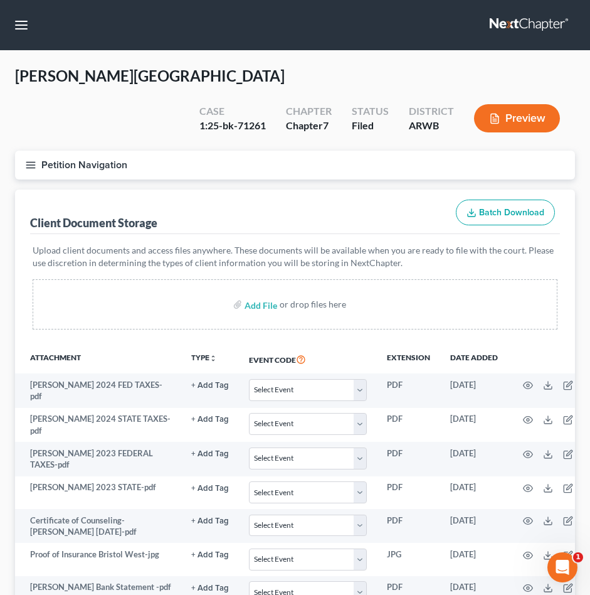
click at [261, 36] on nav "Home New Case Client Portal DebtorCC Payments The Law Office of [PERSON_NAME] P…" at bounding box center [295, 25] width 590 height 50
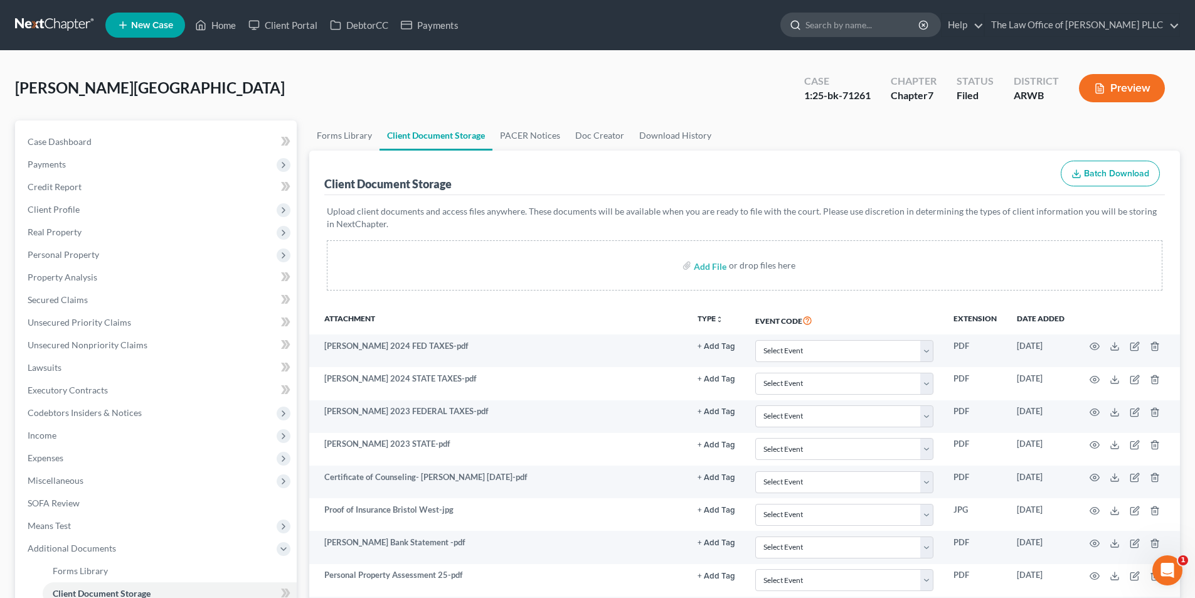
click at [831, 22] on input "search" at bounding box center [863, 24] width 115 height 23
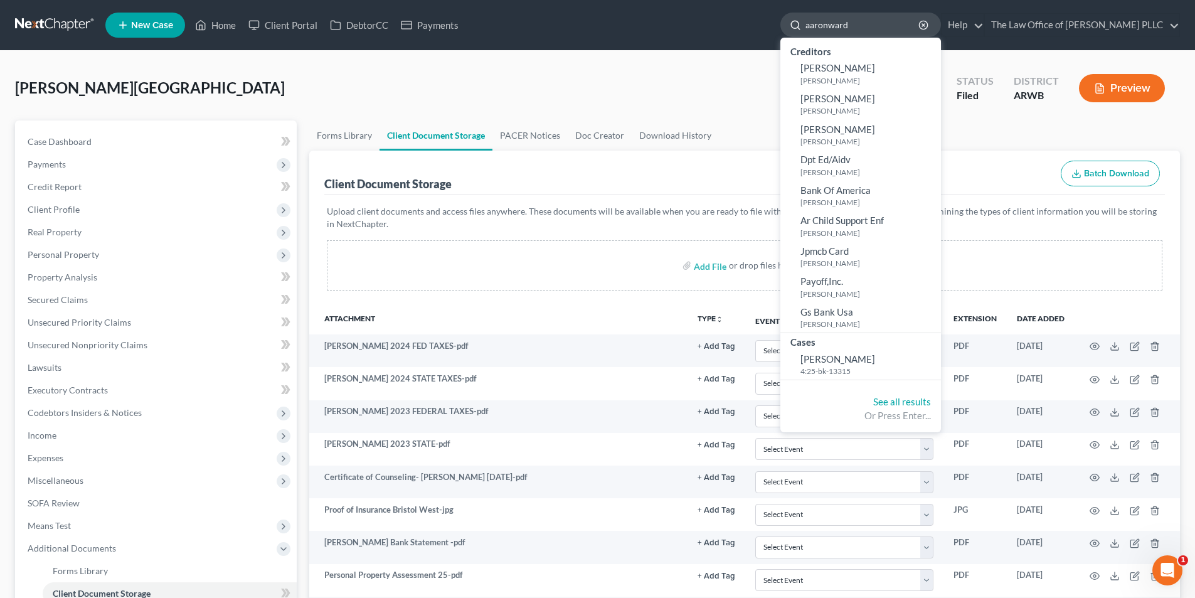
drag, startPoint x: 858, startPoint y: 31, endPoint x: 794, endPoint y: 28, distance: 64.1
click at [794, 28] on div "aaronward" at bounding box center [860, 25] width 161 height 24
type input "AaronWard"
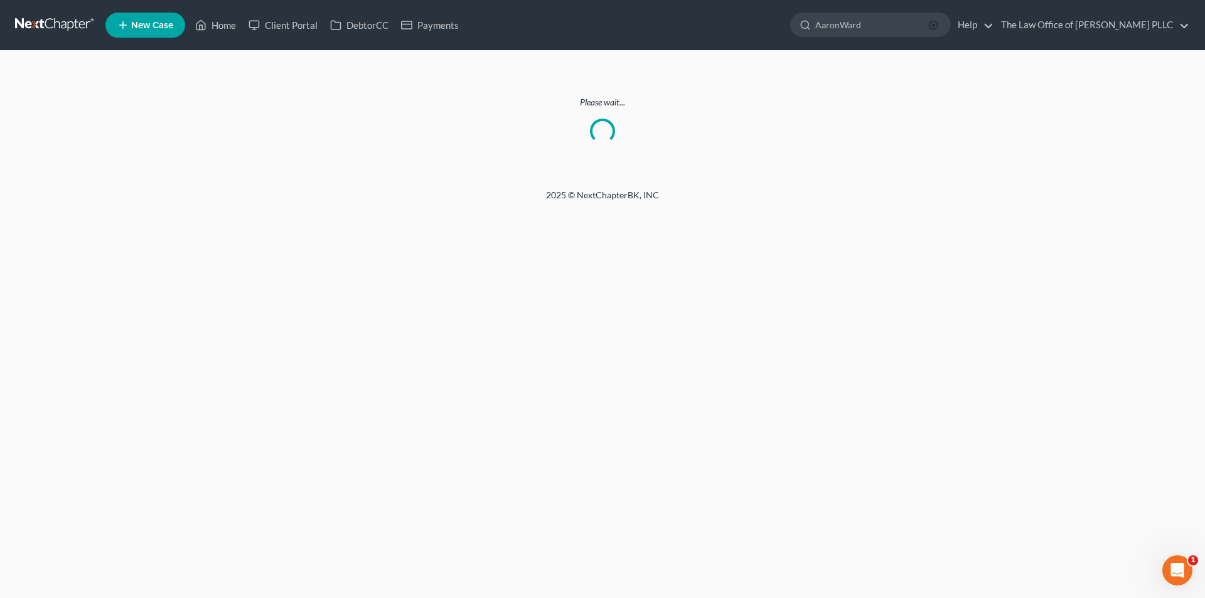
click at [934, 26] on line "button" at bounding box center [933, 25] width 3 height 3
click at [892, 27] on input "search" at bounding box center [872, 24] width 115 height 23
type input "[PERSON_NAME]"
click at [631, 297] on div "Home New Case Client Portal DebtorCC Payments The Law Office of [PERSON_NAME] P…" at bounding box center [602, 299] width 1205 height 598
click at [934, 24] on line "button" at bounding box center [933, 25] width 3 height 3
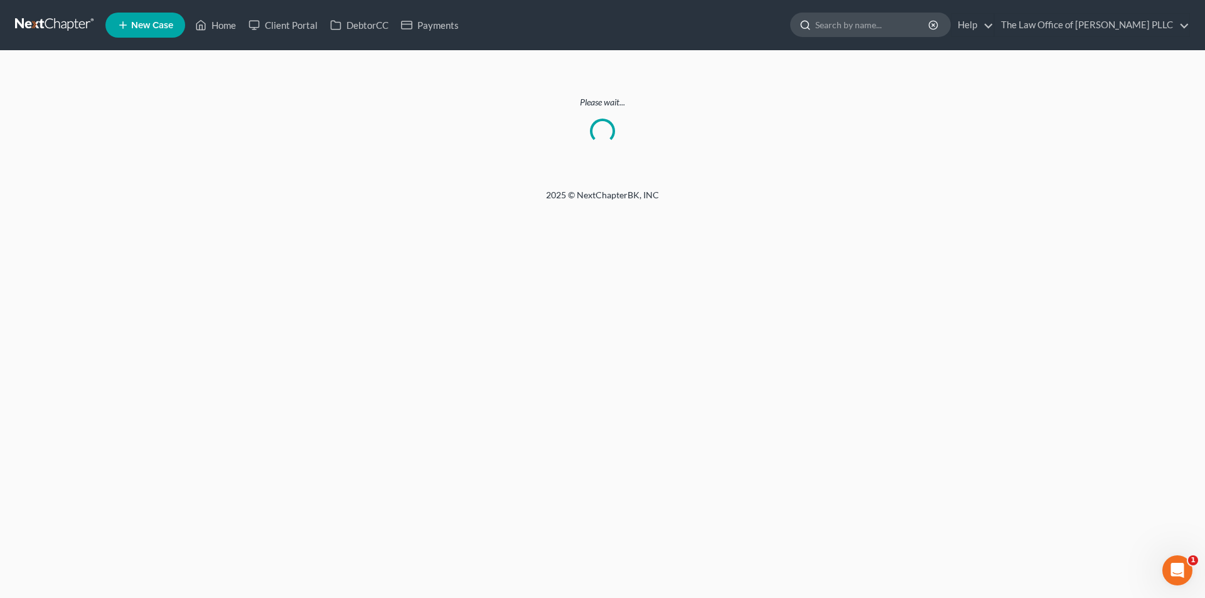
click at [874, 26] on input "search" at bounding box center [872, 24] width 115 height 23
click at [211, 27] on link "Home" at bounding box center [215, 25] width 53 height 23
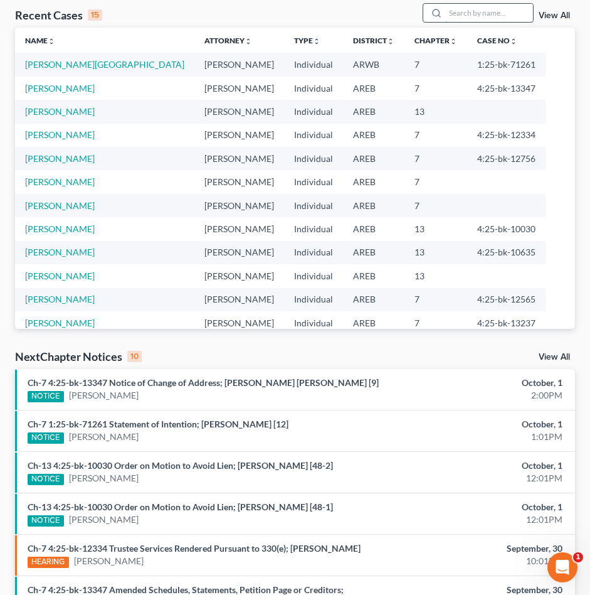
click at [468, 11] on input "search" at bounding box center [489, 13] width 88 height 18
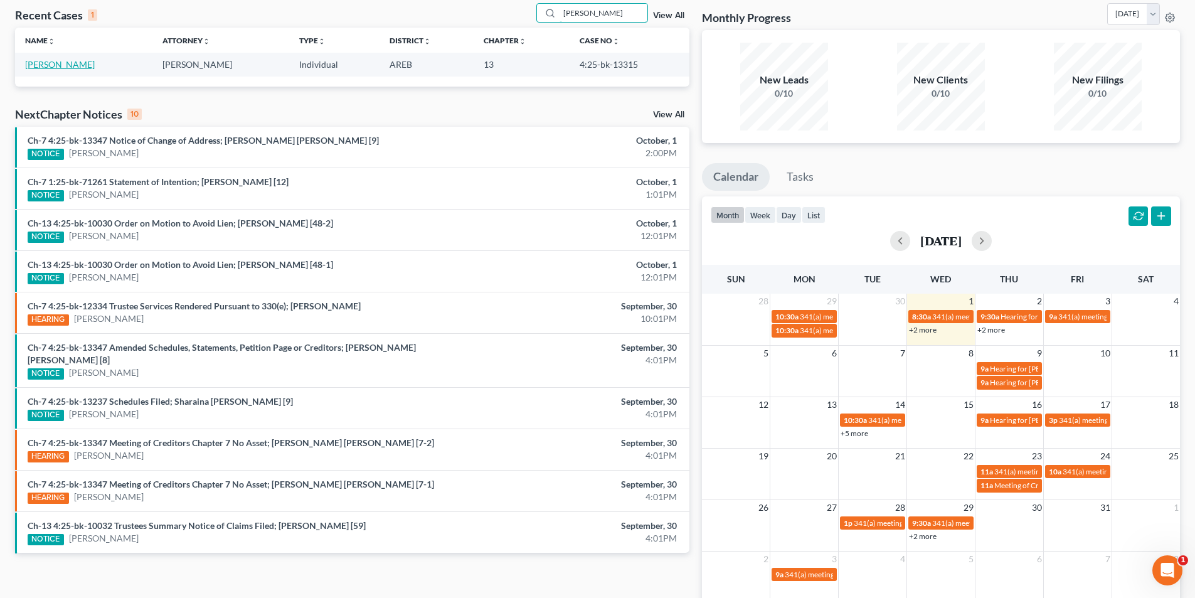
type input "[PERSON_NAME]"
click at [60, 62] on link "[PERSON_NAME]" at bounding box center [60, 64] width 70 height 11
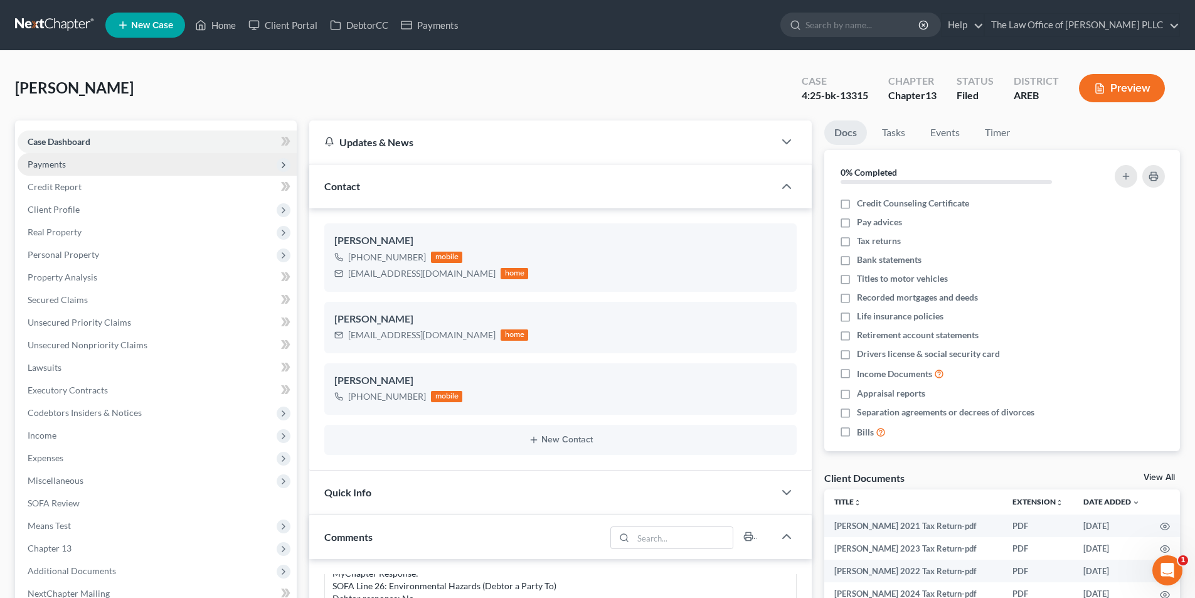
scroll to position [251, 0]
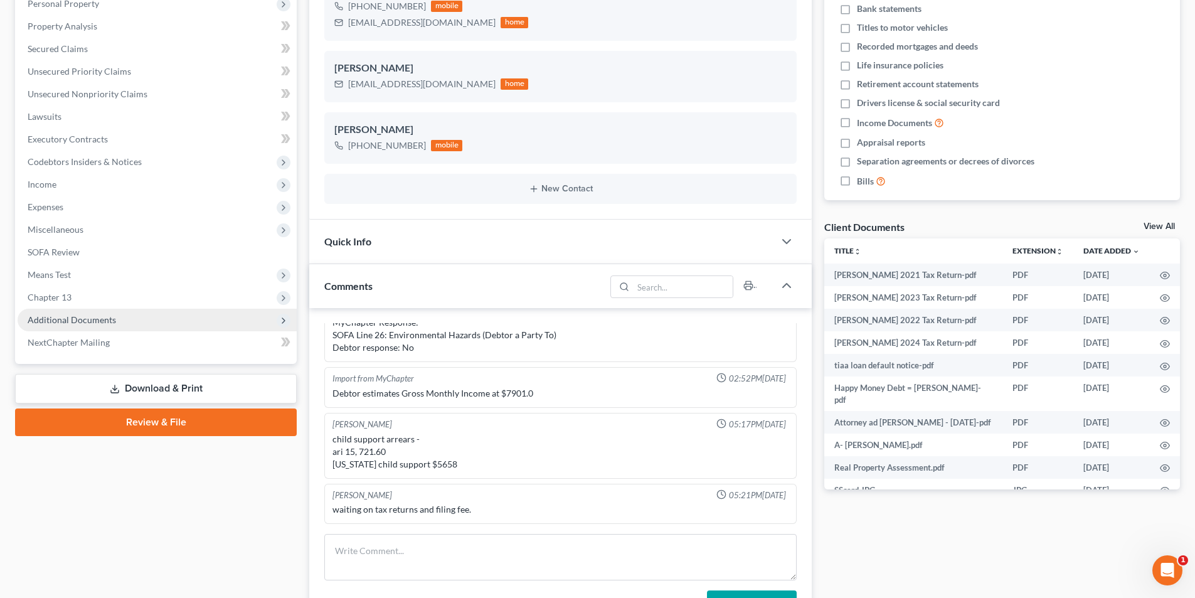
click at [60, 322] on span "Additional Documents" at bounding box center [72, 319] width 88 height 11
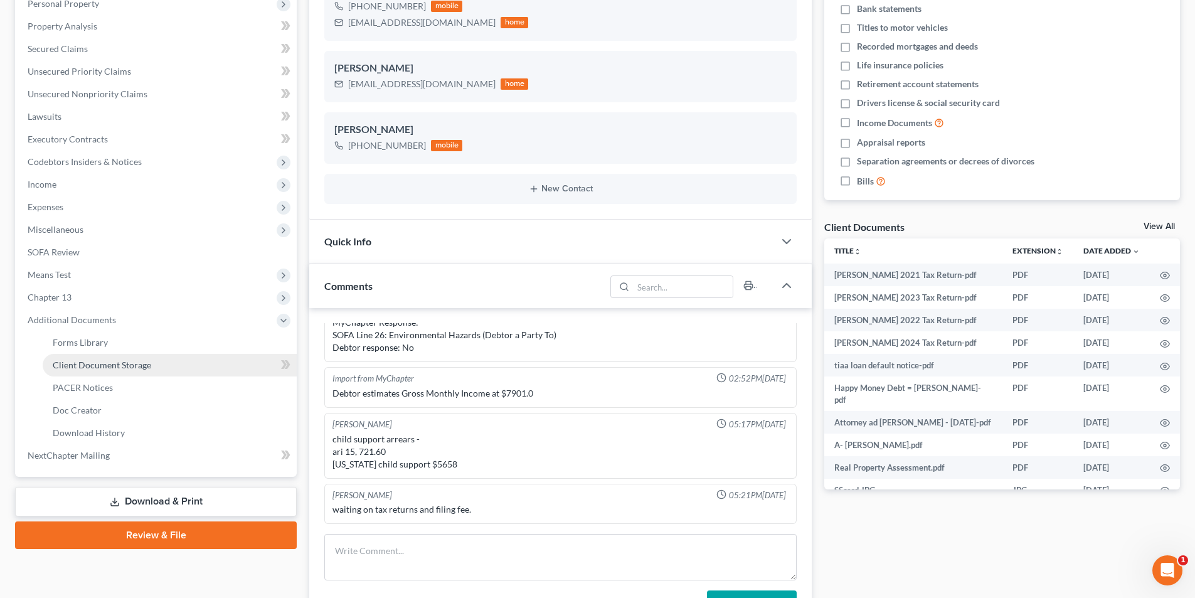
click at [113, 368] on span "Client Document Storage" at bounding box center [102, 365] width 99 height 11
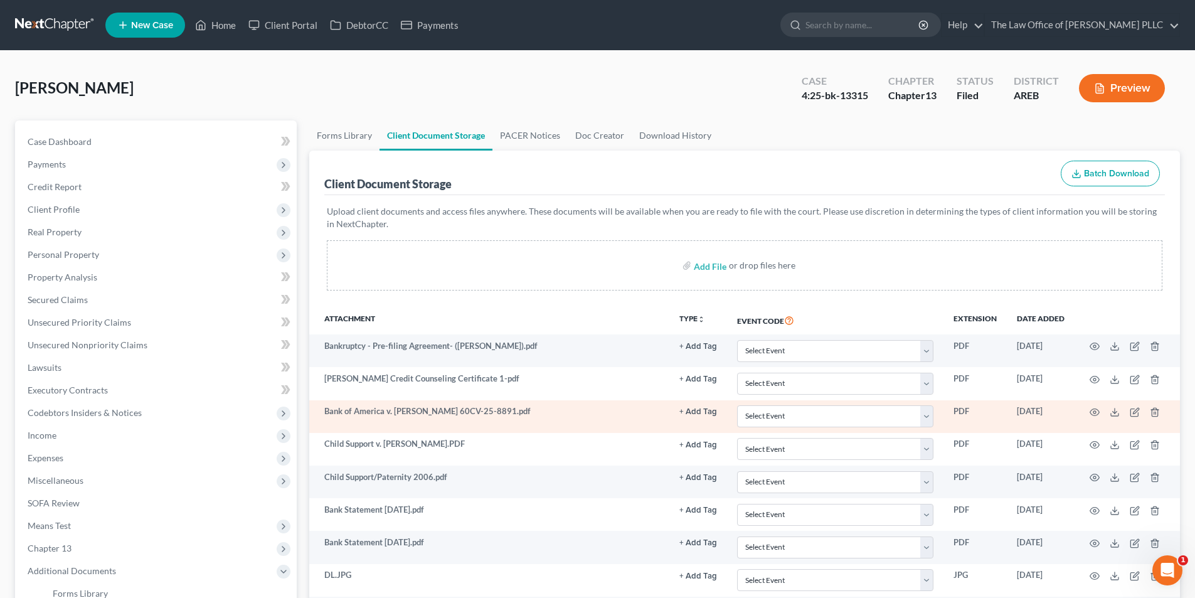
click at [433, 418] on td "Bank of America v. [PERSON_NAME] 60CV-25-8891.pdf" at bounding box center [489, 416] width 360 height 33
click at [1094, 410] on icon "button" at bounding box center [1095, 412] width 10 height 10
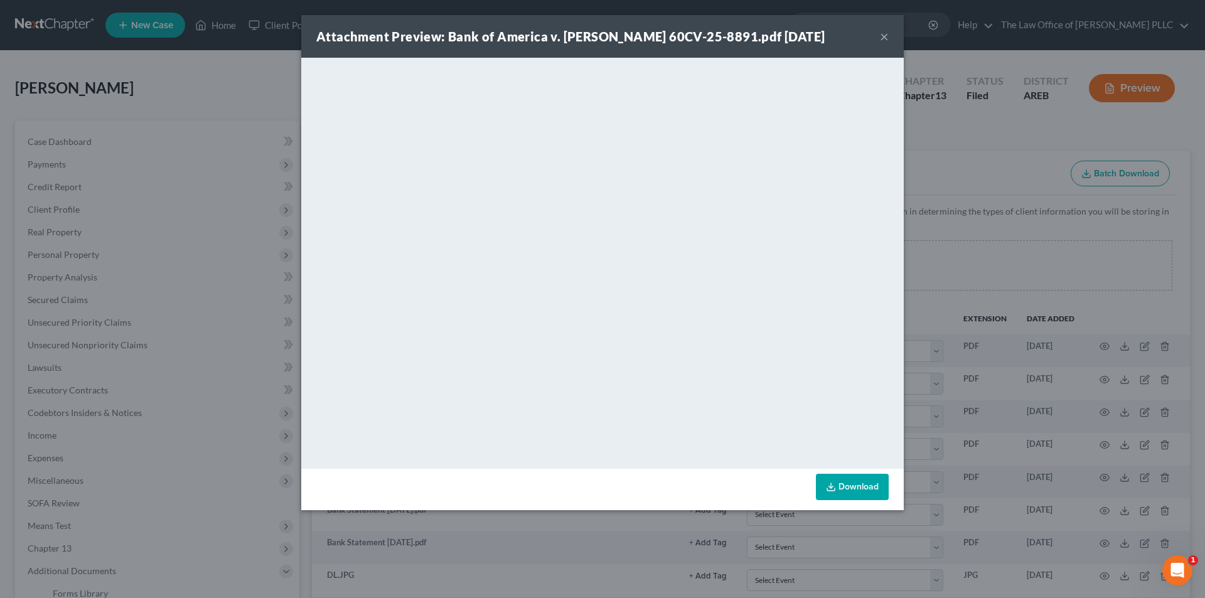
click at [885, 33] on button "×" at bounding box center [884, 36] width 9 height 15
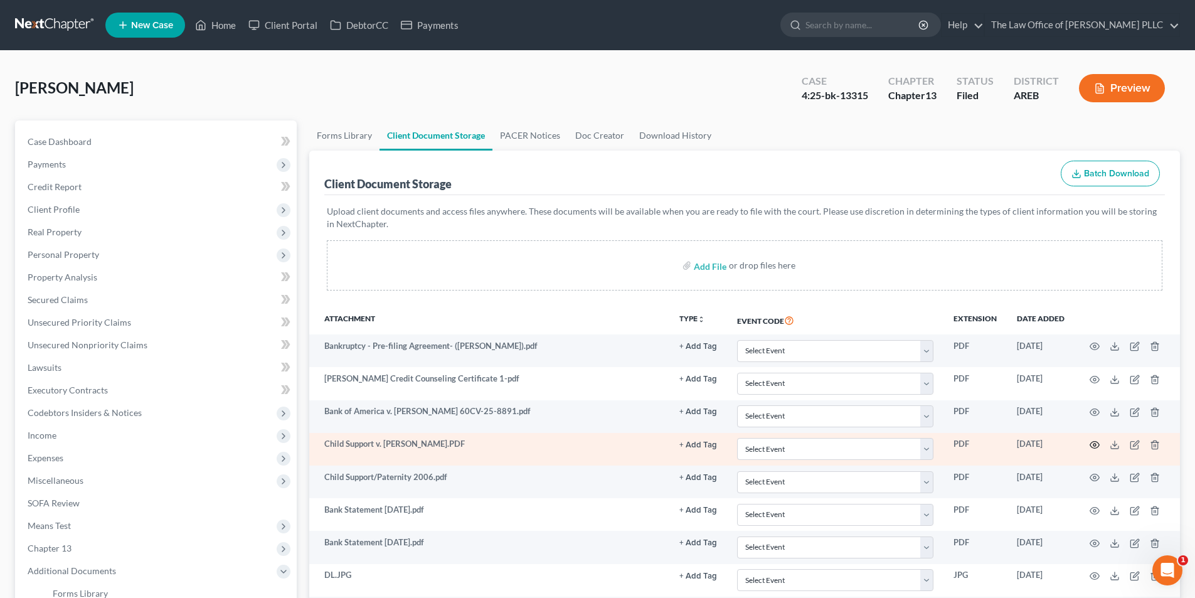
click at [1095, 445] on icon "button" at bounding box center [1095, 445] width 10 height 10
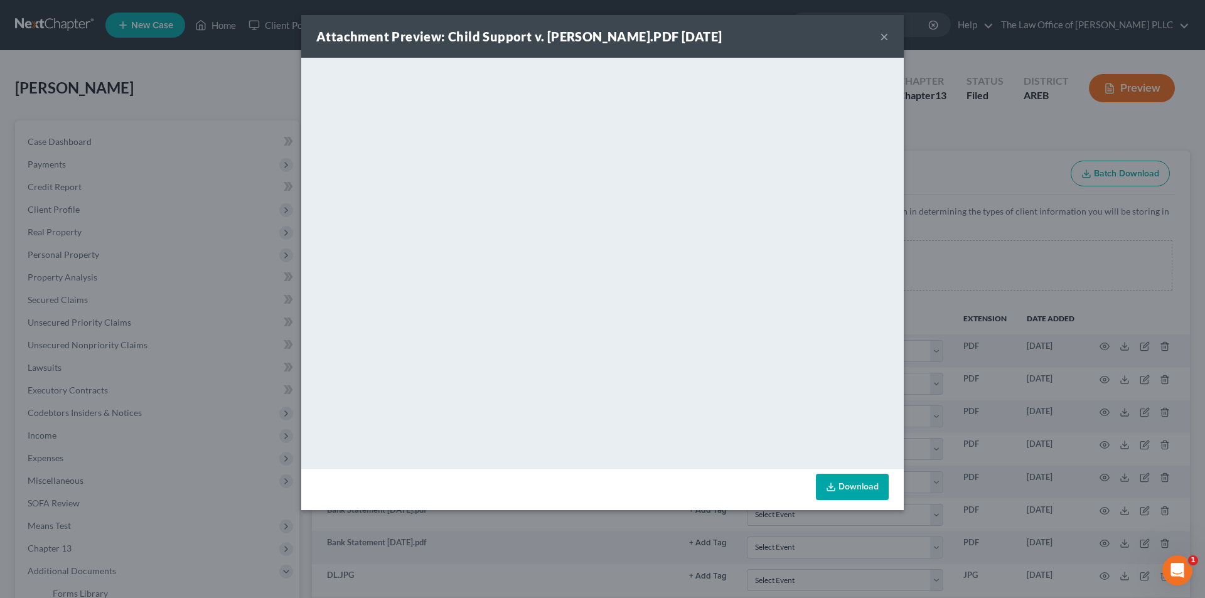
click at [884, 40] on button "×" at bounding box center [884, 36] width 9 height 15
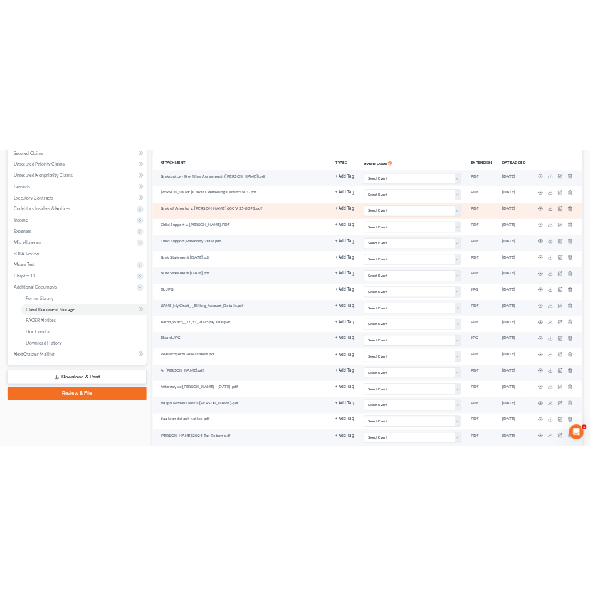
scroll to position [314, 0]
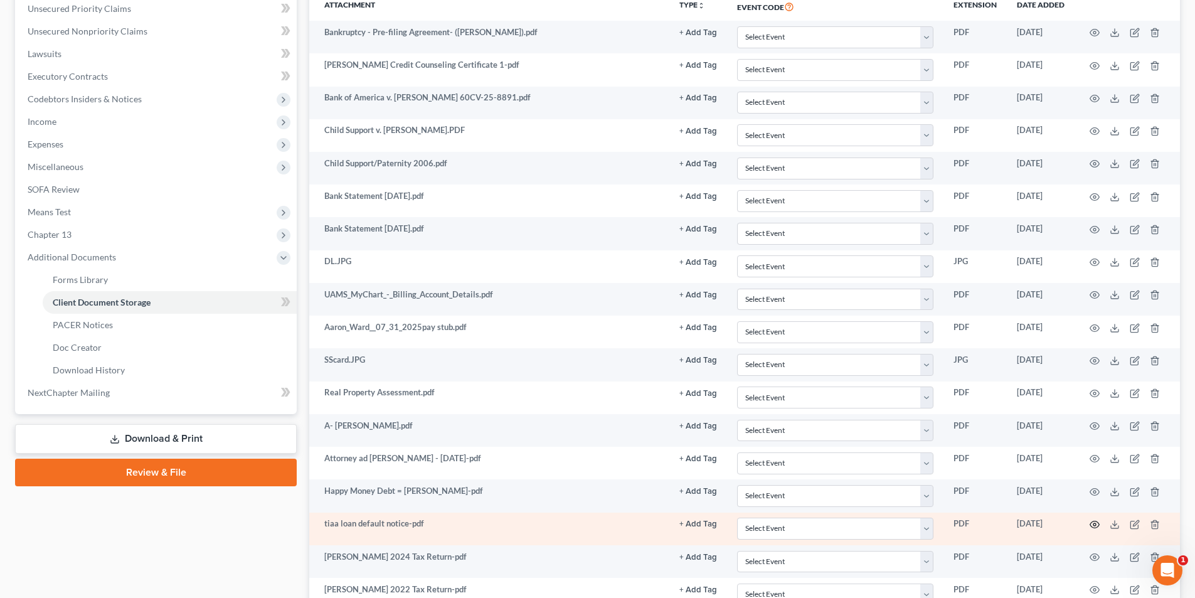
click at [1097, 522] on icon "button" at bounding box center [1094, 524] width 9 height 7
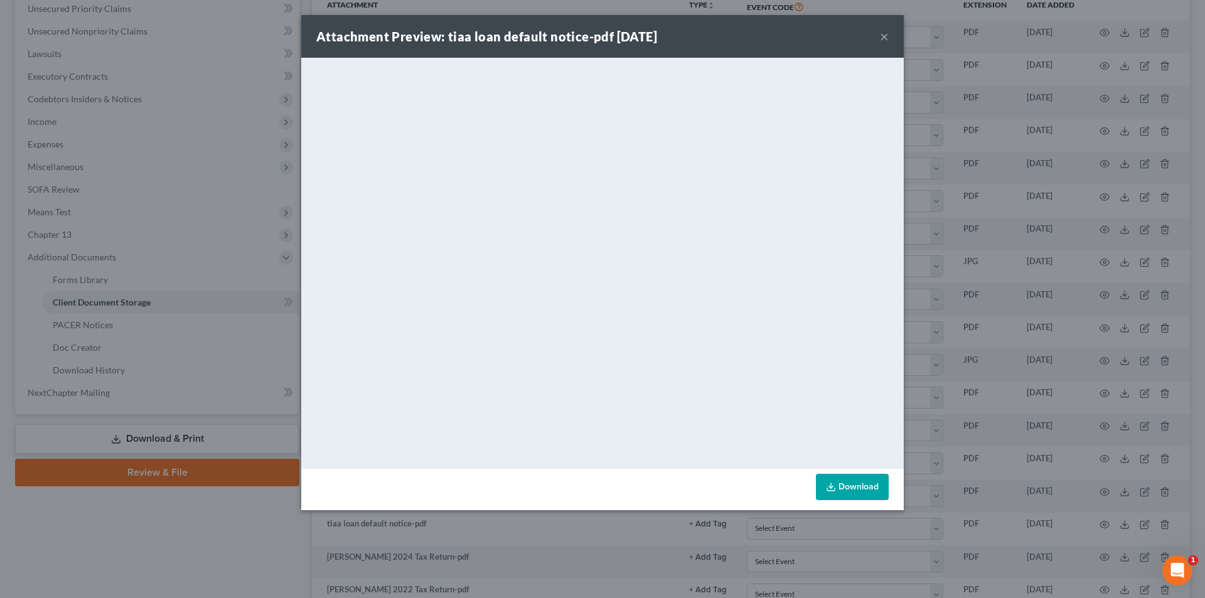
click at [886, 36] on button "×" at bounding box center [884, 36] width 9 height 15
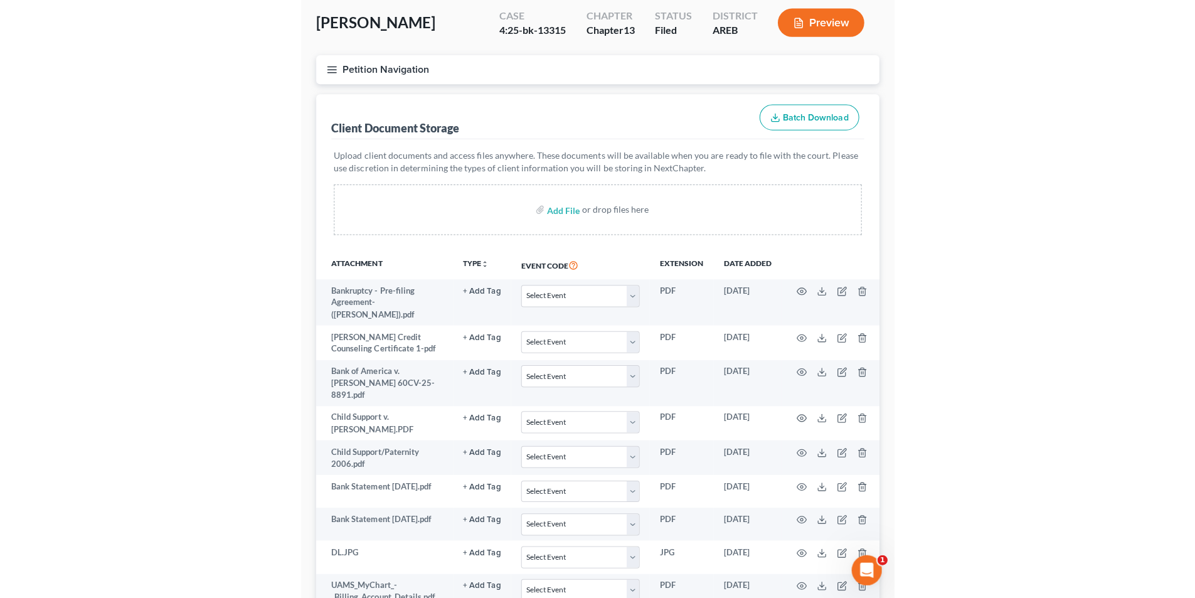
scroll to position [0, 0]
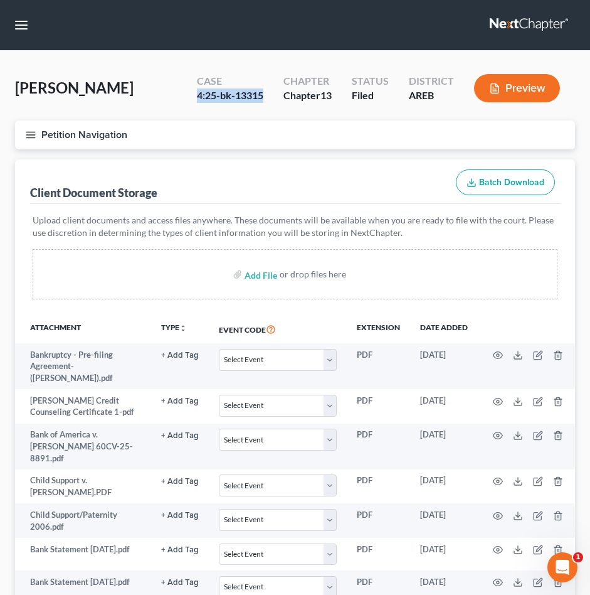
drag, startPoint x: 265, startPoint y: 93, endPoint x: 191, endPoint y: 98, distance: 74.2
click at [191, 98] on div "Case 4:25-bk-13315" at bounding box center [230, 89] width 87 height 37
copy div "4:25-bk-13315"
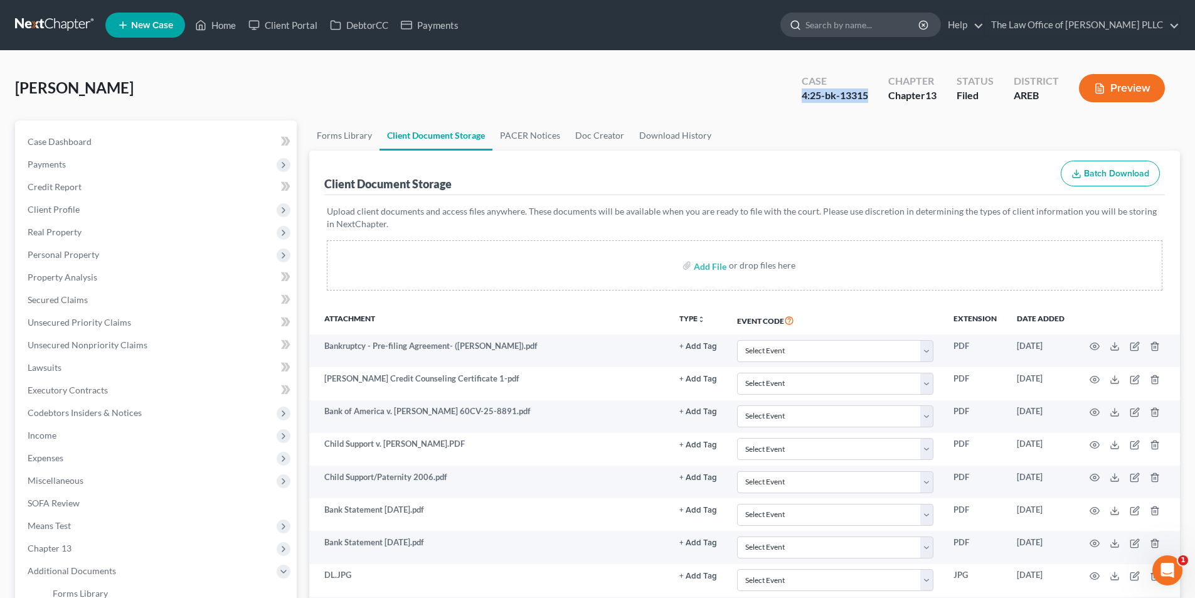
click at [855, 24] on input "search" at bounding box center [863, 24] width 115 height 23
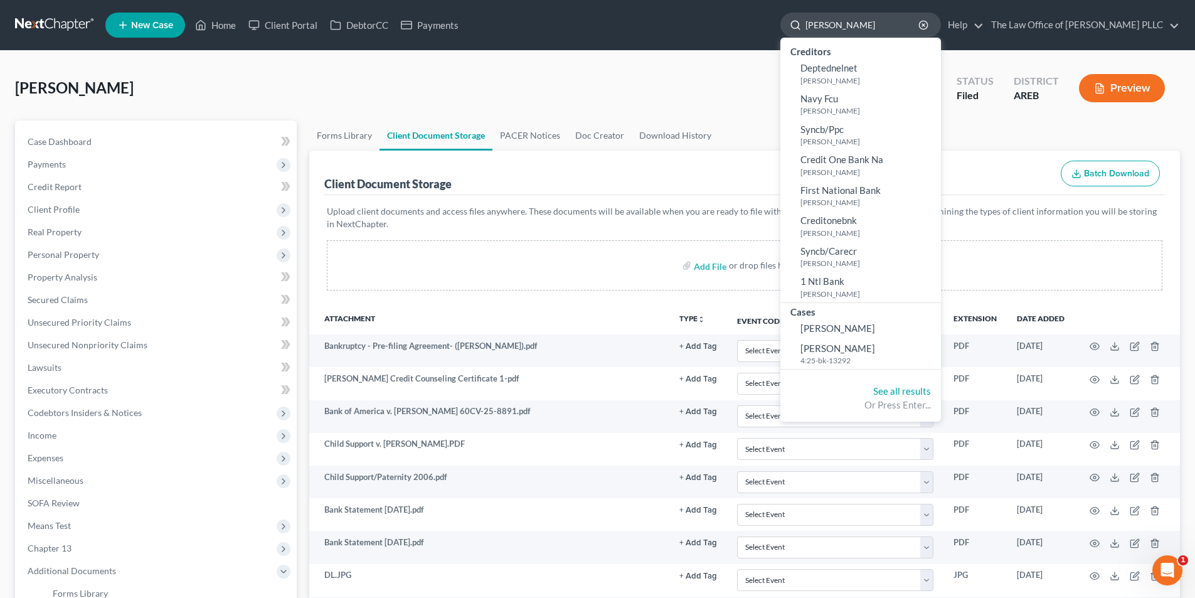
type input "[PERSON_NAME]"
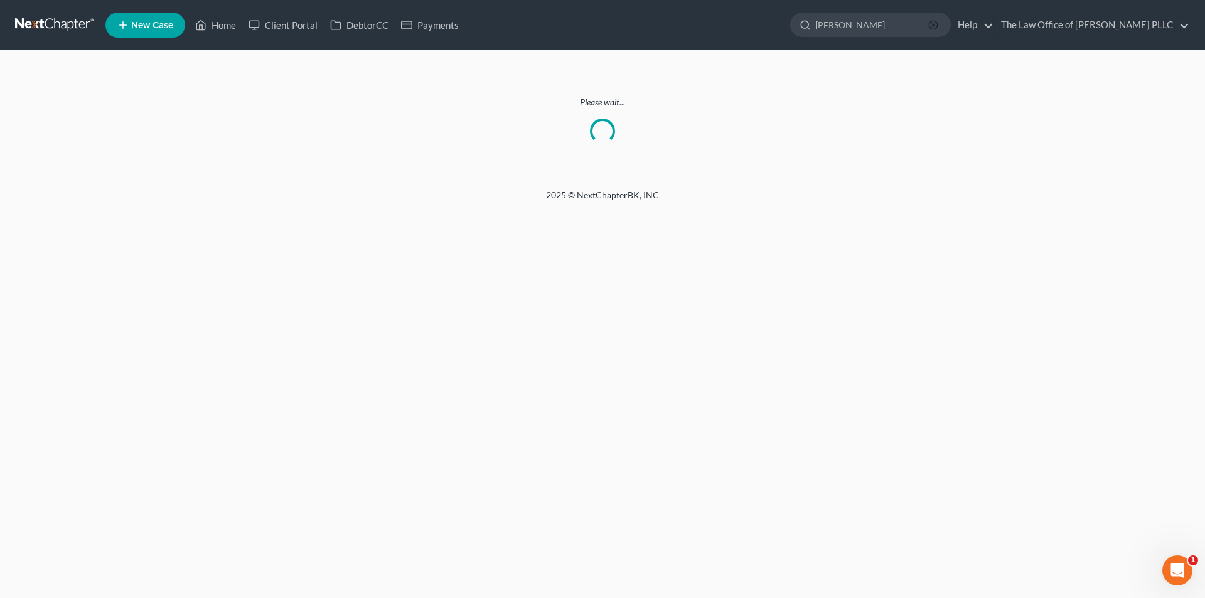
click at [937, 28] on icon "button" at bounding box center [933, 25] width 10 height 10
click at [888, 28] on input "search" at bounding box center [872, 24] width 115 height 23
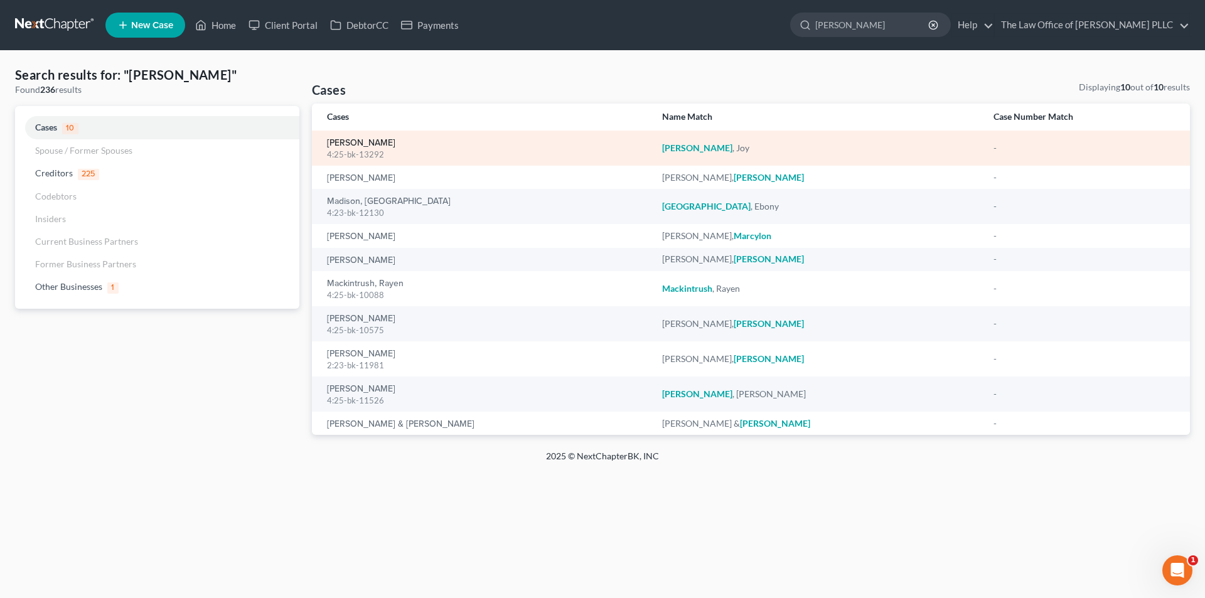
type input "[PERSON_NAME]"
click at [354, 145] on link "[PERSON_NAME]" at bounding box center [361, 143] width 68 height 9
select select "3"
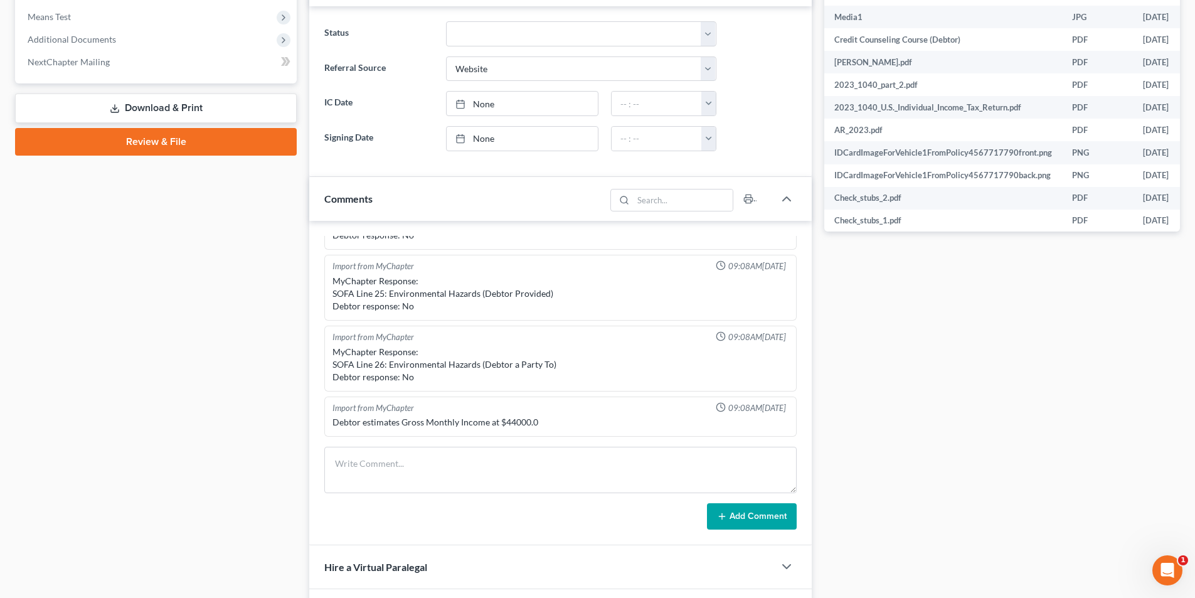
scroll to position [961, 0]
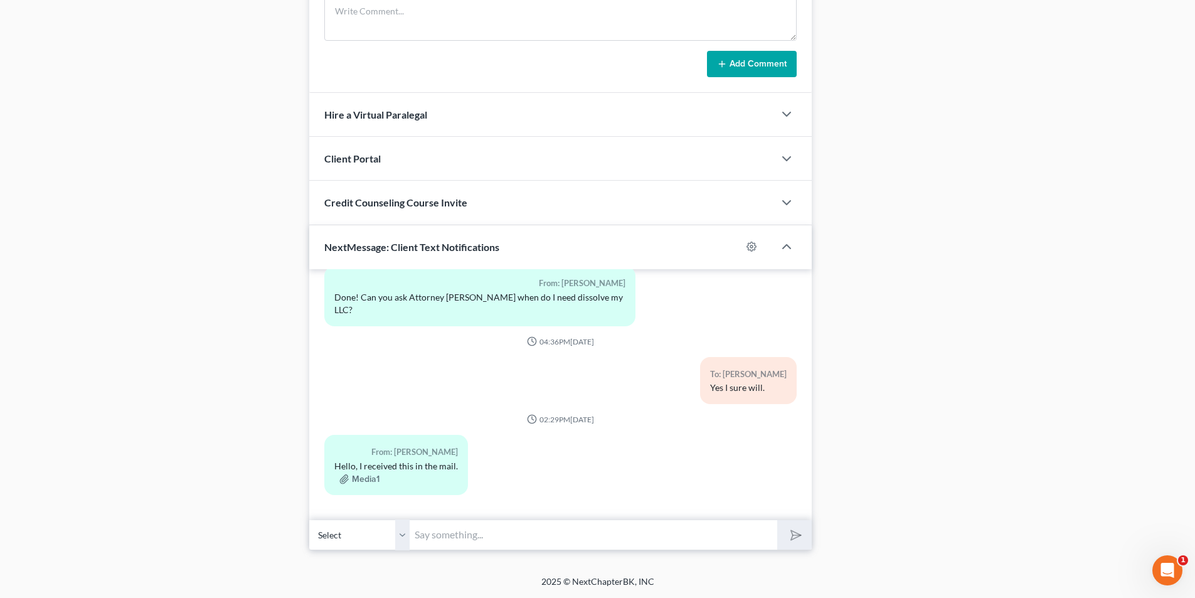
click at [479, 533] on input "text" at bounding box center [594, 534] width 368 height 31
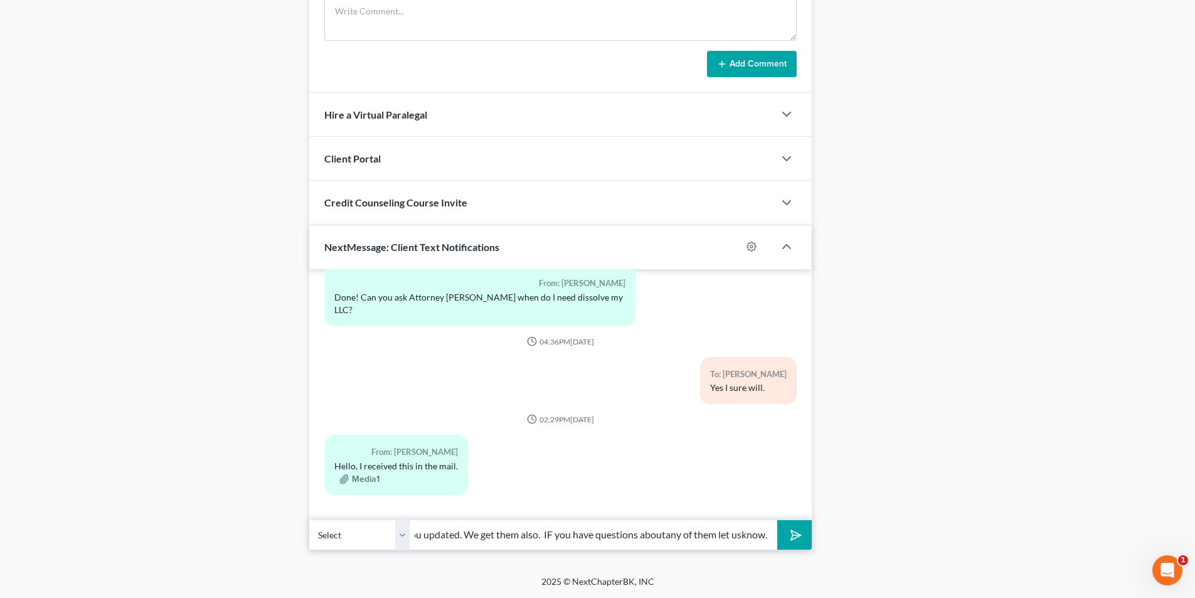
scroll to position [0, 290]
drag, startPoint x: 666, startPoint y: 536, endPoint x: 760, endPoint y: 538, distance: 93.5
click at [666, 535] on input "Yes you will get notices from them throughout all of this to keep you updated. …" at bounding box center [594, 534] width 368 height 31
click at [746, 535] on input "Yes you will get notices from them throughout all of this to keep you updated. …" at bounding box center [594, 534] width 368 height 31
type input "Yes you will get notices from them throughout all of this to keep you updated. …"
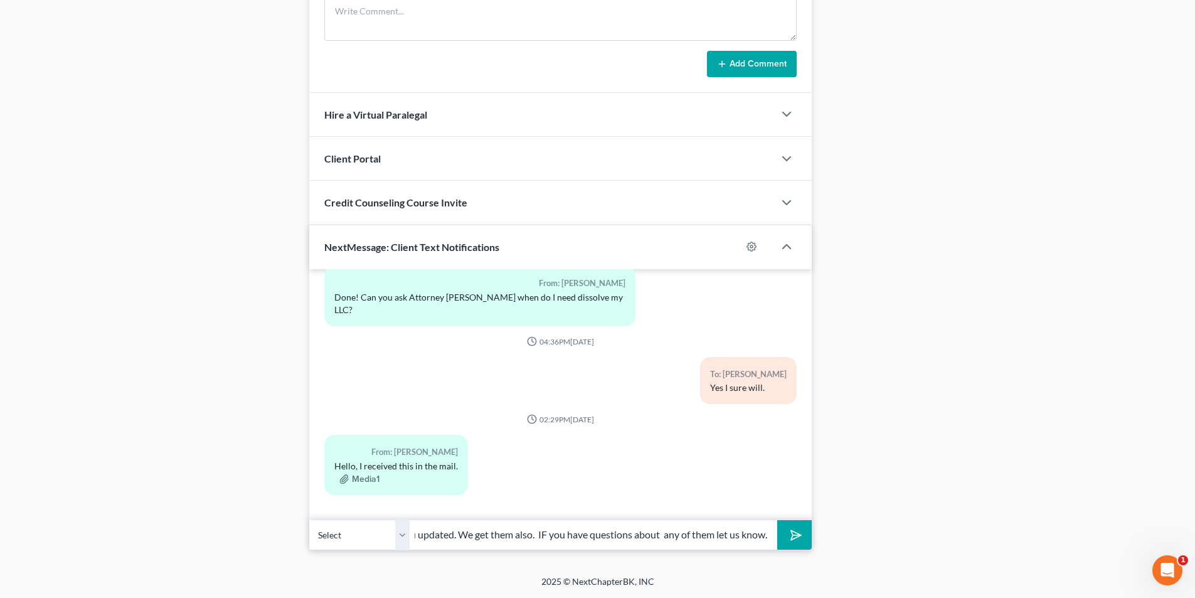
click at [787, 536] on icon "submit" at bounding box center [794, 535] width 18 height 18
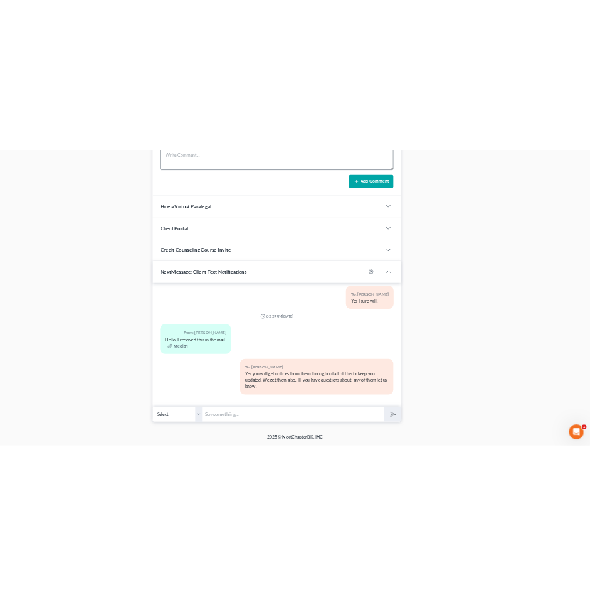
scroll to position [1361, 0]
